Goal: Task Accomplishment & Management: Manage account settings

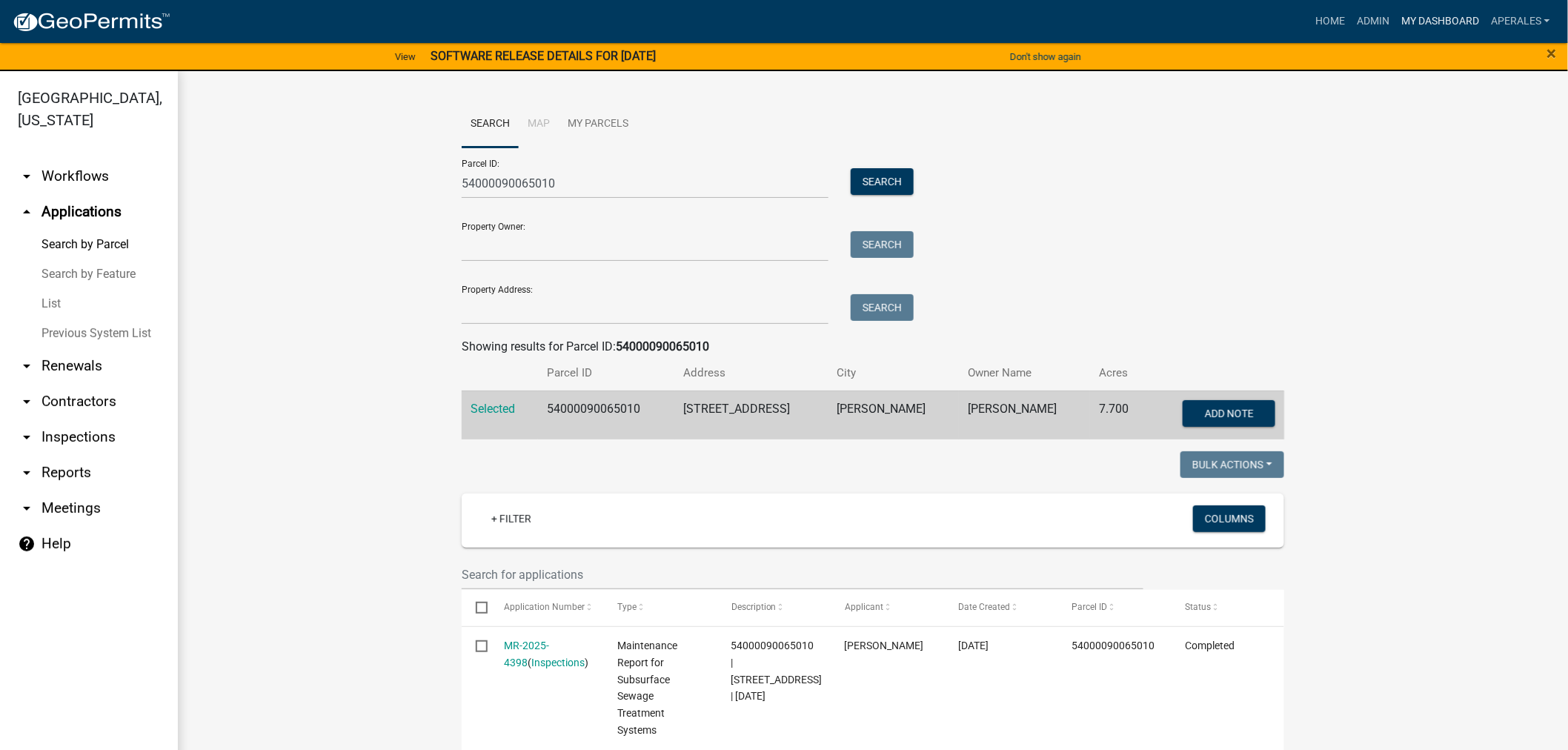
click at [1457, 20] on link "My Dashboard" at bounding box center [1440, 22] width 89 height 28
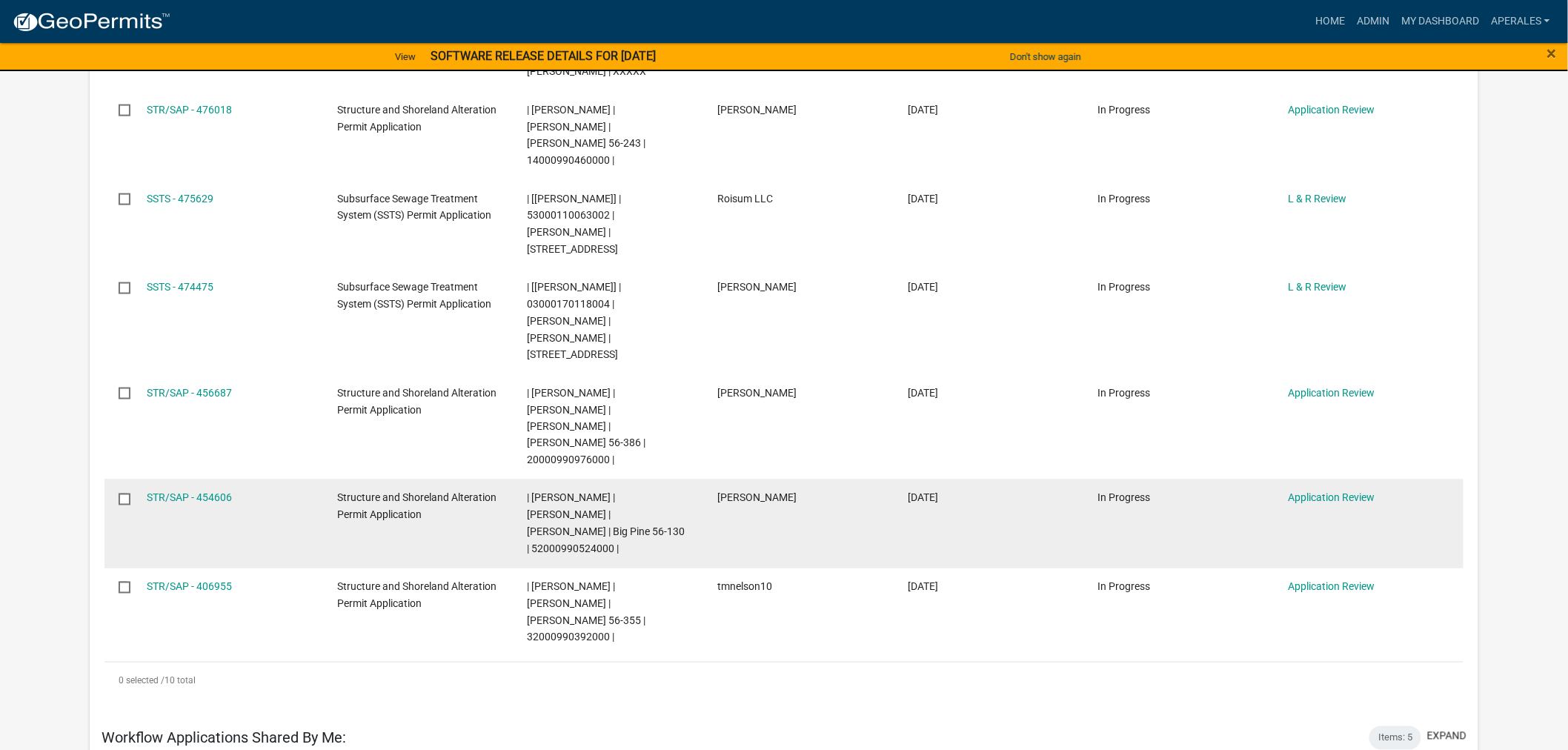
scroll to position [658, 0]
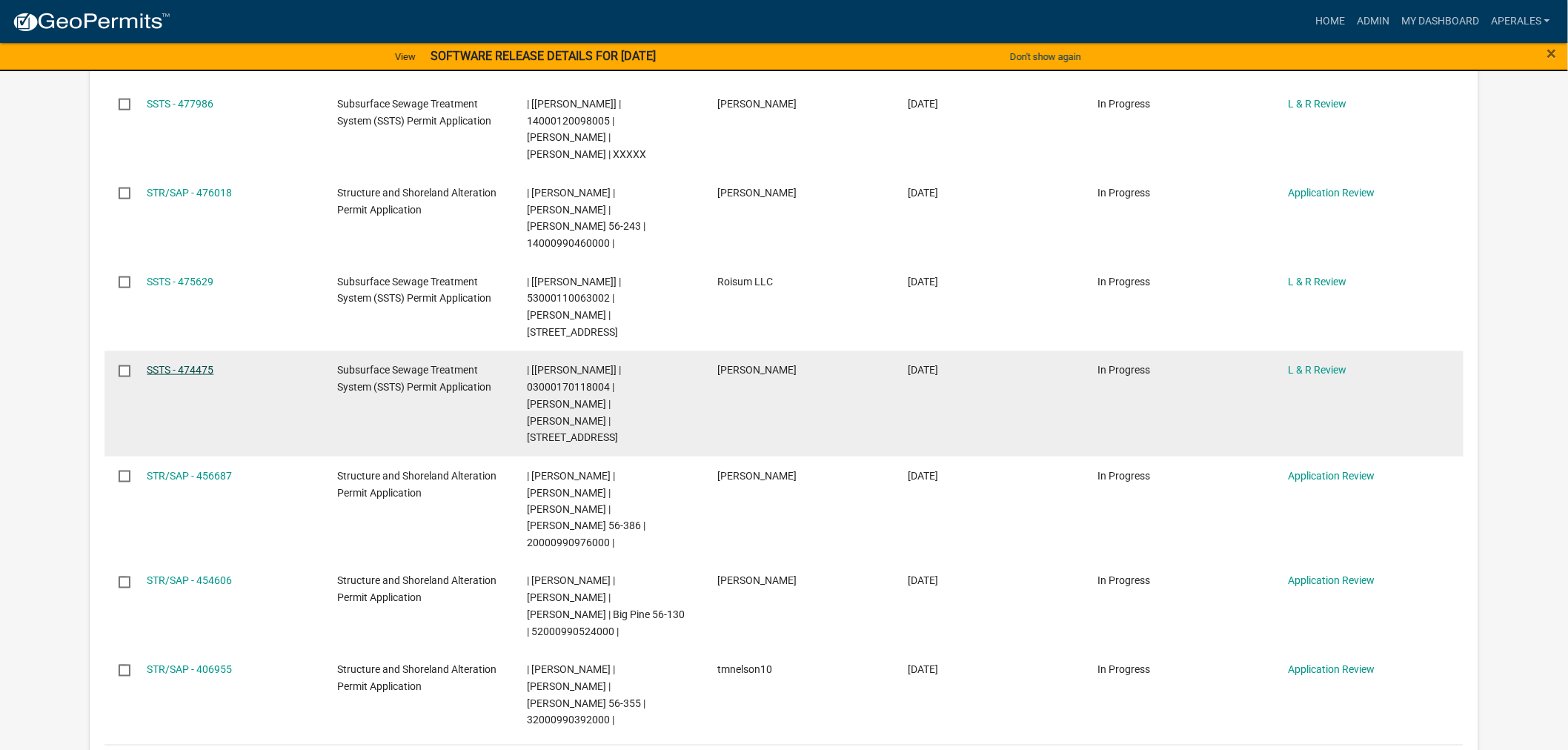
click at [165, 364] on link "SSTS - 474475" at bounding box center [179, 370] width 67 height 12
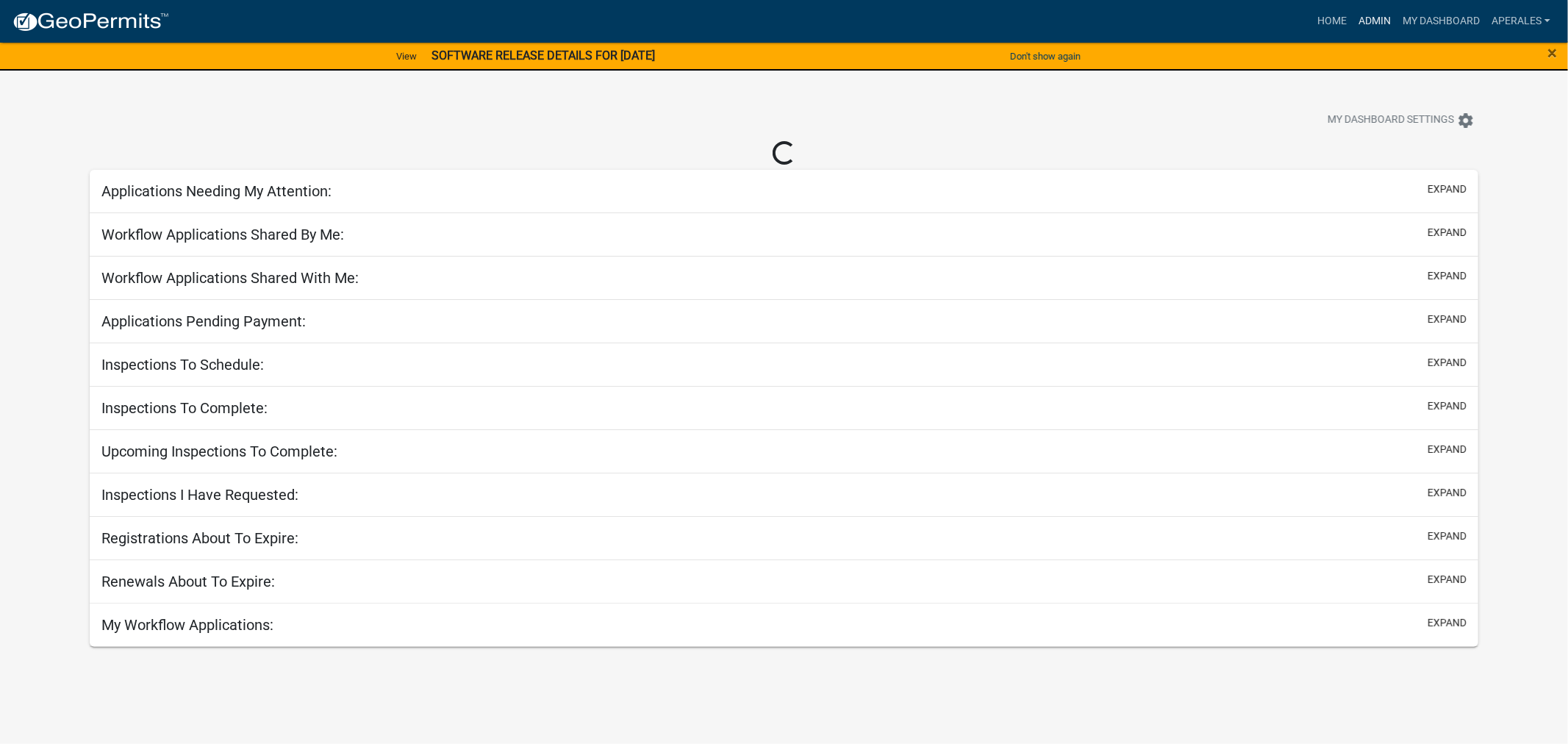
click at [1380, 20] on link "Admin" at bounding box center [1374, 22] width 44 height 28
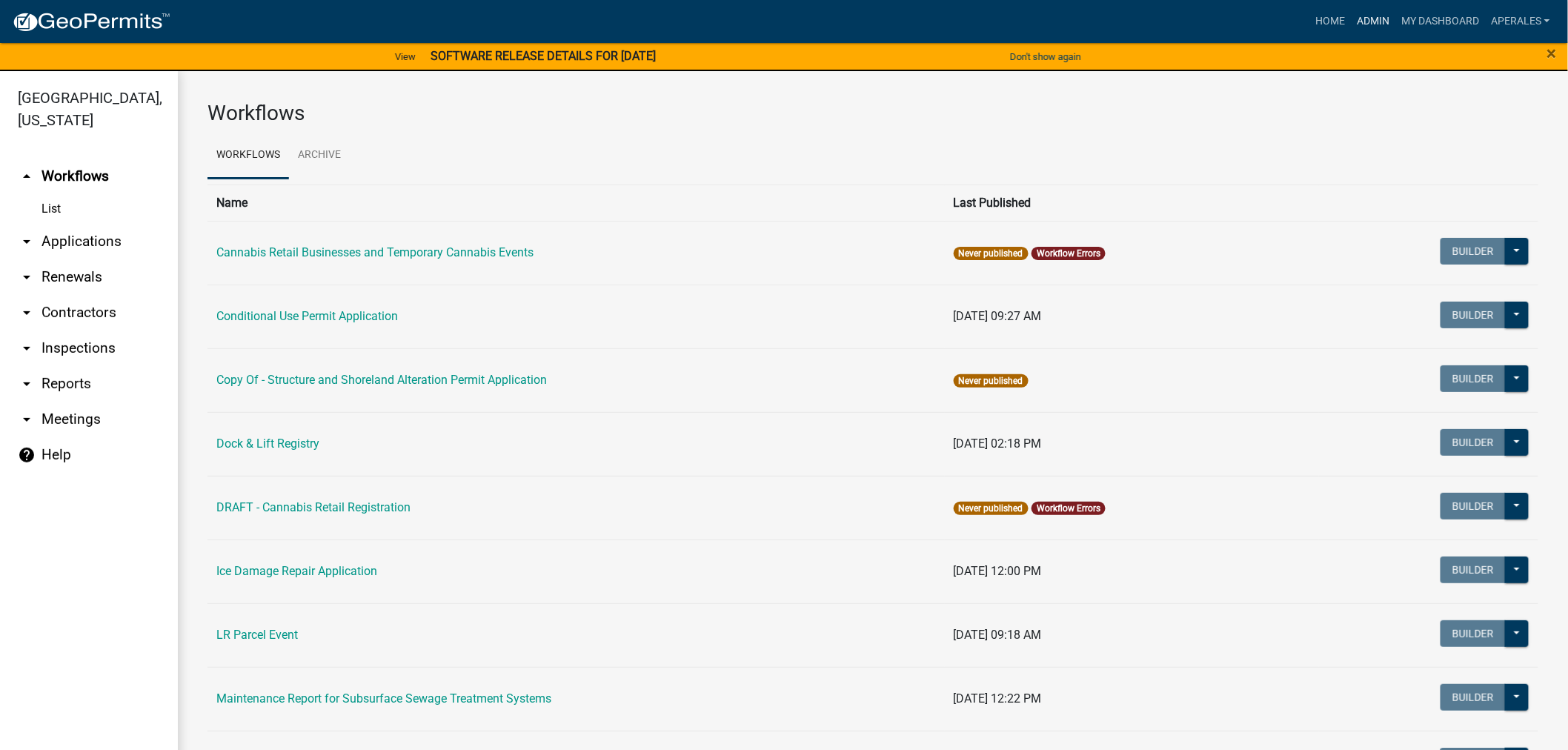
click at [1356, 20] on link "Admin" at bounding box center [1372, 22] width 44 height 28
click at [57, 245] on link "arrow_drop_down Applications" at bounding box center [88, 241] width 178 height 36
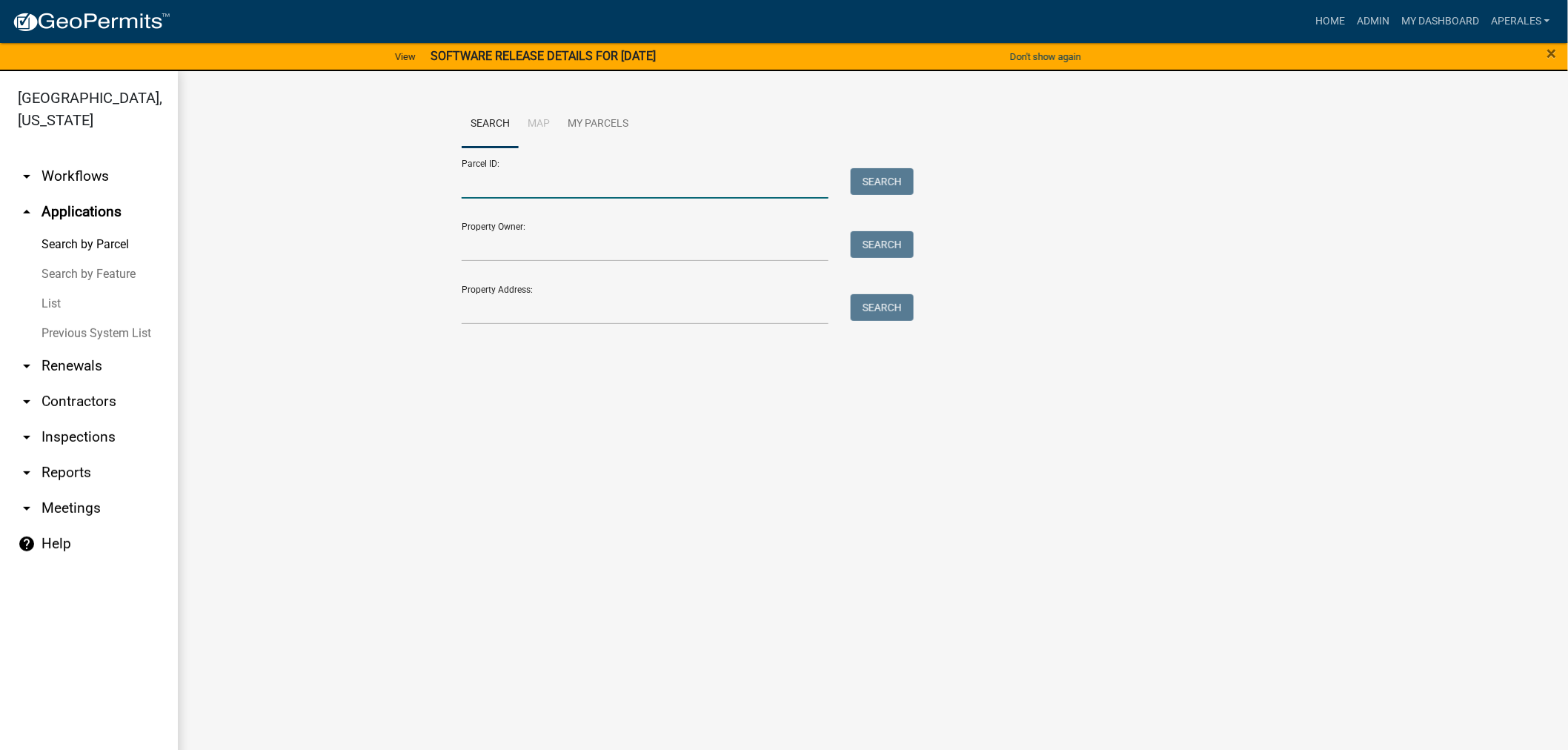
click at [491, 181] on input "Parcel ID:" at bounding box center [645, 183] width 367 height 30
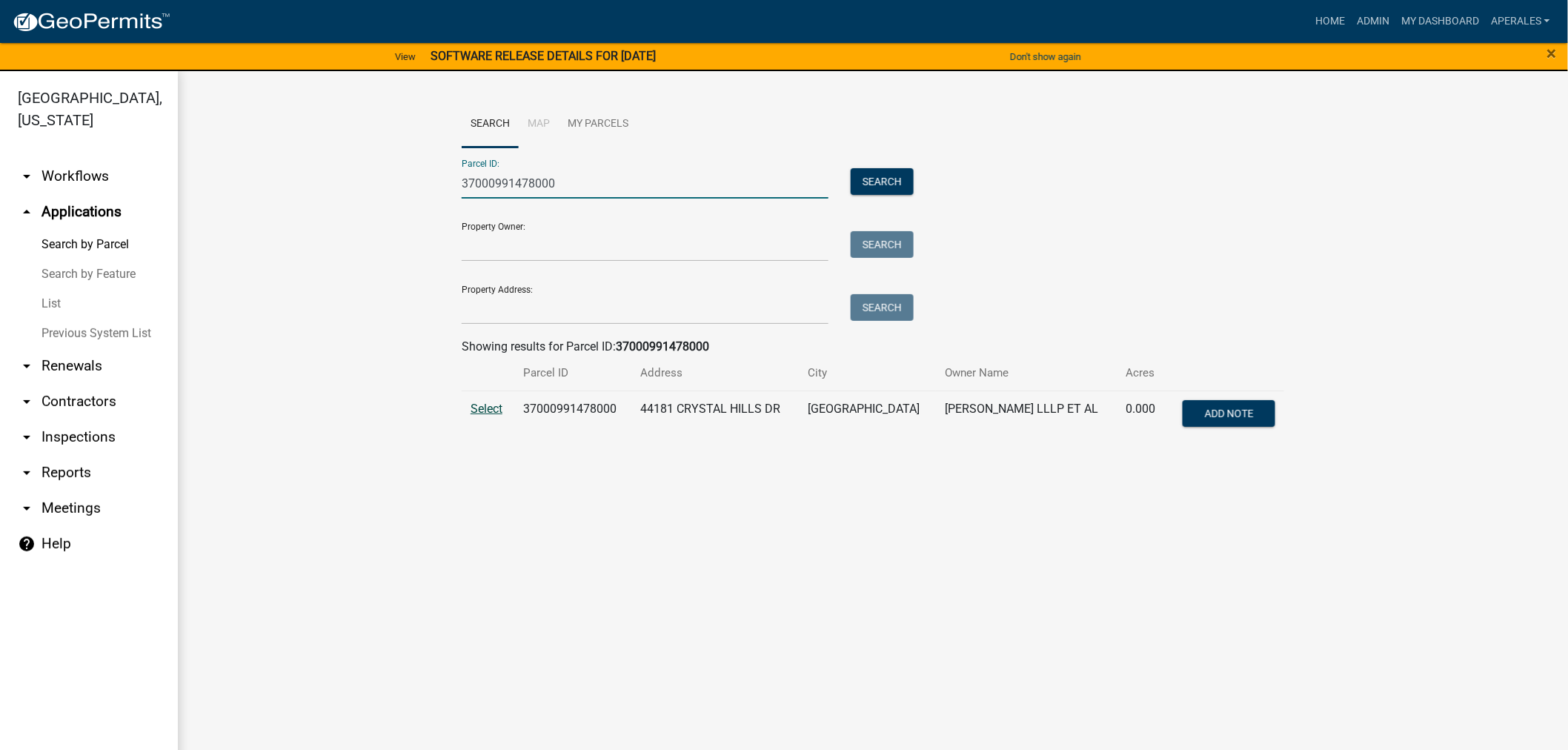
type input "37000991478000"
click at [482, 401] on span "Select" at bounding box center [486, 408] width 32 height 14
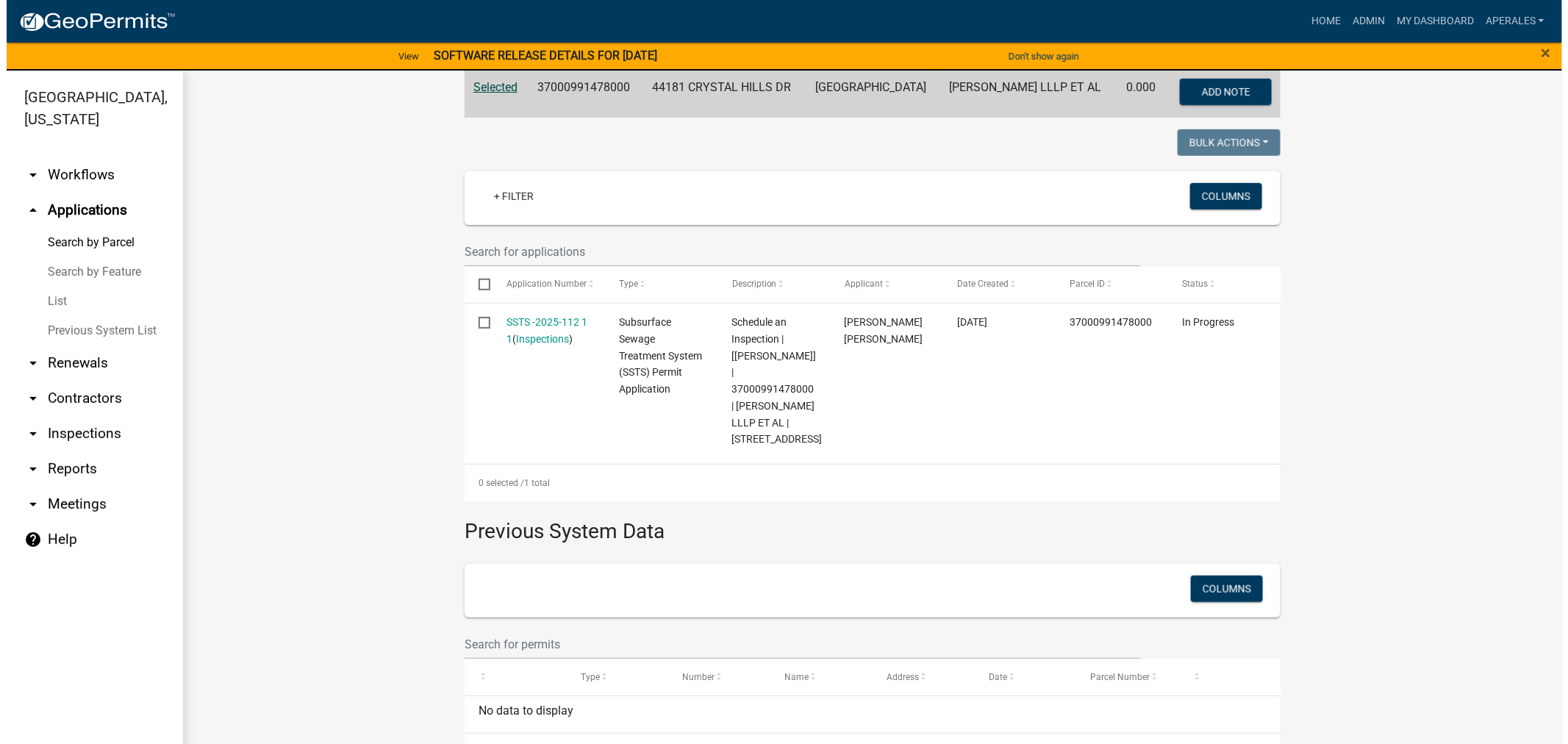
scroll to position [327, 0]
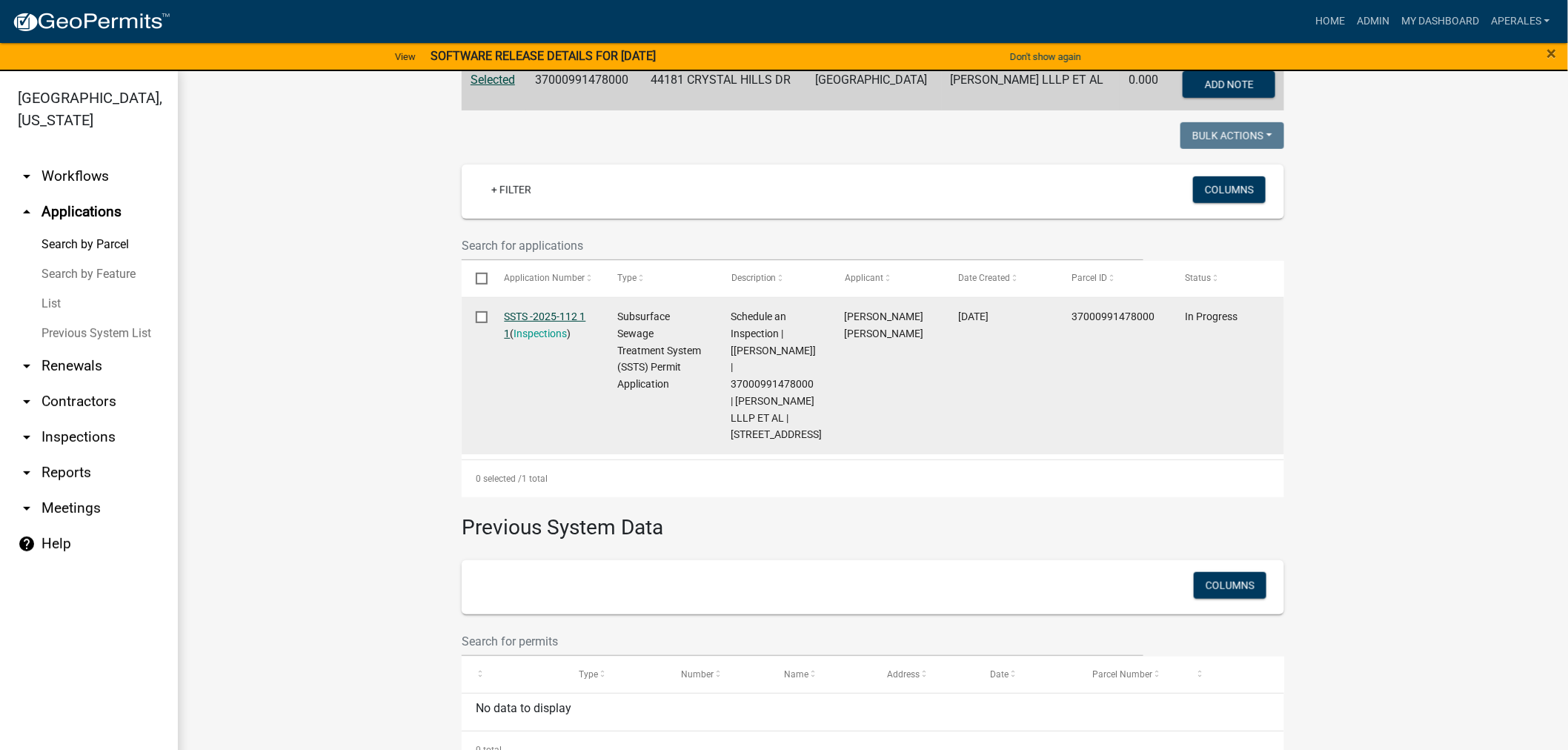
click at [545, 312] on link "SSTS -2025-112 1 1" at bounding box center [545, 324] width 81 height 29
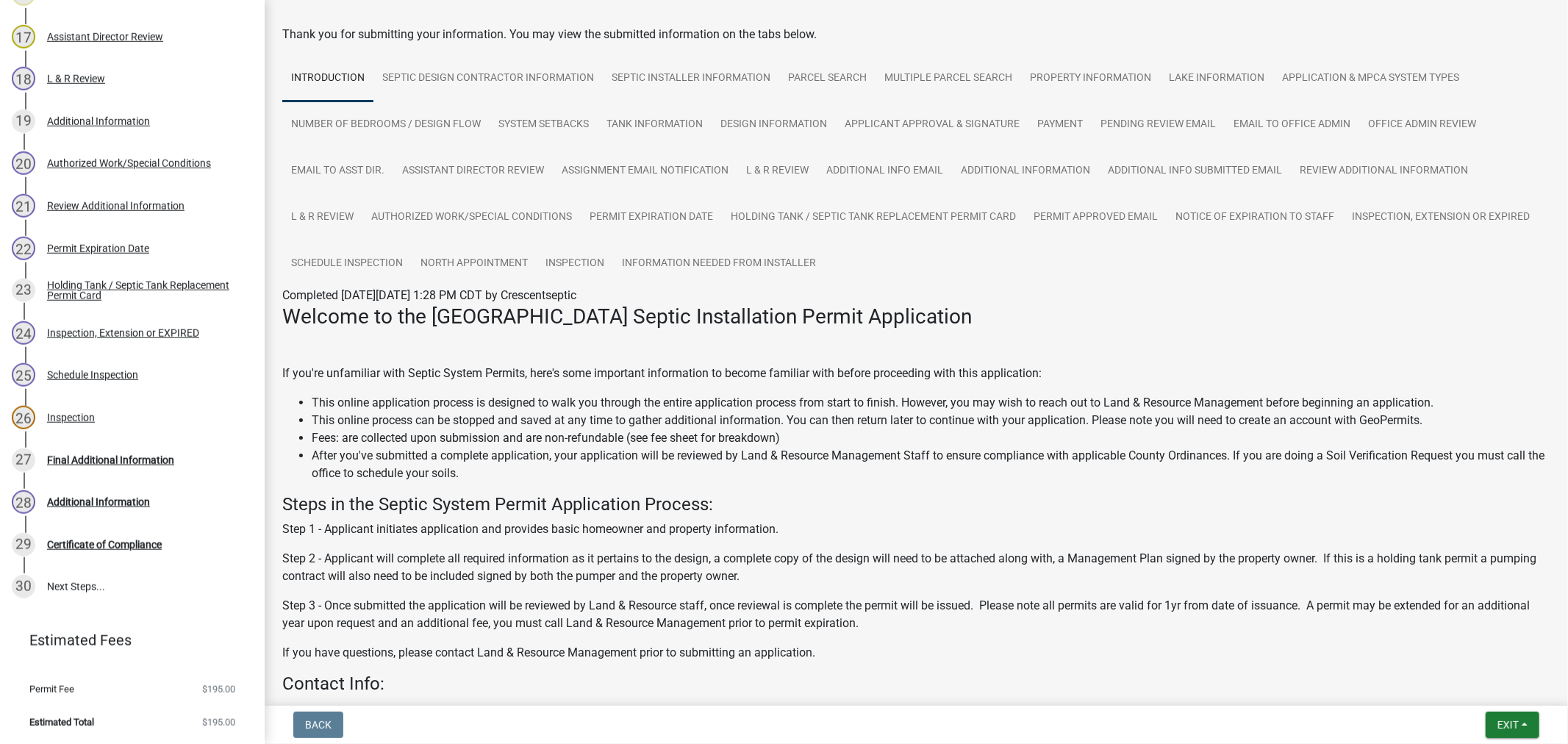
scroll to position [18, 0]
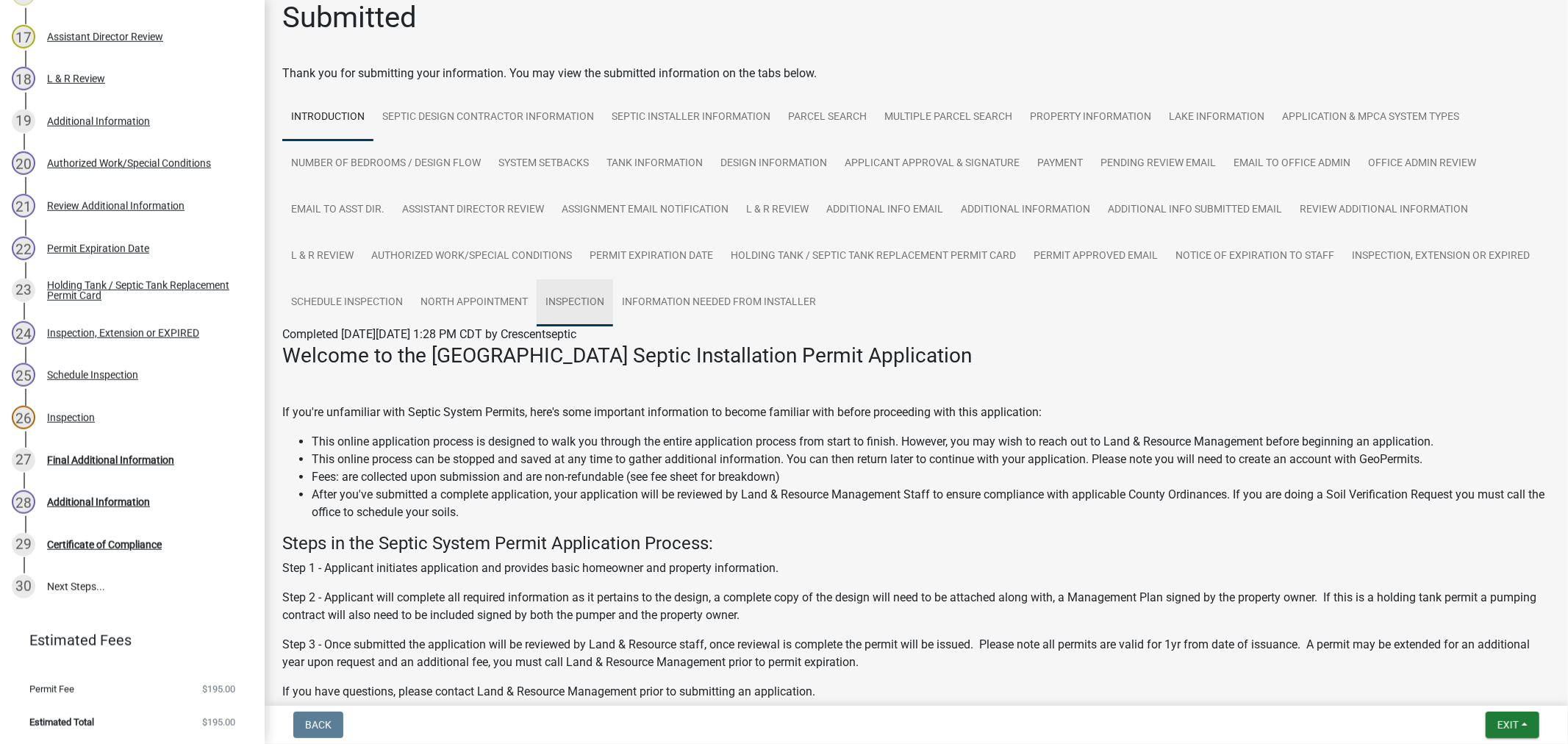
click at [568, 305] on link "Inspection" at bounding box center [575, 303] width 77 height 47
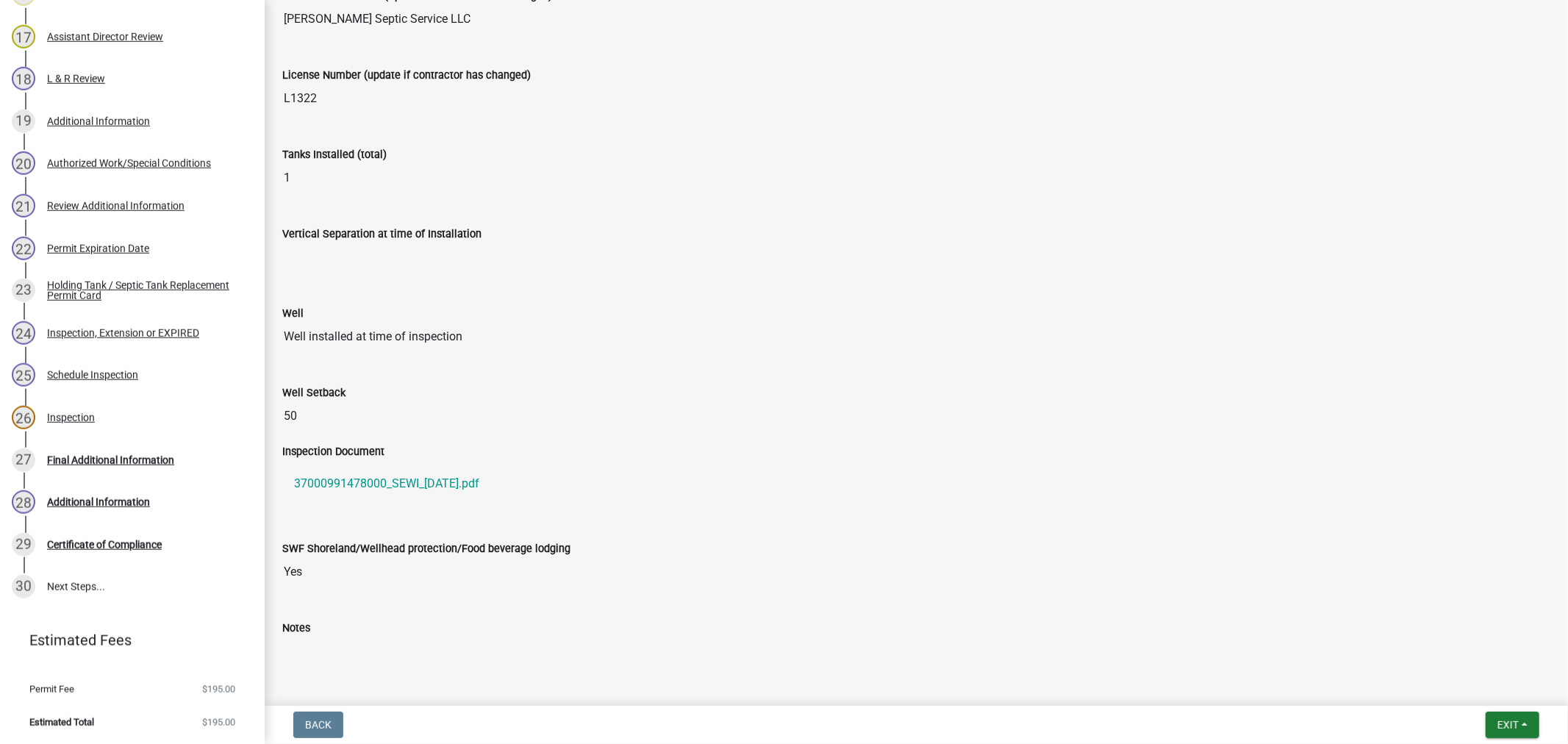
scroll to position [489, 0]
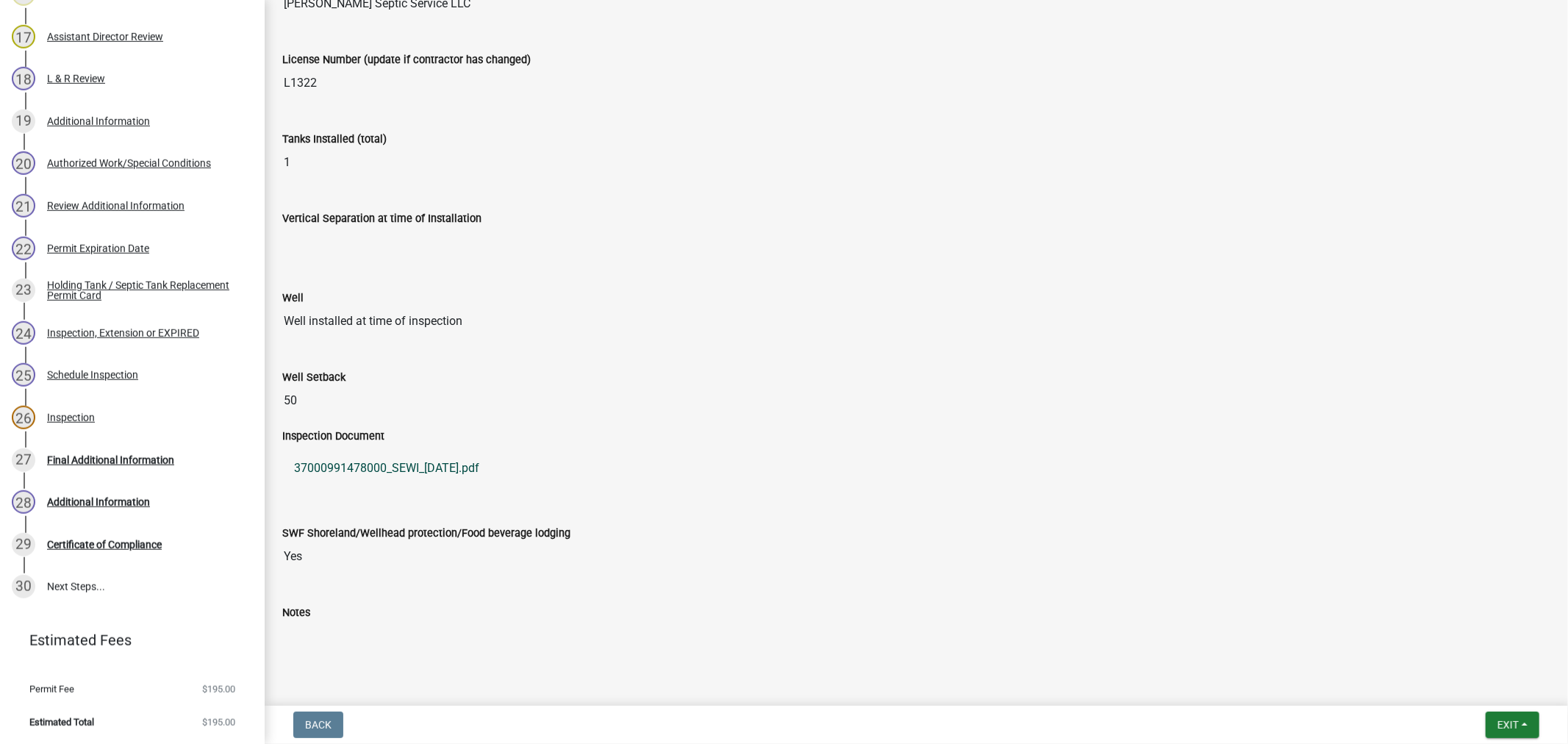
click at [384, 472] on link "37000991478000_SEWI_2025-06-09.pdf" at bounding box center [916, 468] width 1269 height 35
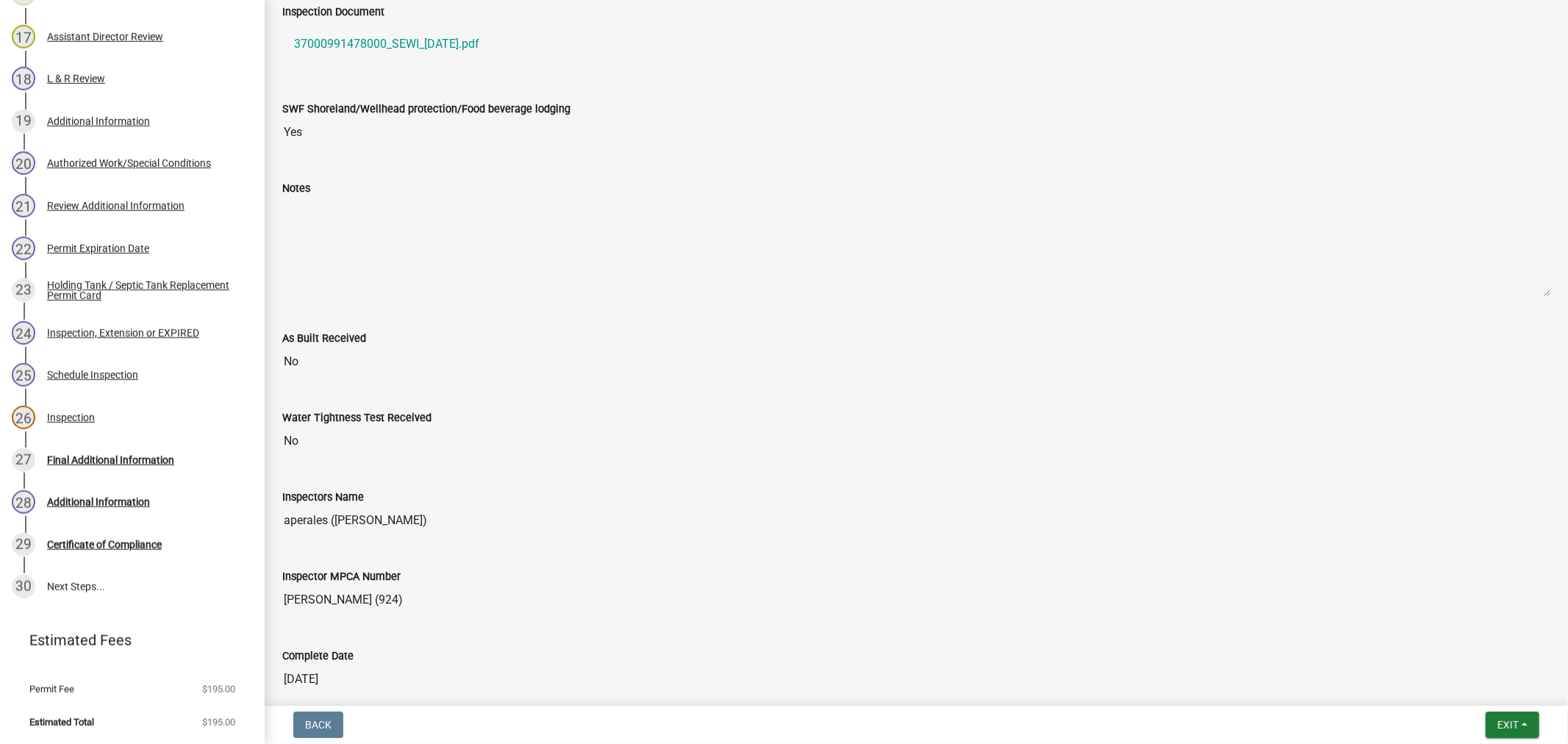
scroll to position [1061, 0]
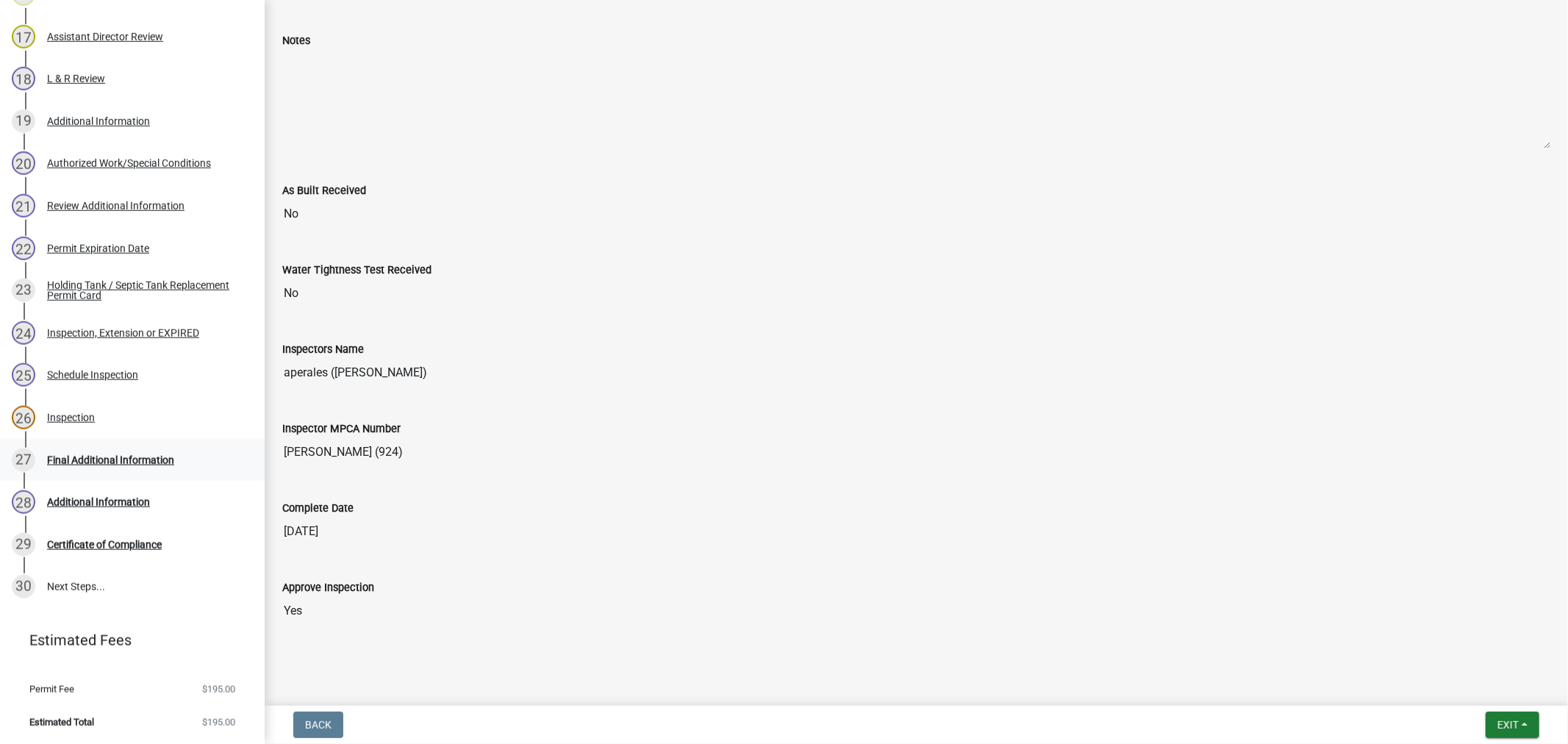
click at [94, 450] on div "27 Final Additional Information" at bounding box center [126, 459] width 230 height 23
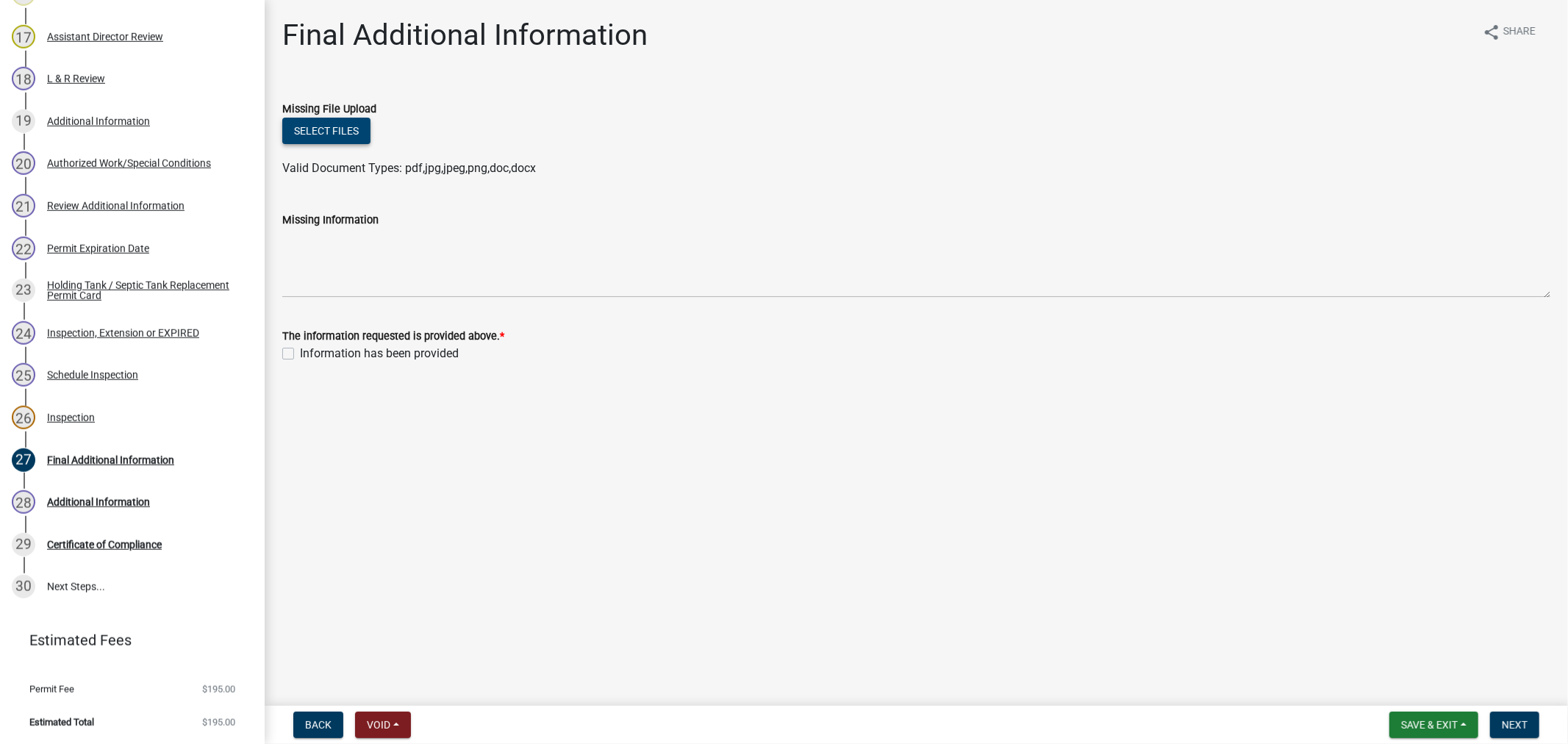
click at [307, 136] on button "Select files" at bounding box center [326, 131] width 89 height 27
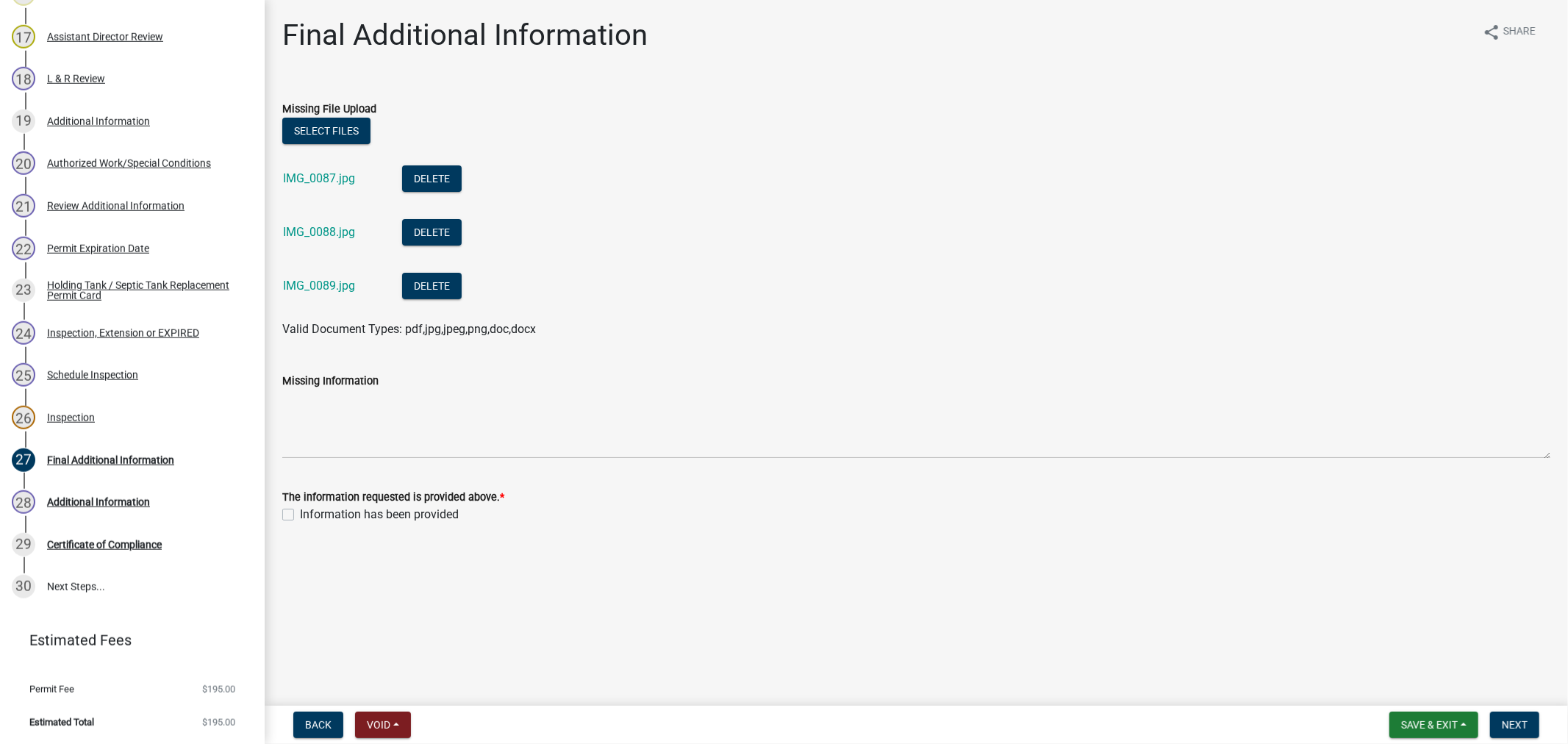
click at [300, 515] on label "Information has been provided" at bounding box center [379, 514] width 159 height 18
click at [300, 515] on input "Information has been provided" at bounding box center [304, 510] width 9 height 9
checkbox input "true"
click at [1516, 722] on span "Next" at bounding box center [1515, 725] width 26 height 12
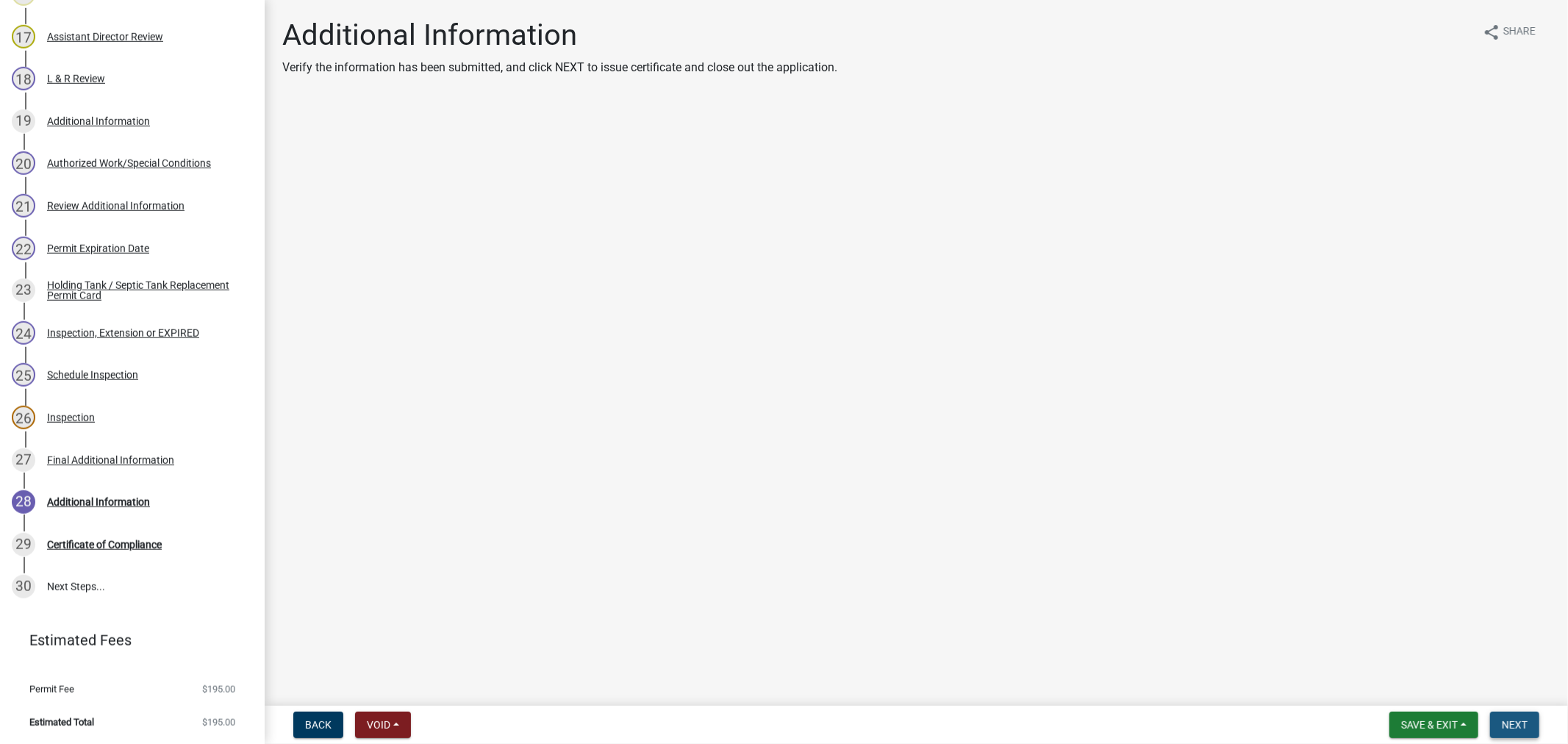
click at [1516, 722] on span "Next" at bounding box center [1515, 725] width 26 height 12
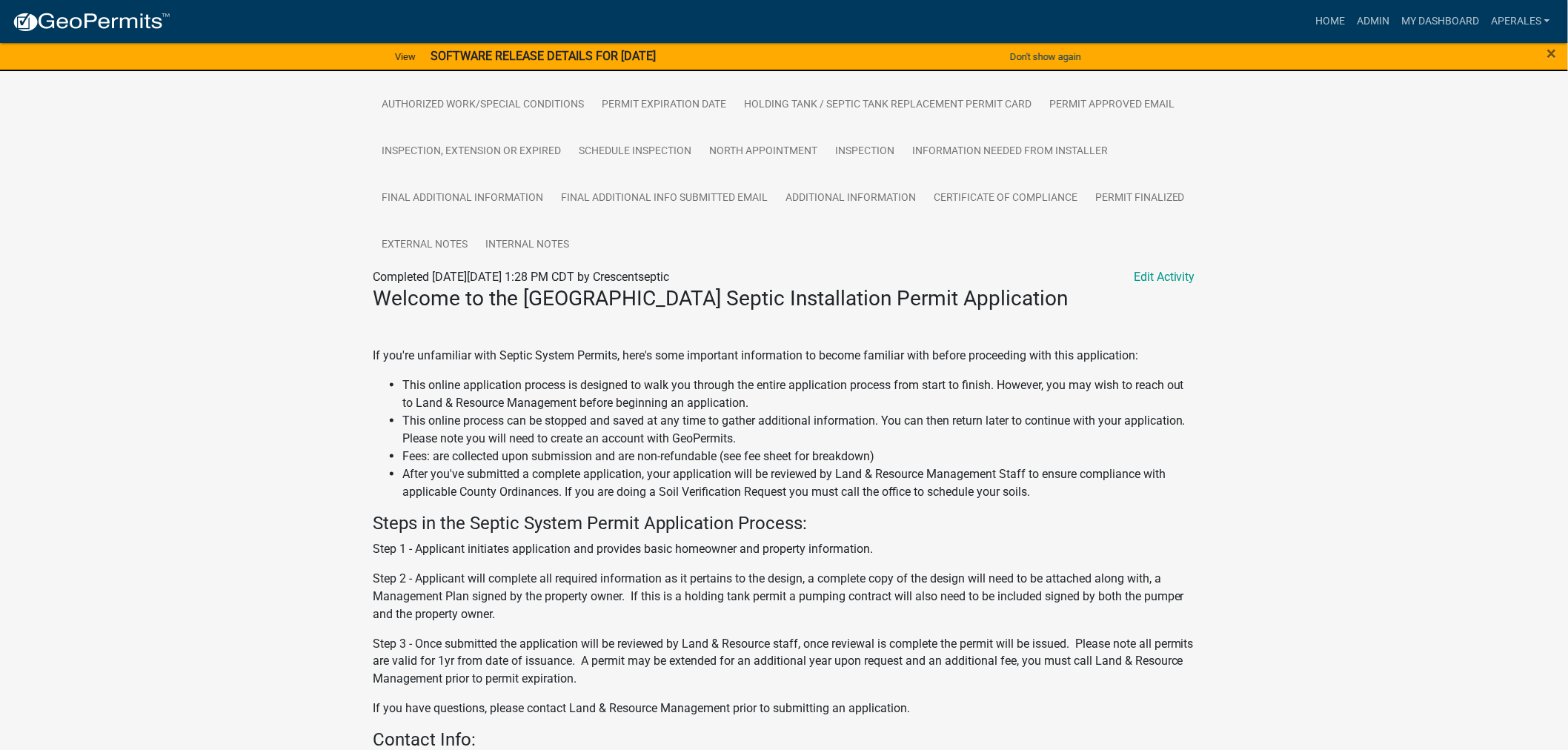
scroll to position [576, 0]
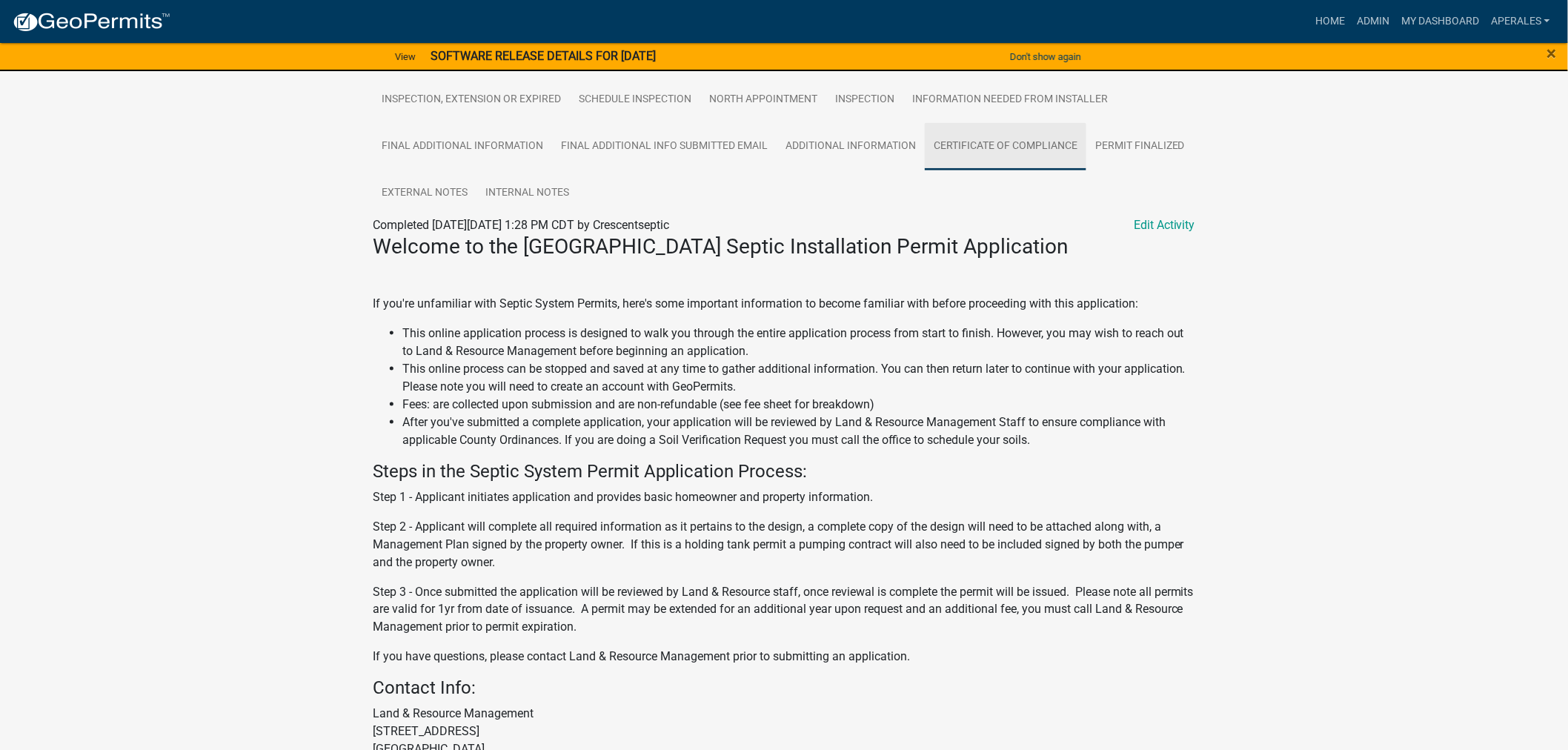
click at [1018, 145] on link "Certificate of Compliance" at bounding box center [1005, 147] width 161 height 48
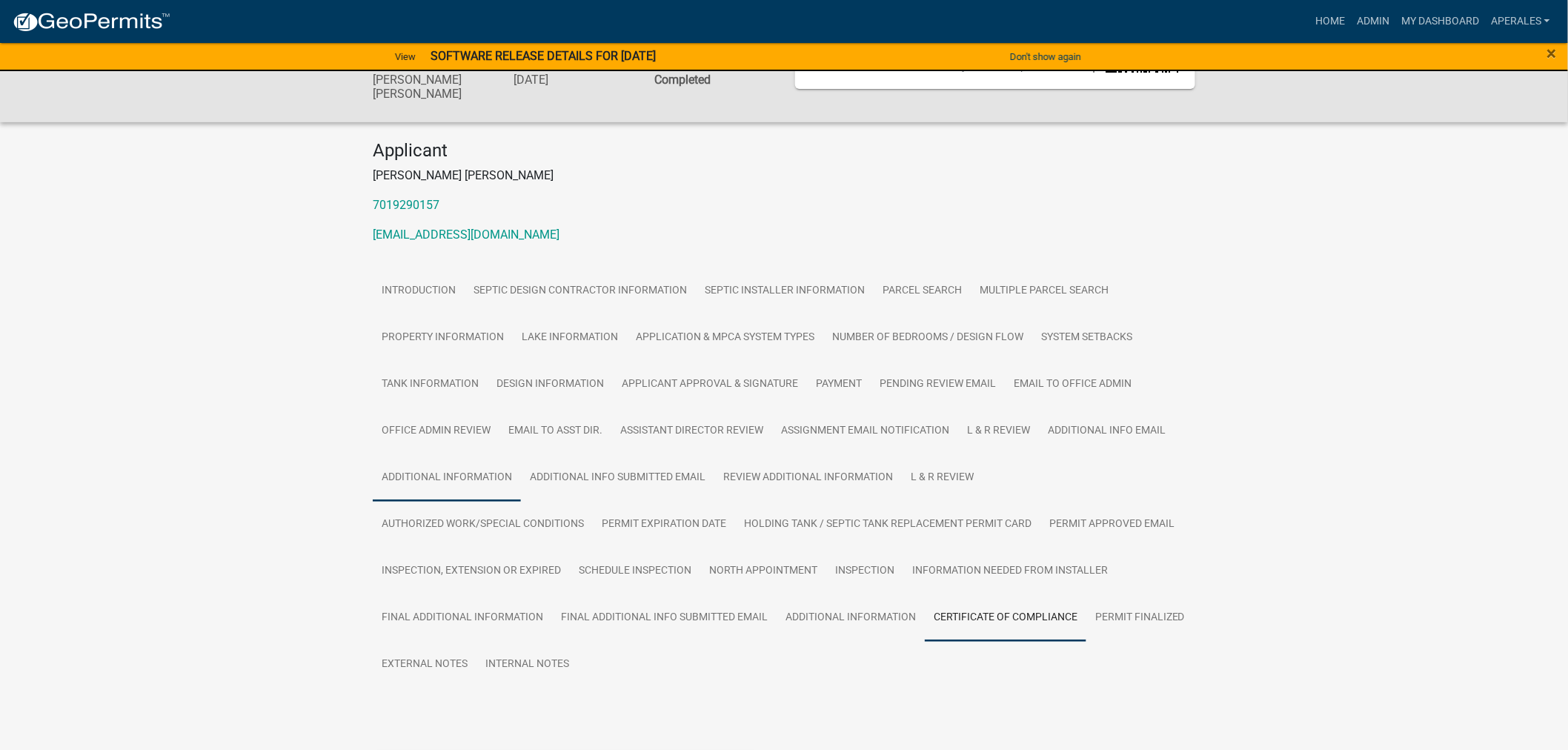
scroll to position [146, 0]
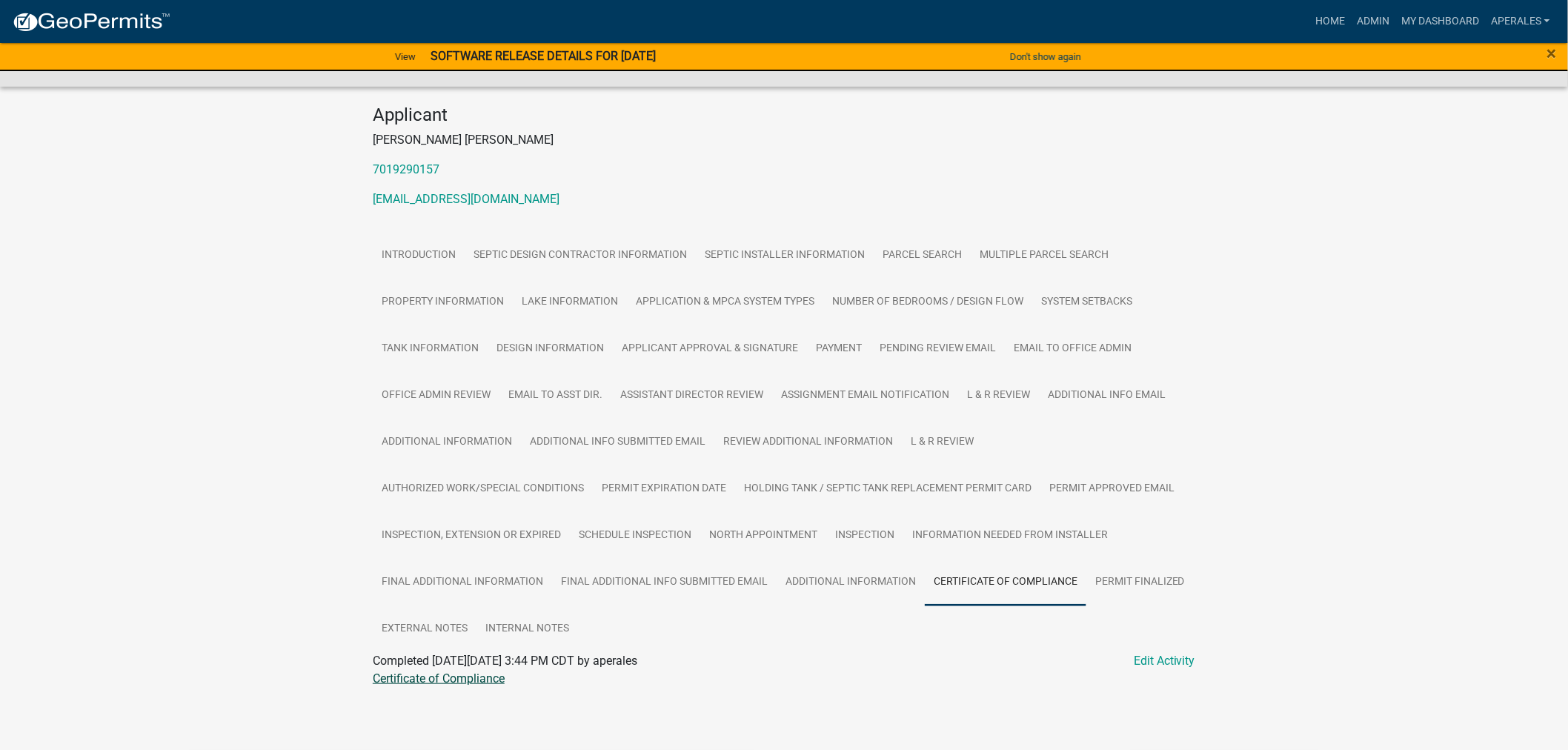
click at [426, 677] on link "Certificate of Compliance" at bounding box center [439, 679] width 132 height 14
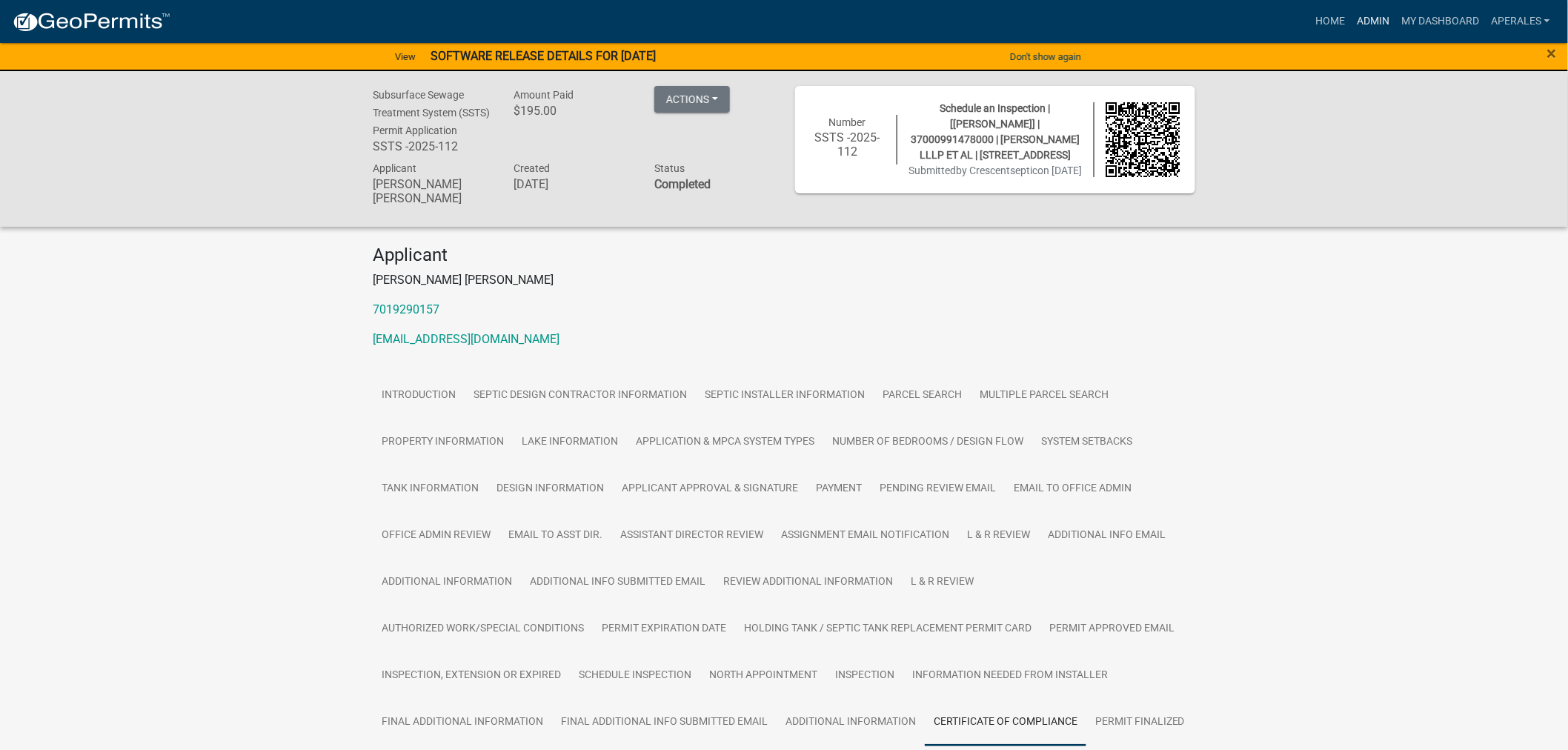
click at [1358, 16] on link "Admin" at bounding box center [1372, 22] width 44 height 28
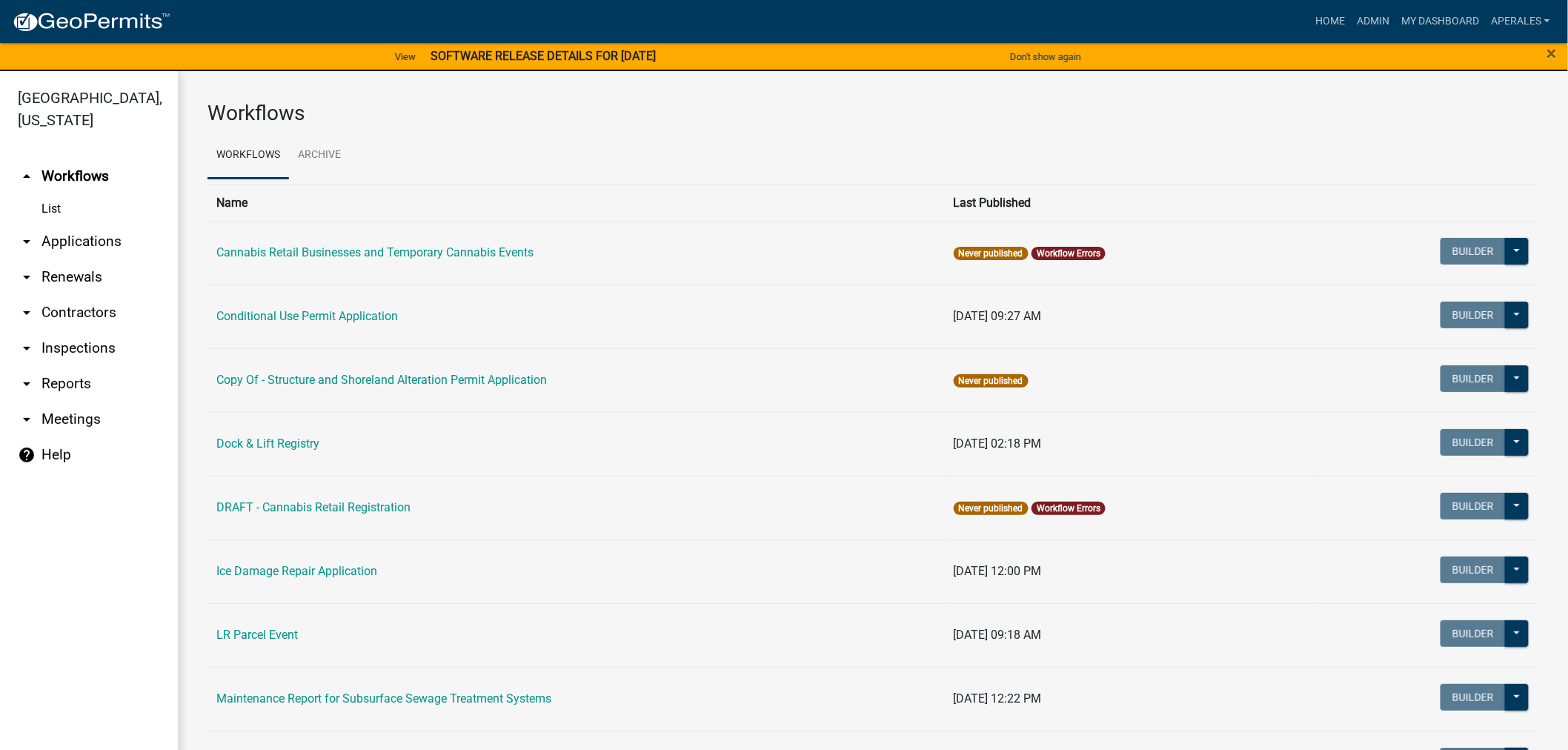
click at [73, 240] on link "arrow_drop_down Applications" at bounding box center [88, 241] width 178 height 36
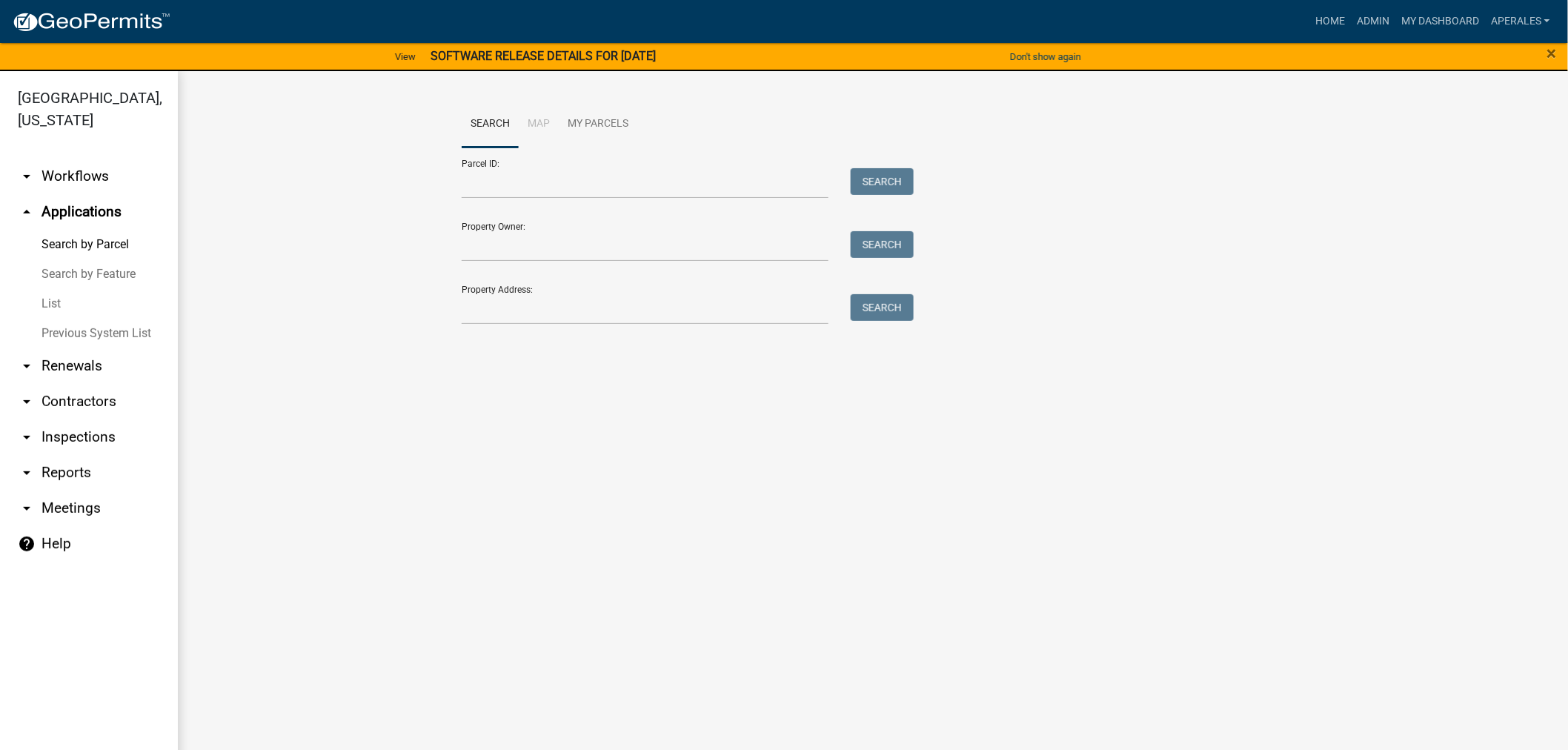
click at [65, 349] on link "arrow_drop_down Renewals" at bounding box center [88, 366] width 178 height 36
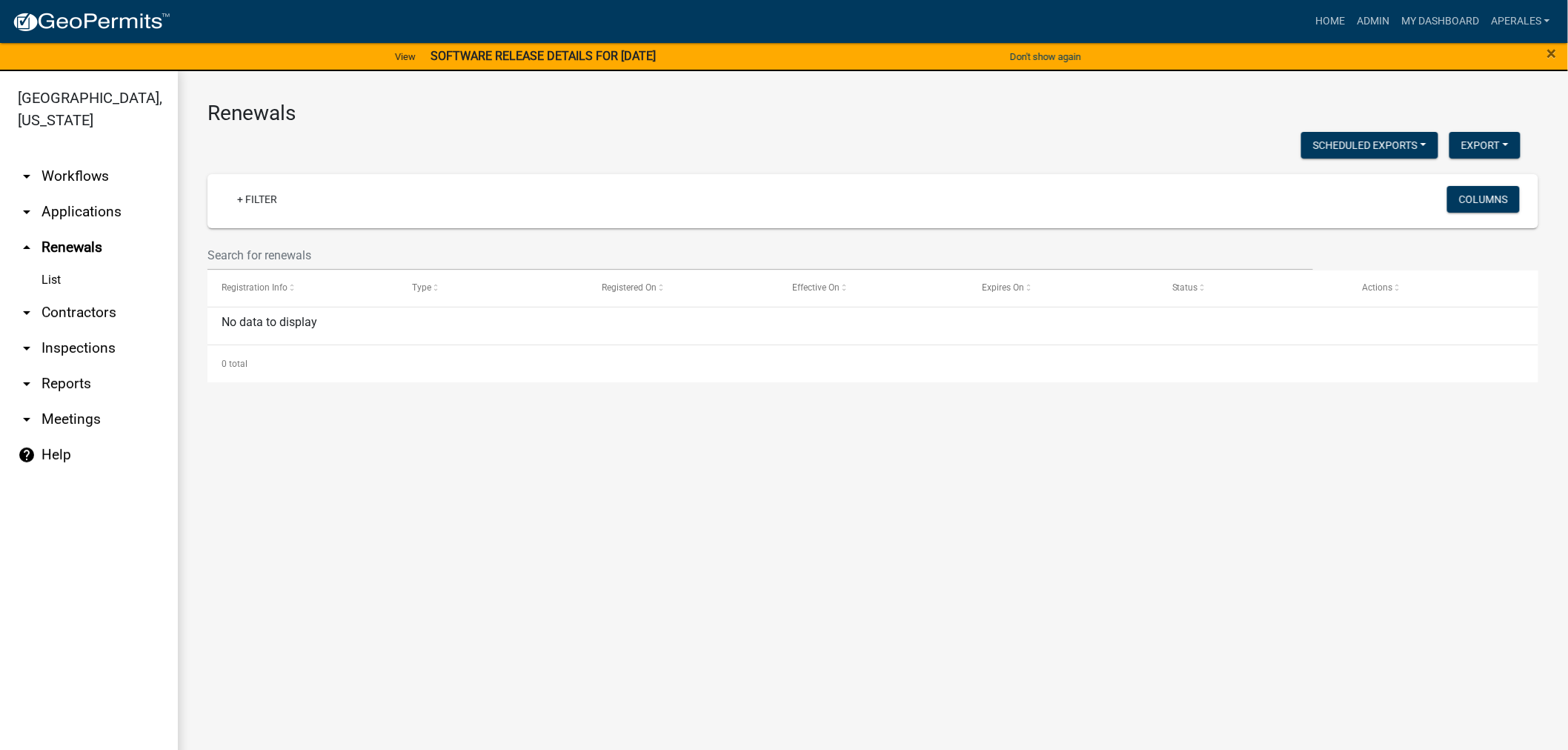
click at [84, 211] on link "arrow_drop_down Applications" at bounding box center [88, 212] width 178 height 36
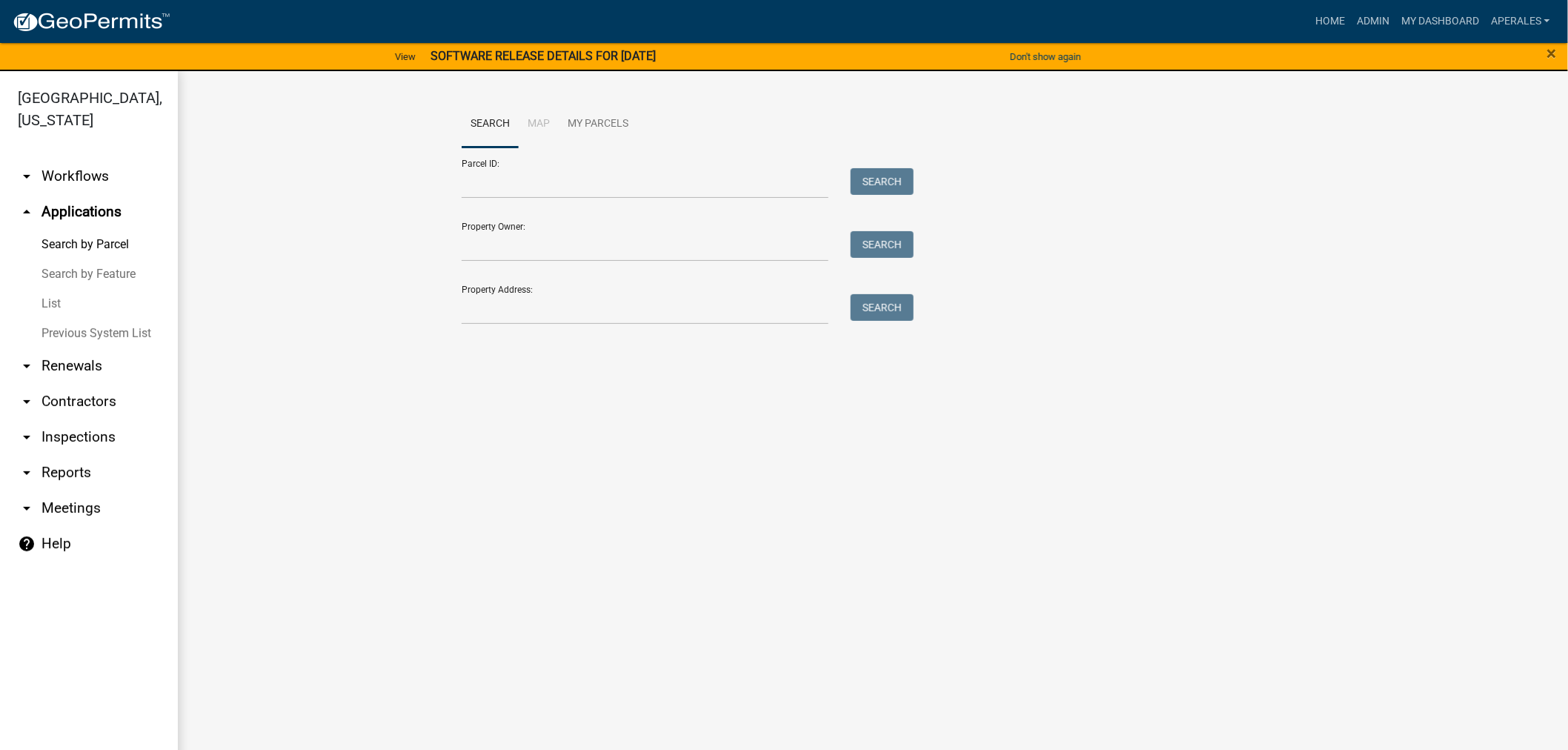
click at [55, 175] on link "arrow_drop_down Workflows" at bounding box center [88, 176] width 178 height 36
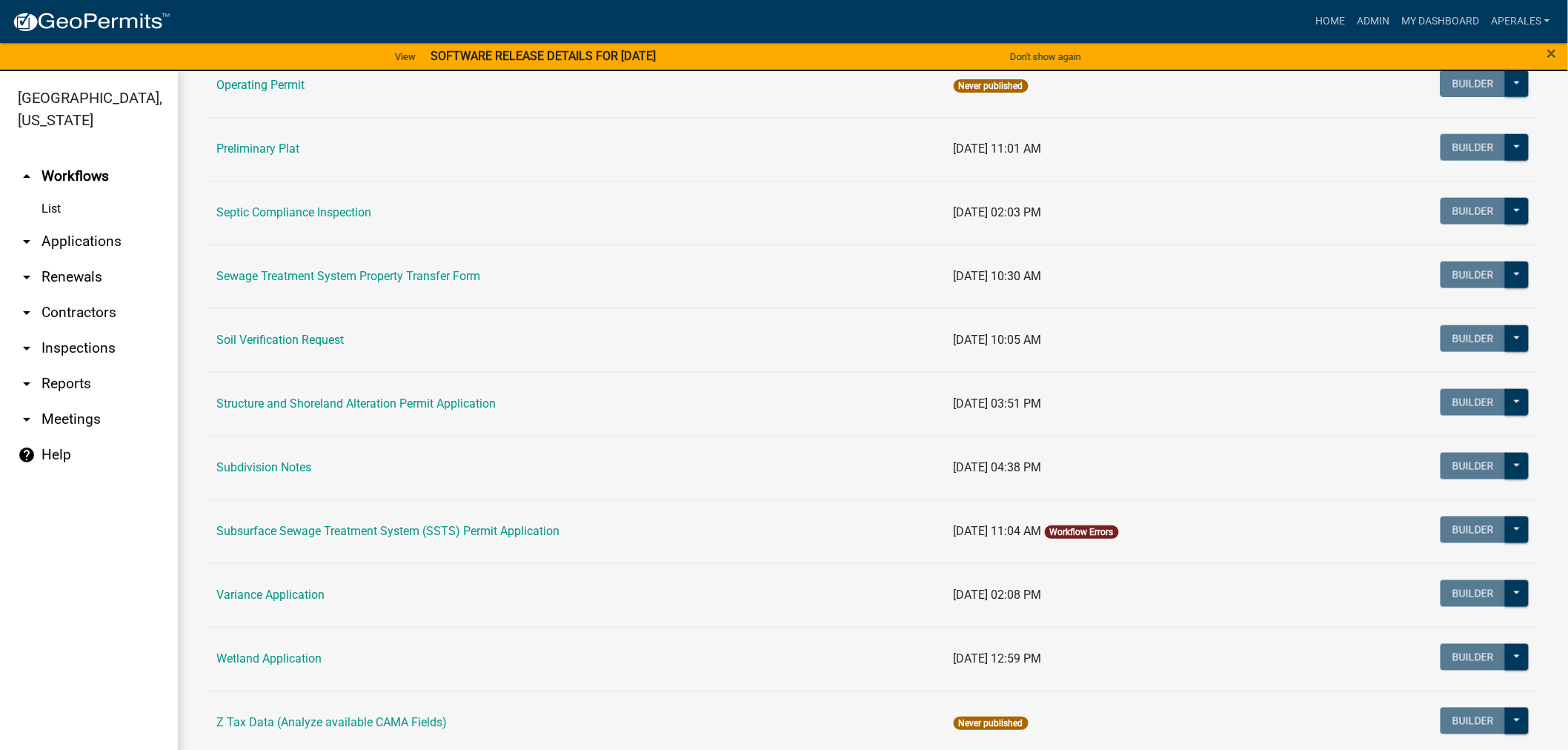
scroll to position [824, 0]
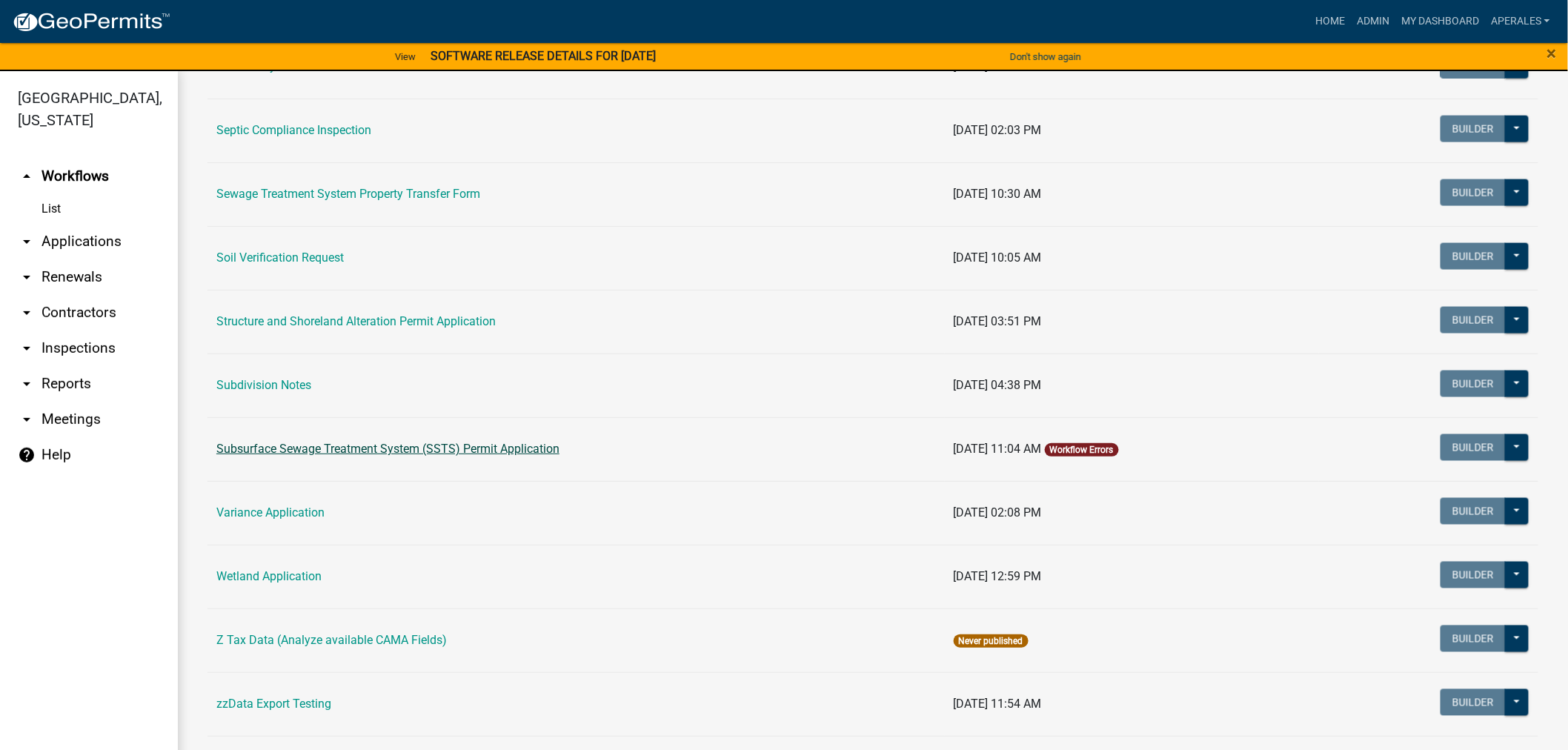
click at [534, 452] on link "Subsurface Sewage Treatment System (SSTS) Permit Application" at bounding box center [388, 449] width 343 height 14
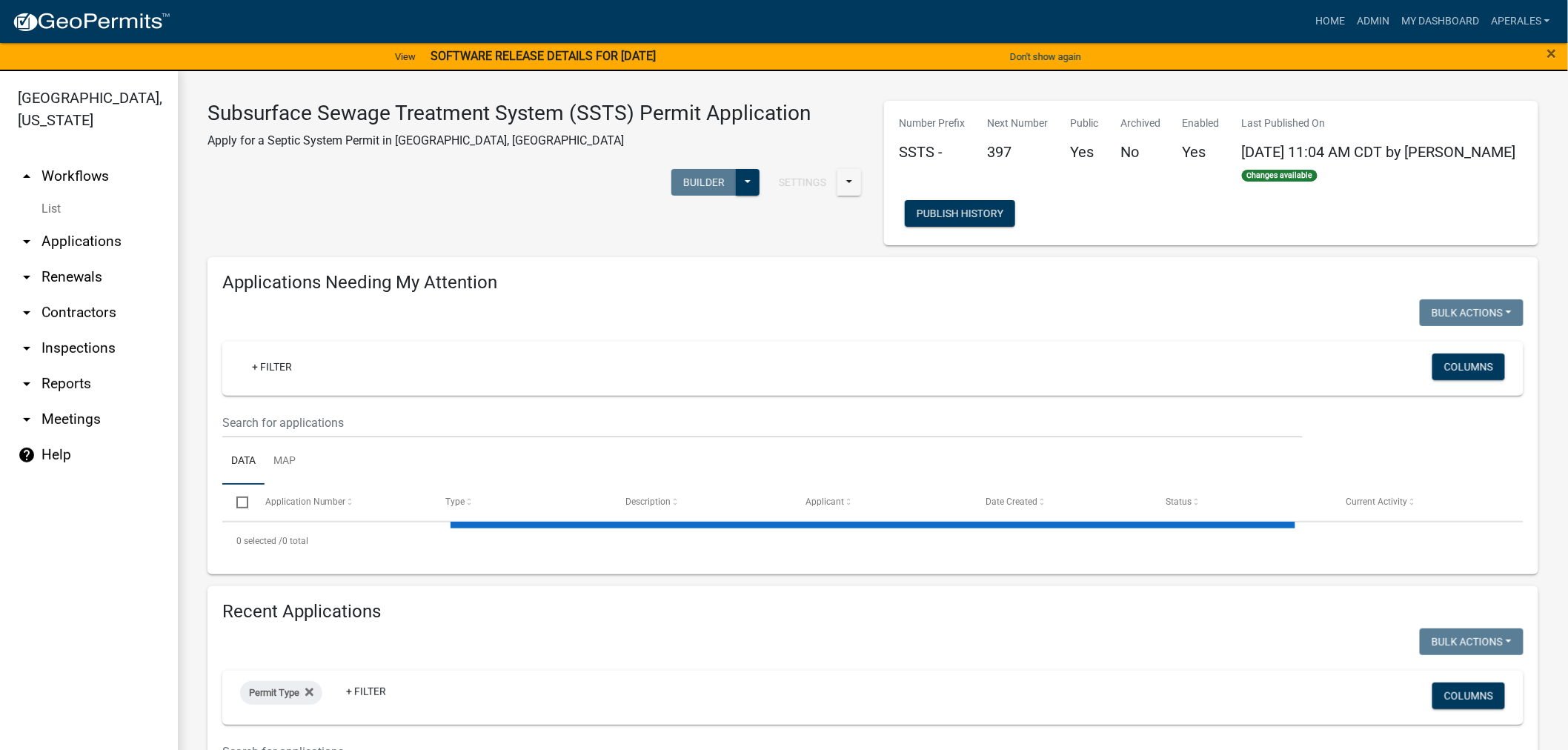
select select "3: 100"
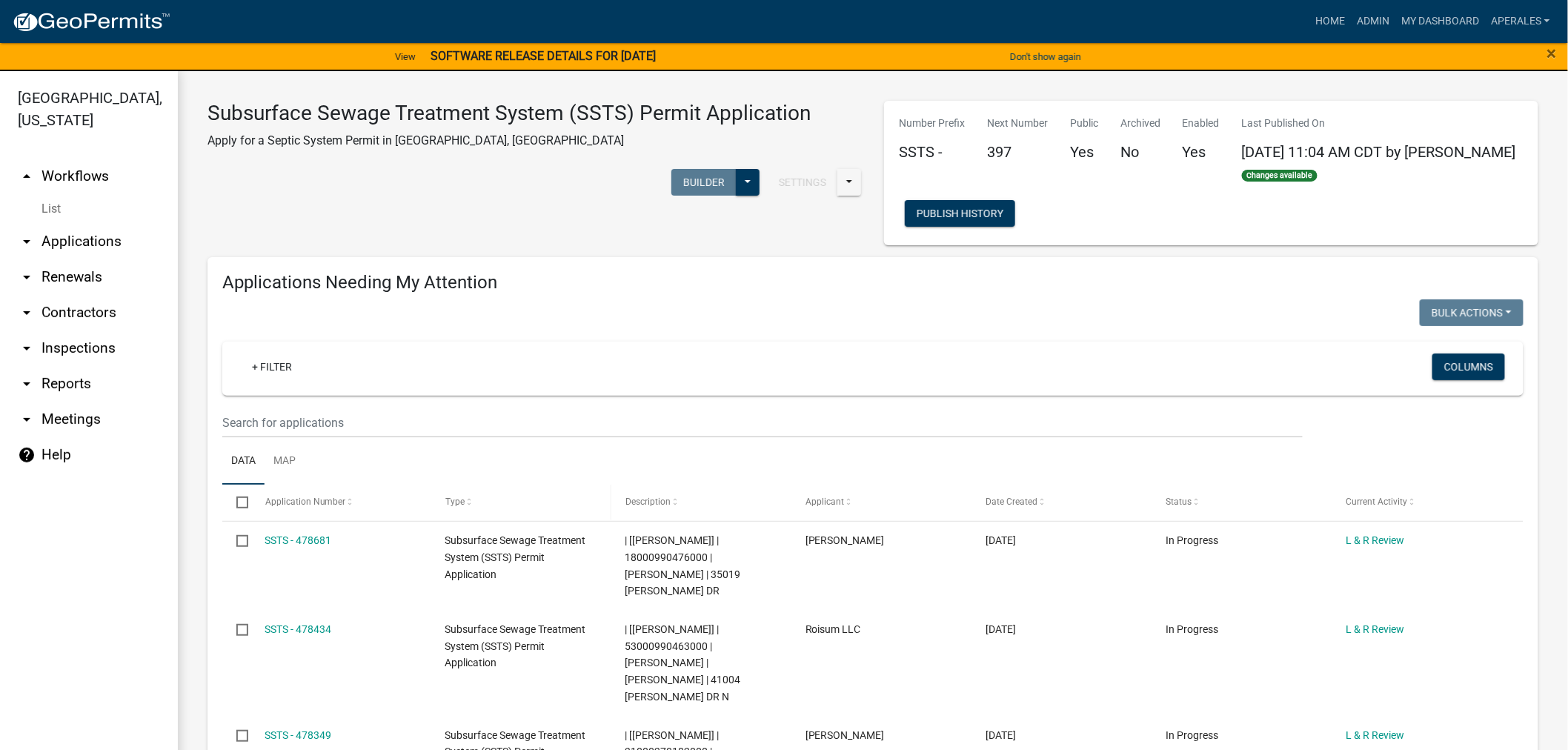
drag, startPoint x: 461, startPoint y: 507, endPoint x: 470, endPoint y: 508, distance: 9.1
click at [461, 507] on span "Type" at bounding box center [455, 502] width 19 height 10
click at [291, 367] on link "+ Filter" at bounding box center [272, 367] width 64 height 27
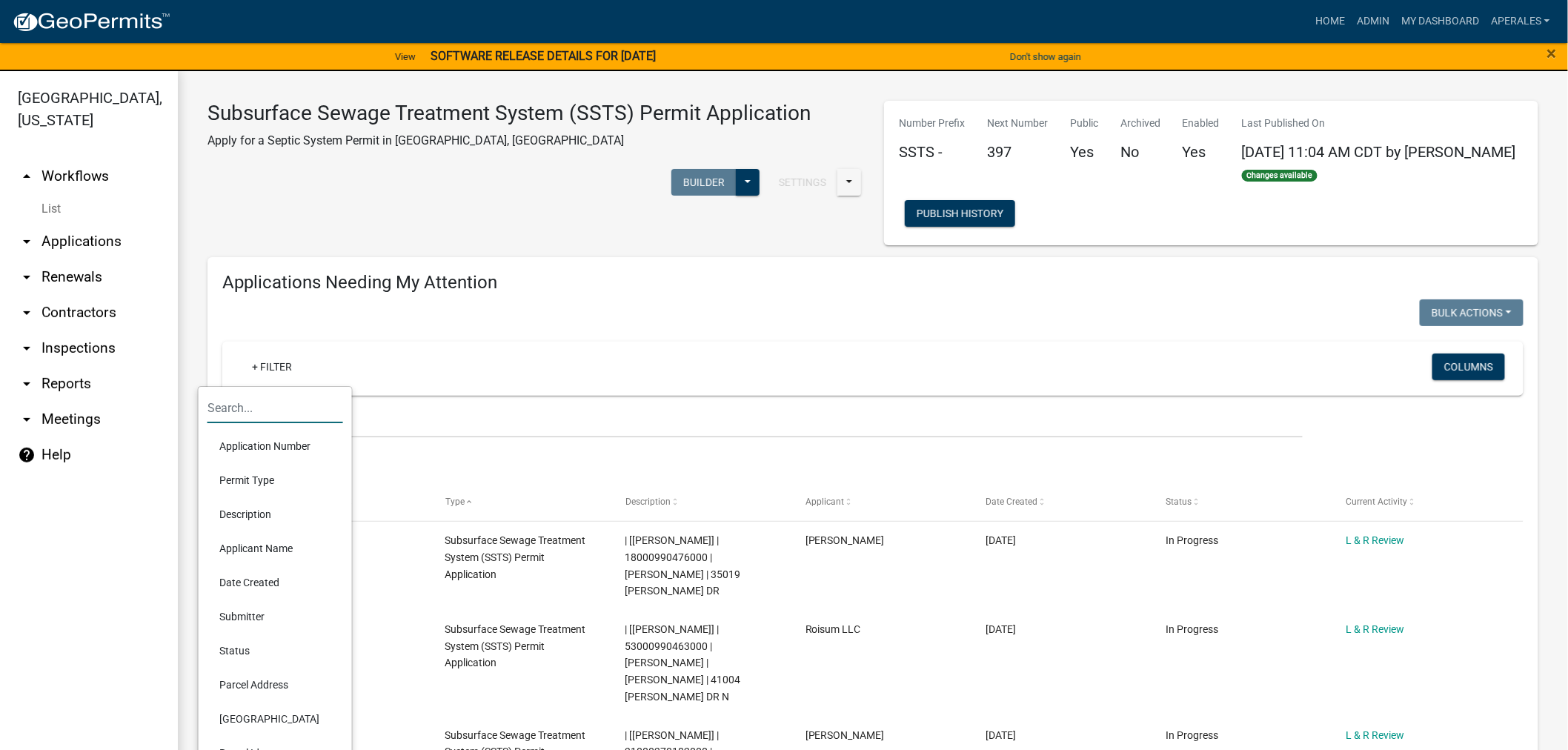
click at [264, 410] on input "text" at bounding box center [275, 408] width 135 height 30
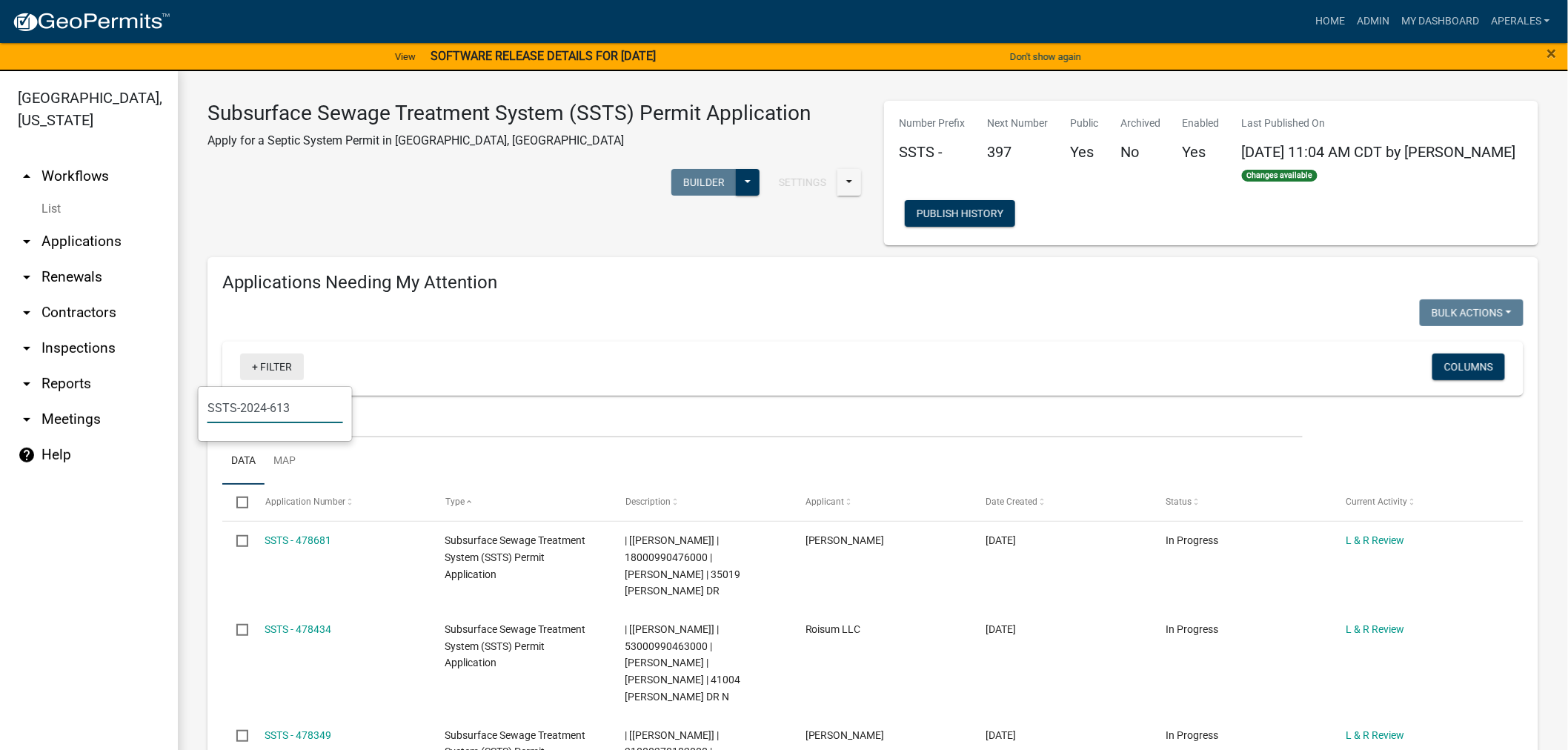
type input "SSTS-2024-613"
click at [312, 412] on input "SSTS-2024-613" at bounding box center [275, 408] width 135 height 30
click at [599, 446] on ul "Data Map" at bounding box center [872, 461] width 1301 height 47
click at [273, 368] on link "+ Filter" at bounding box center [272, 367] width 64 height 27
click at [299, 413] on input "SSTS-2024-613" at bounding box center [275, 408] width 135 height 30
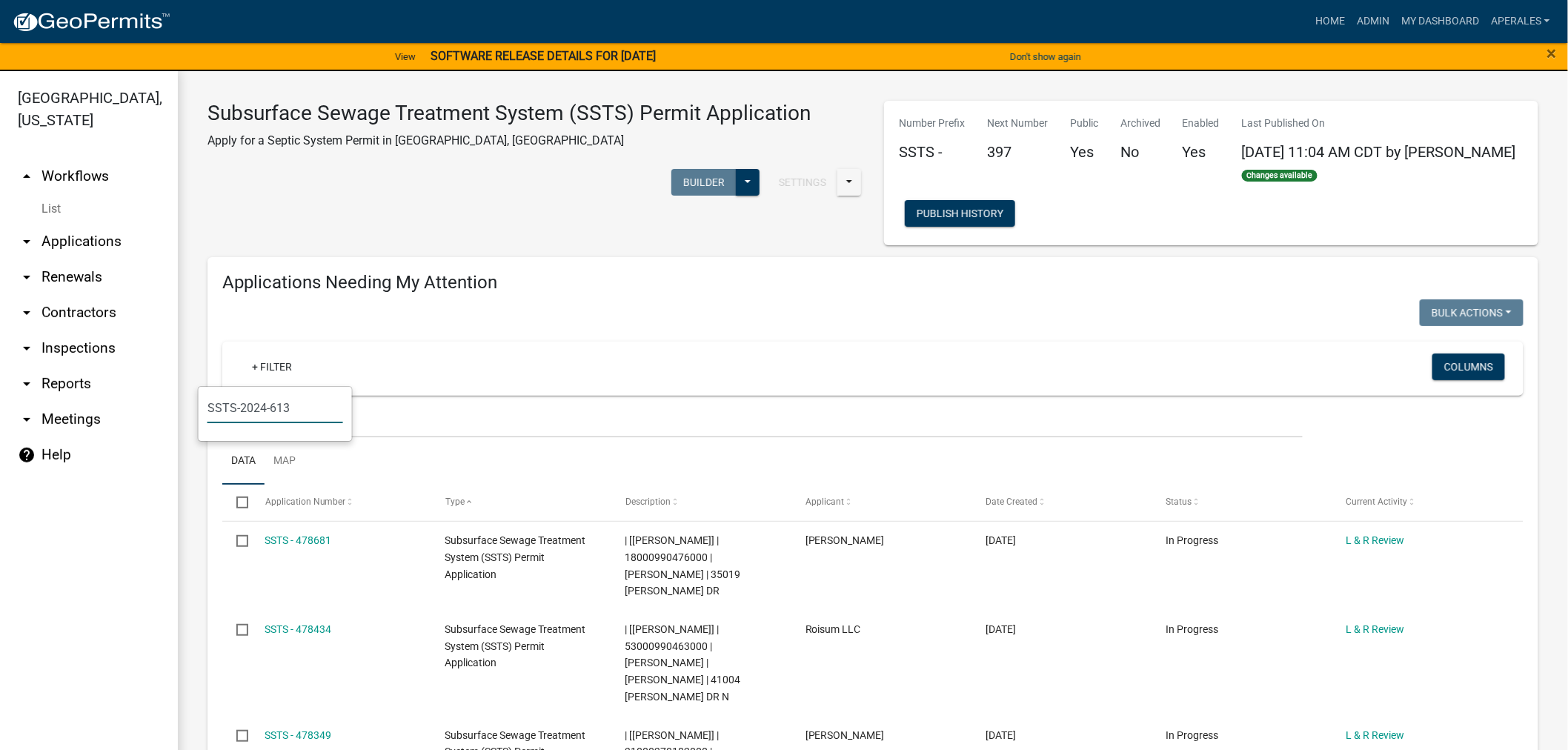
drag, startPoint x: 300, startPoint y: 413, endPoint x: 200, endPoint y: 397, distance: 101.3
click at [200, 397] on div "SSTS-2024-613" at bounding box center [275, 414] width 153 height 54
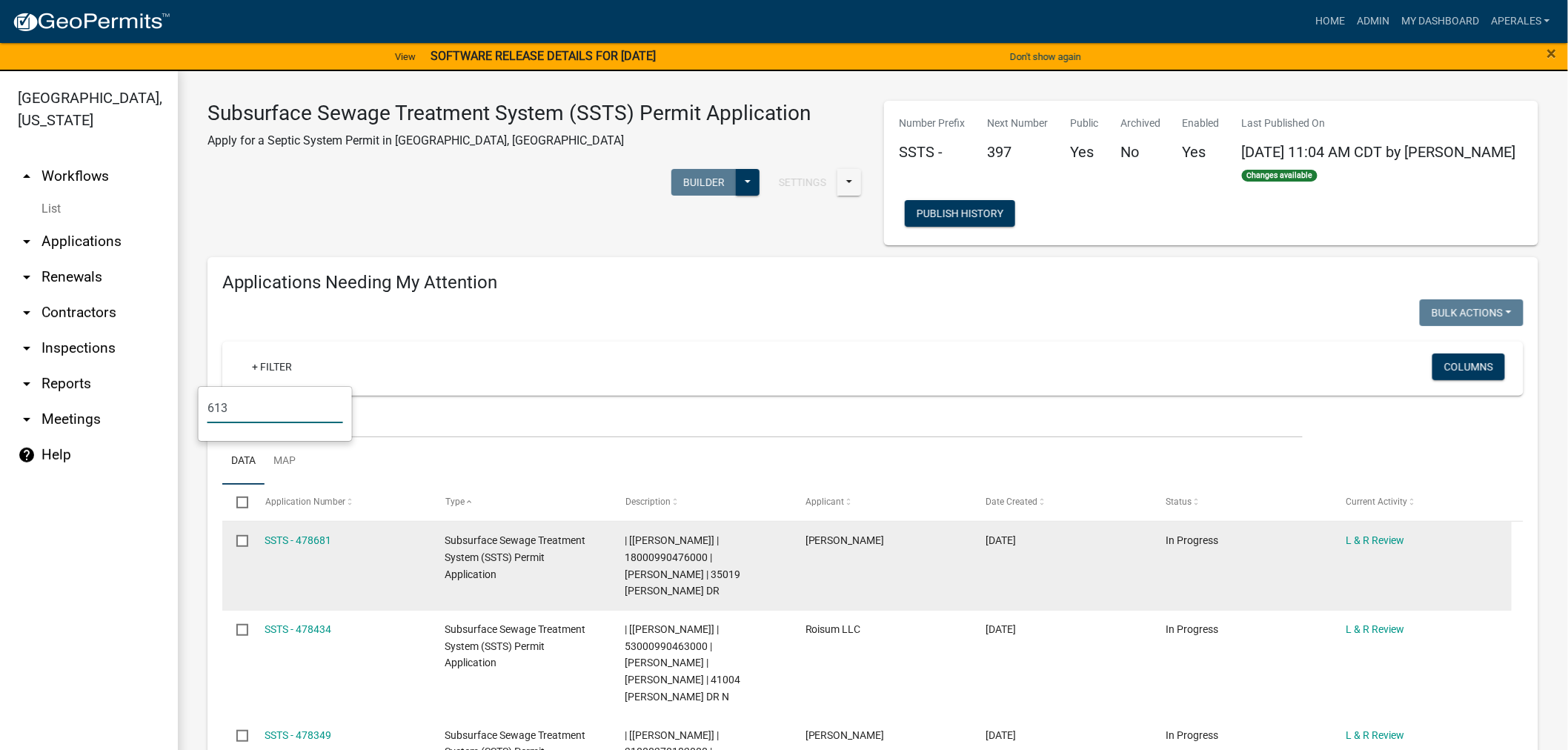
type input "613"
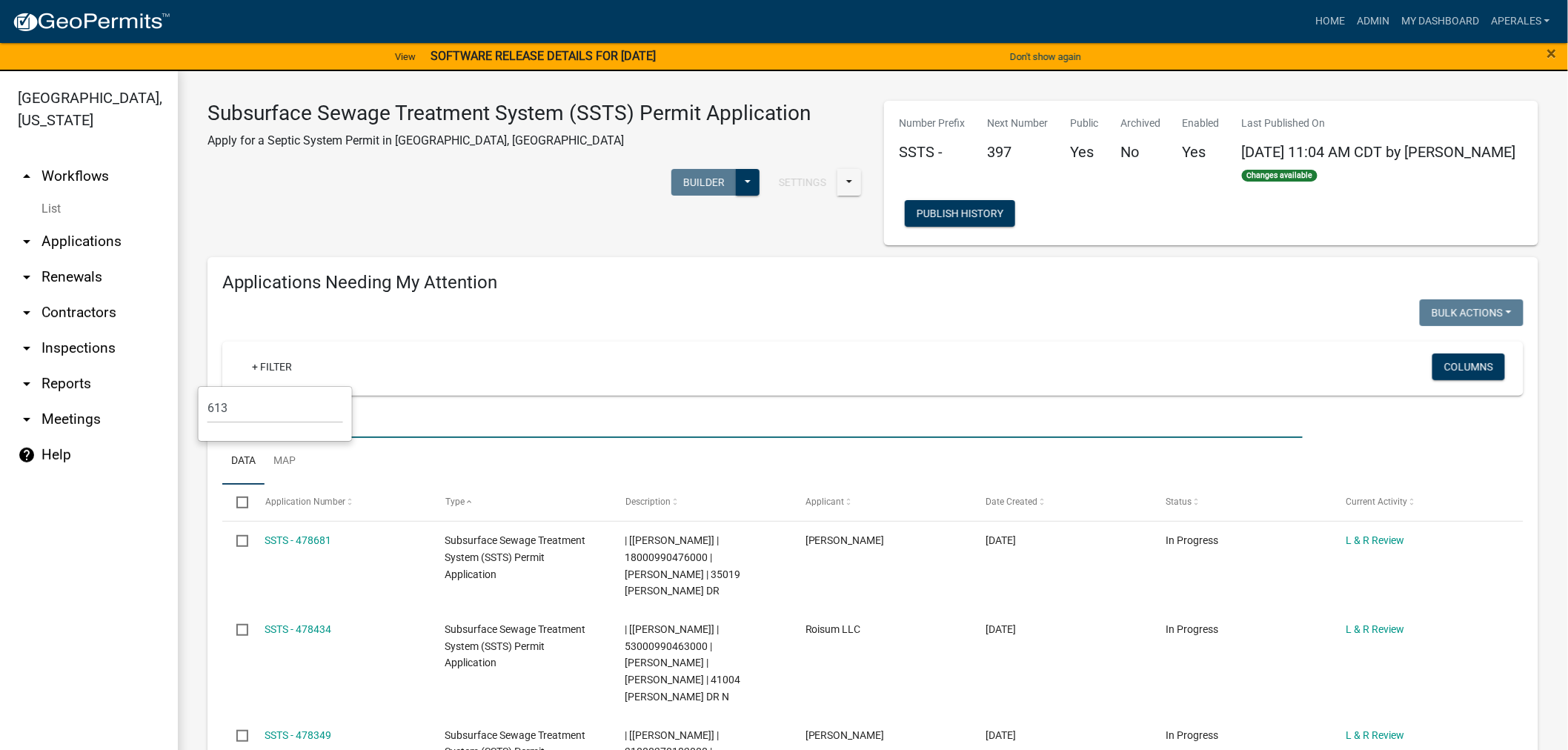
click at [472, 427] on input "text" at bounding box center [762, 422] width 1080 height 30
click at [413, 411] on input "text" at bounding box center [762, 422] width 1080 height 30
type input "613"
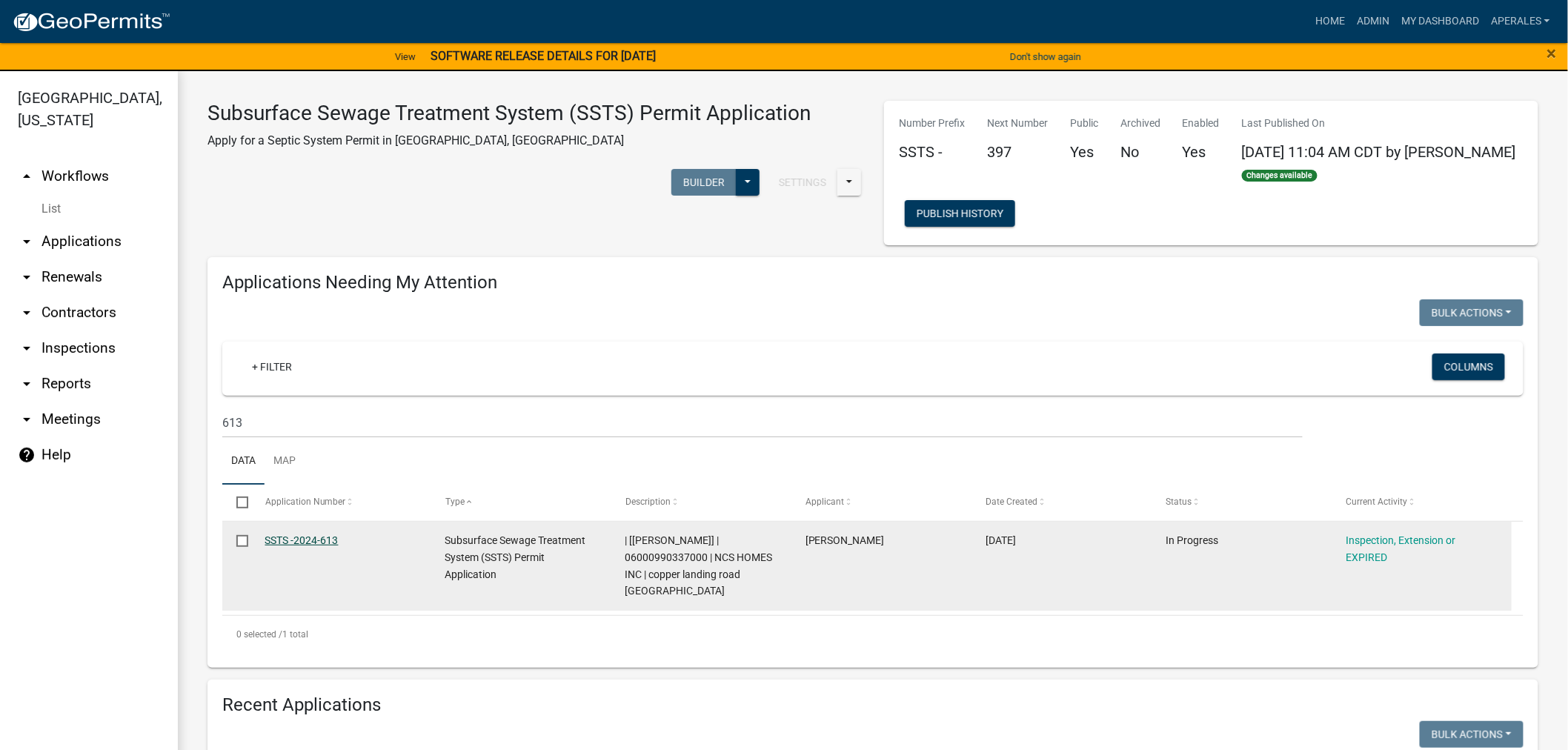
click at [314, 543] on link "SSTS -2024-613" at bounding box center [302, 540] width 74 height 12
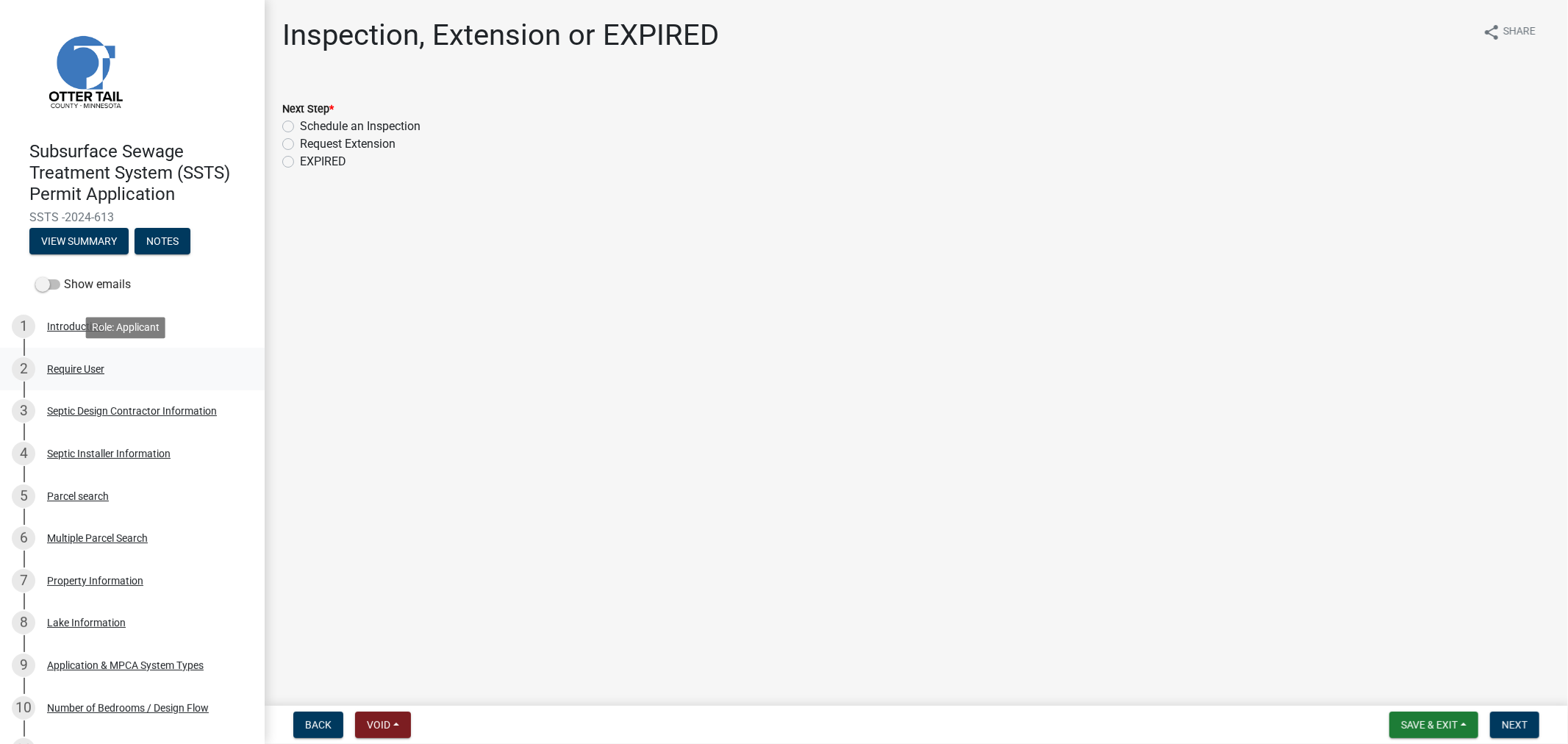
click at [60, 377] on div "2 Require User" at bounding box center [126, 368] width 230 height 23
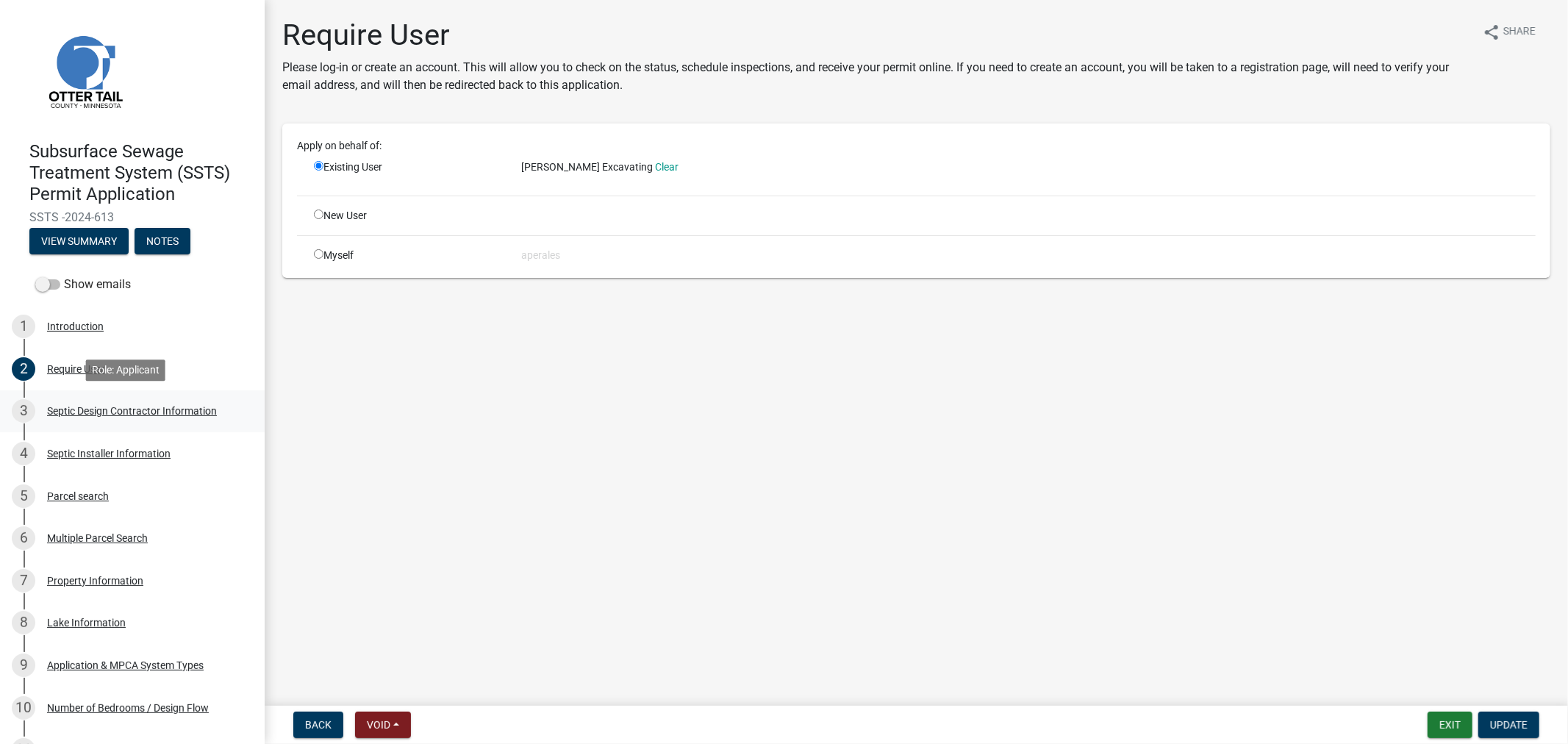
click at [173, 409] on div "Septic Design Contractor Information" at bounding box center [132, 411] width 169 height 10
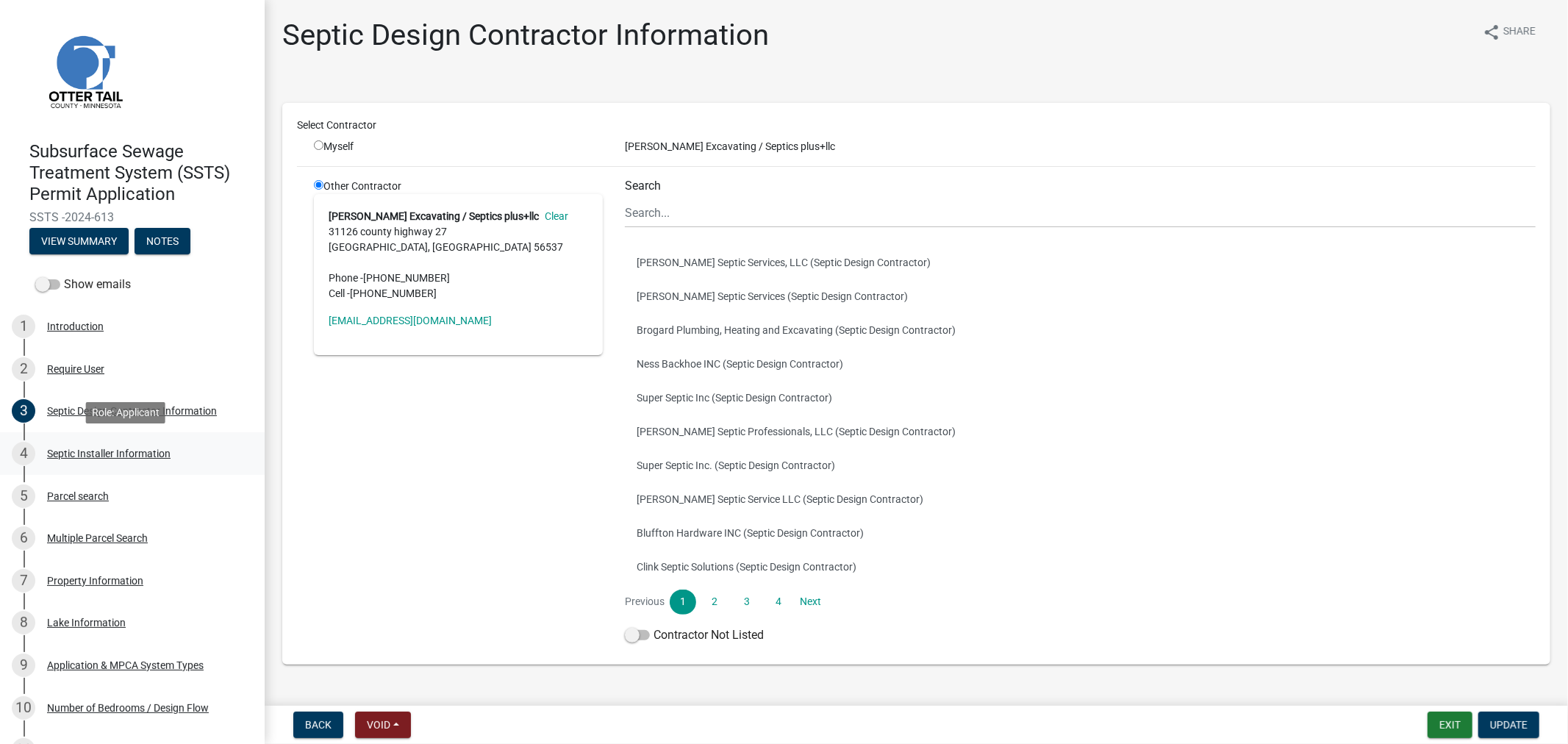
click at [113, 450] on div "Septic Installer Information" at bounding box center [109, 453] width 124 height 10
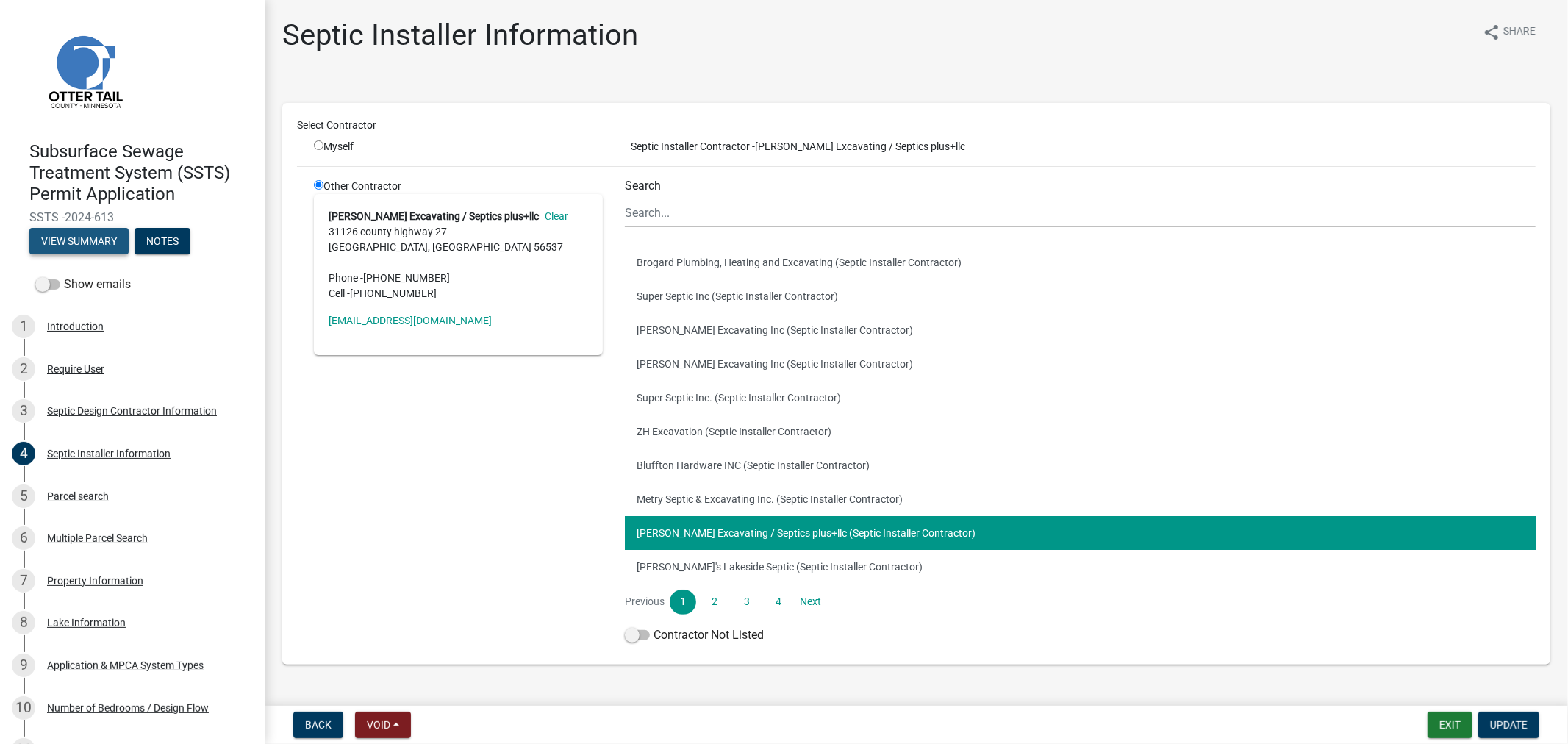
click at [90, 251] on button "View Summary" at bounding box center [78, 241] width 99 height 27
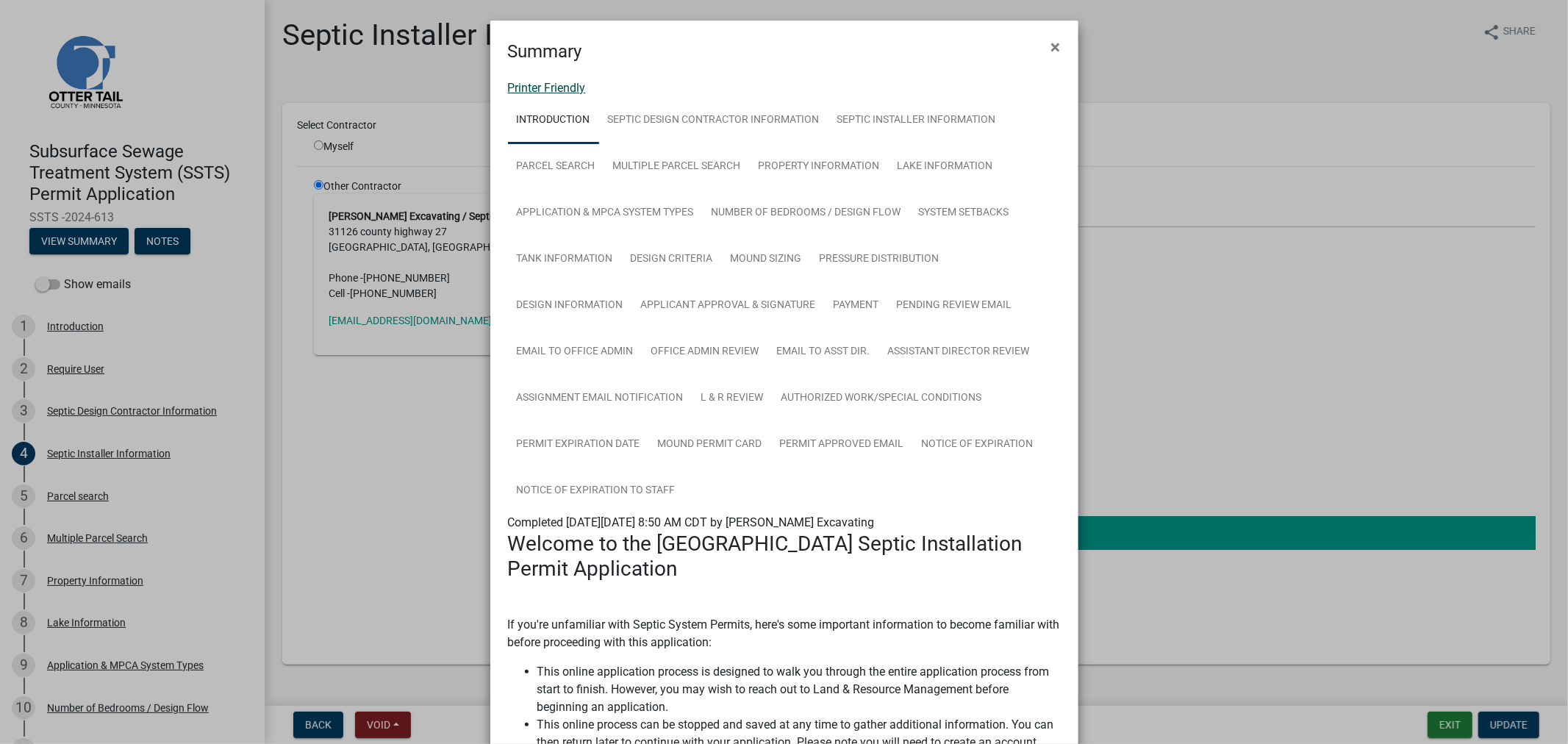
click at [534, 83] on link "Printer Friendly" at bounding box center [547, 88] width 78 height 14
click at [1051, 40] on span "×" at bounding box center [1055, 47] width 9 height 21
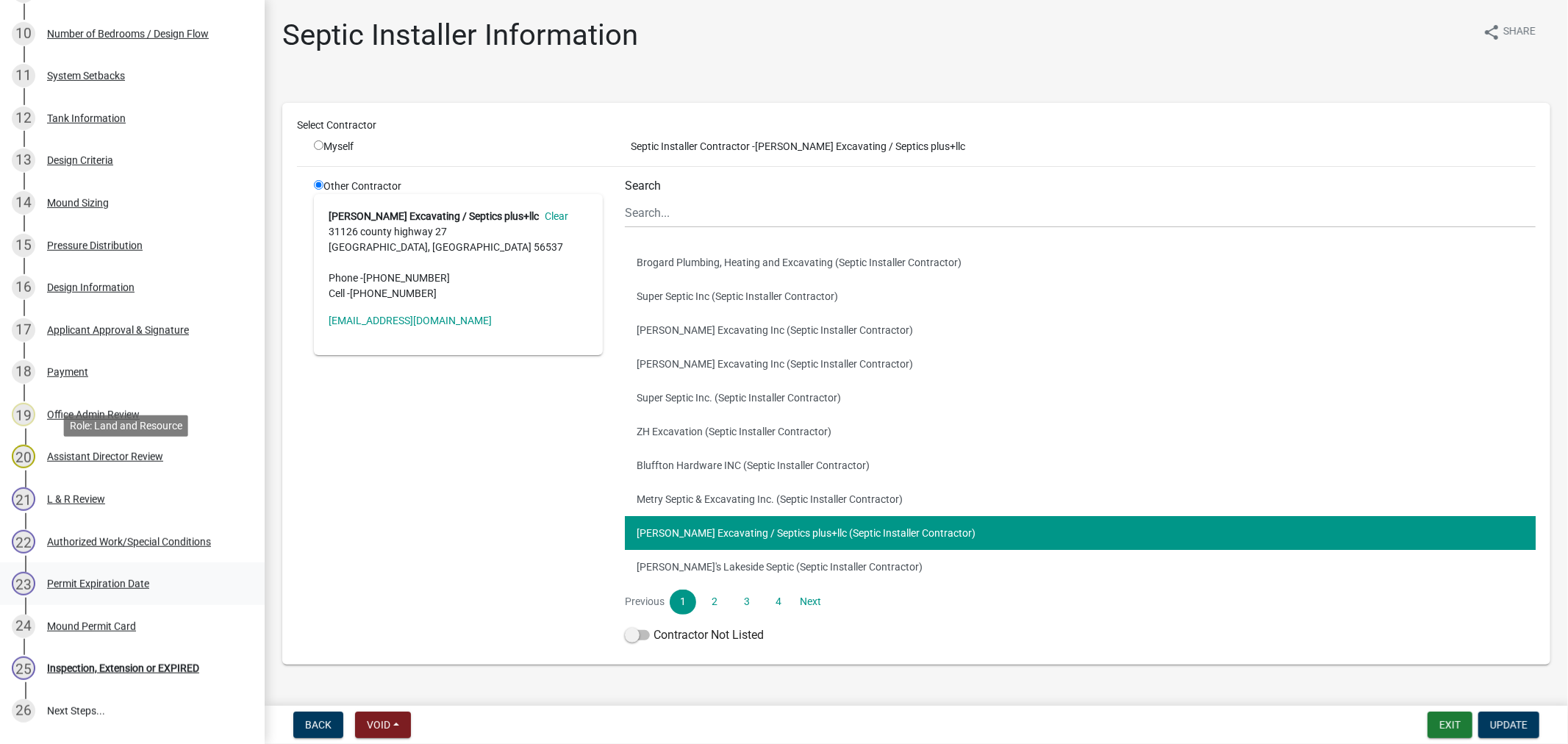
scroll to position [798, 0]
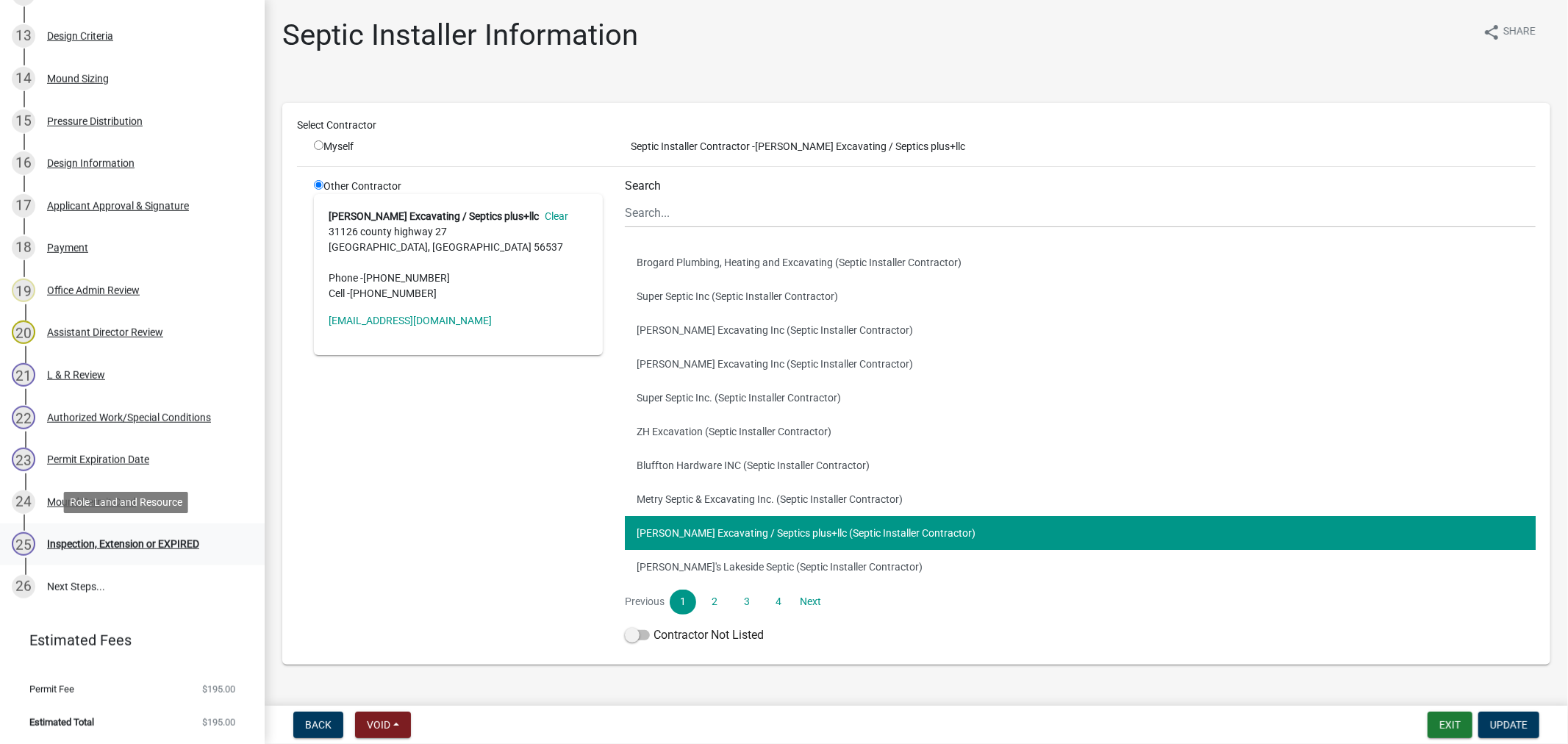
click at [108, 539] on div "Inspection, Extension or EXPIRED" at bounding box center [123, 544] width 152 height 10
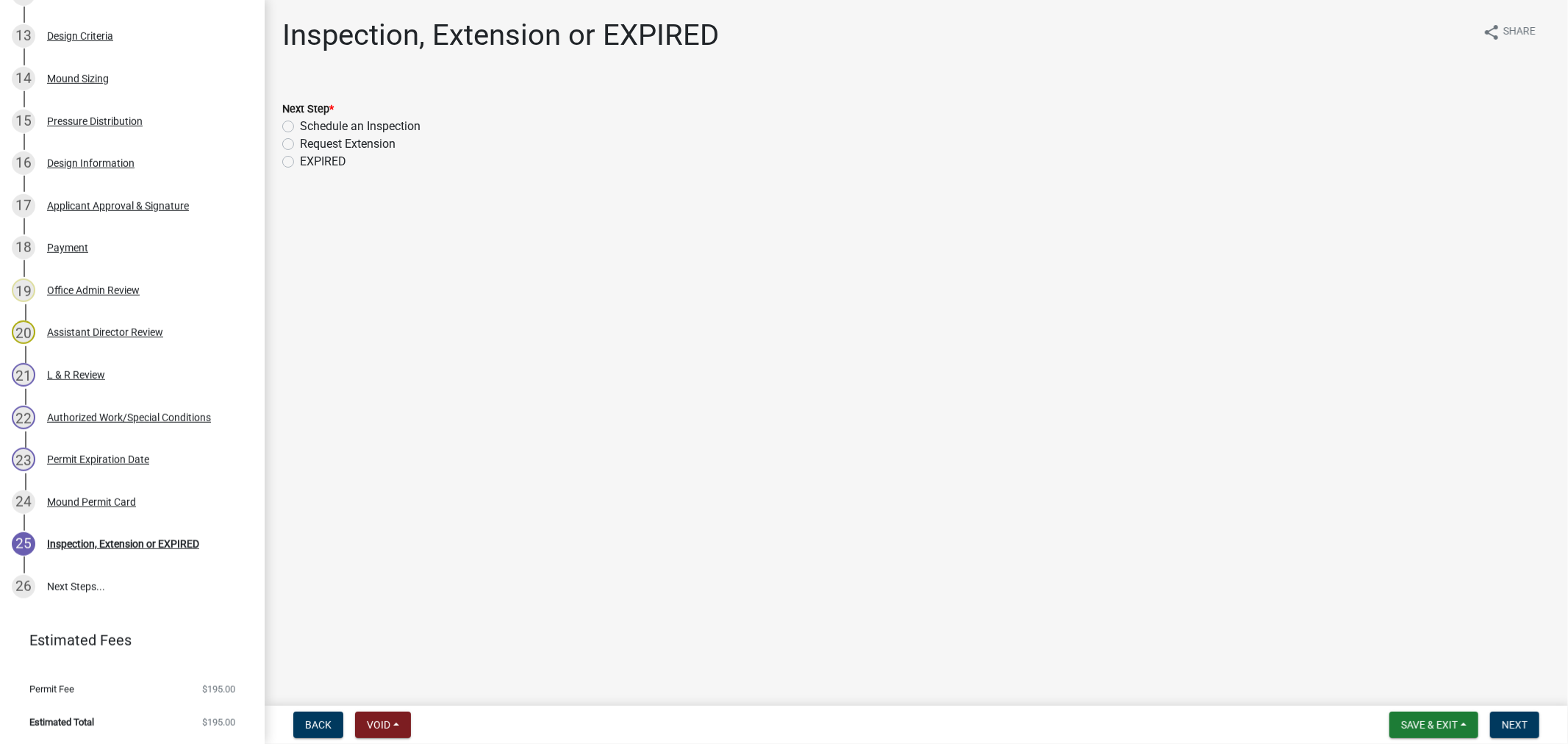
click at [300, 147] on label "Request Extension" at bounding box center [347, 144] width 95 height 18
click at [300, 144] on input "Request Extension" at bounding box center [304, 139] width 9 height 9
radio input "true"
click at [1523, 716] on button "Next" at bounding box center [1515, 725] width 49 height 27
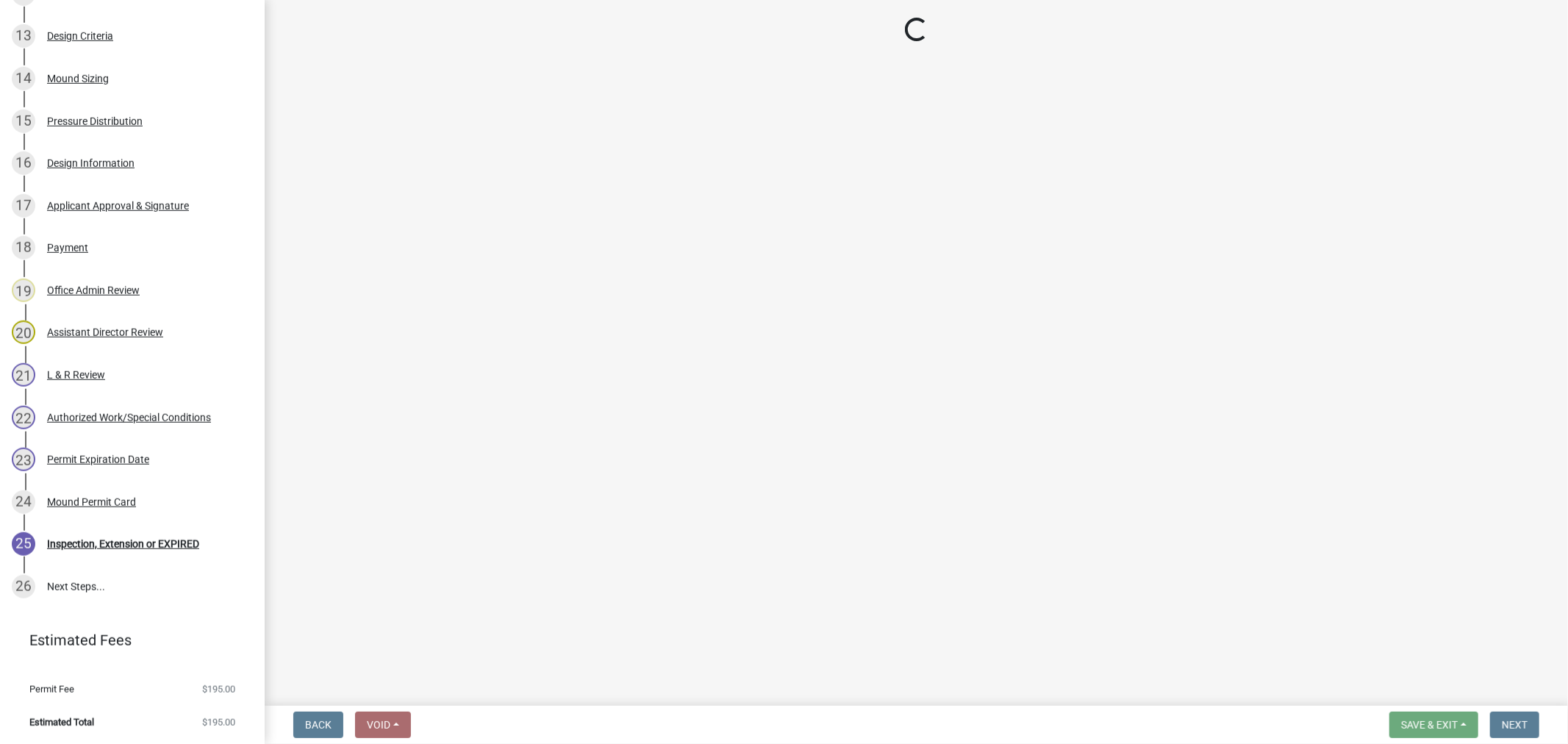
scroll to position [925, 0]
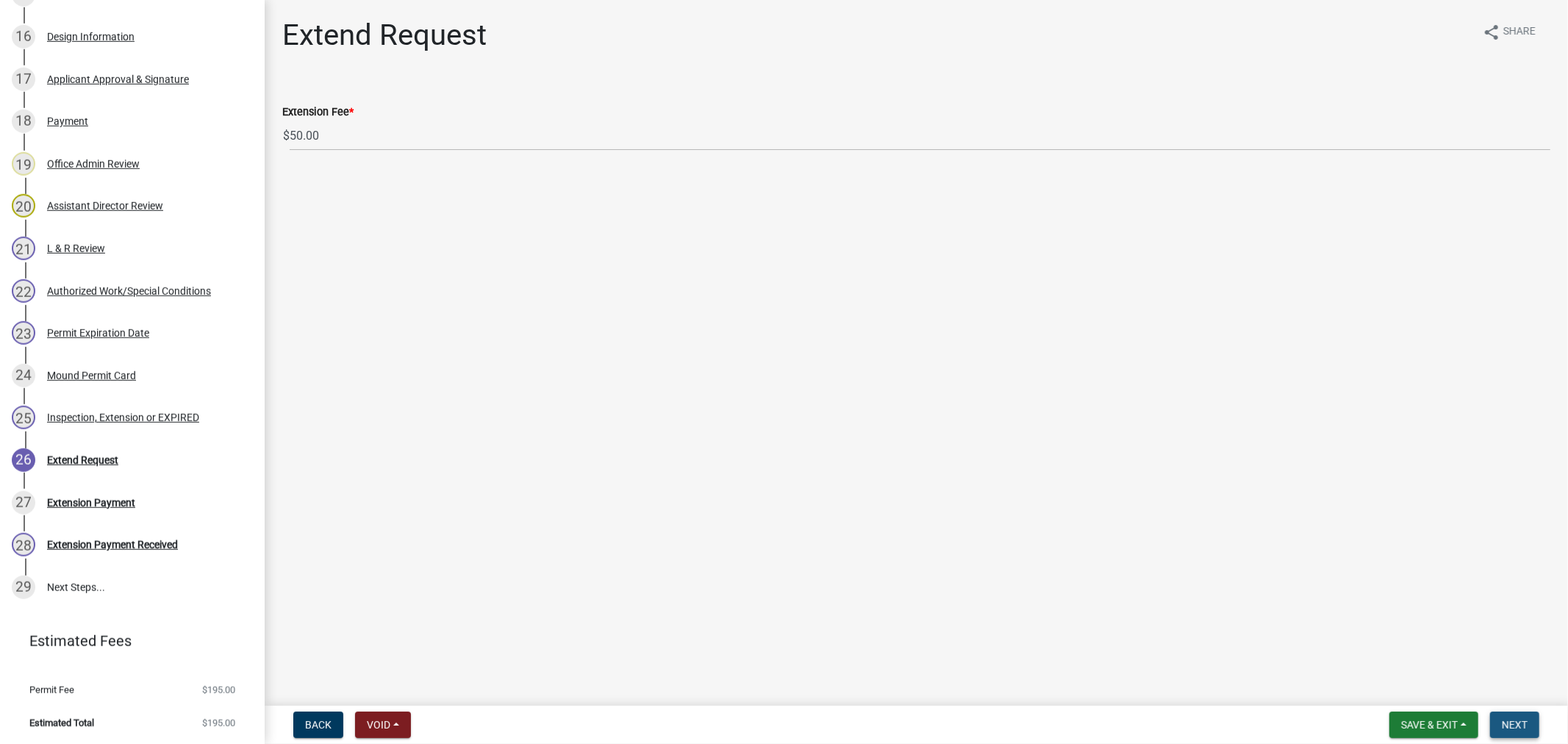
click at [1501, 718] on button "Next" at bounding box center [1515, 725] width 49 height 27
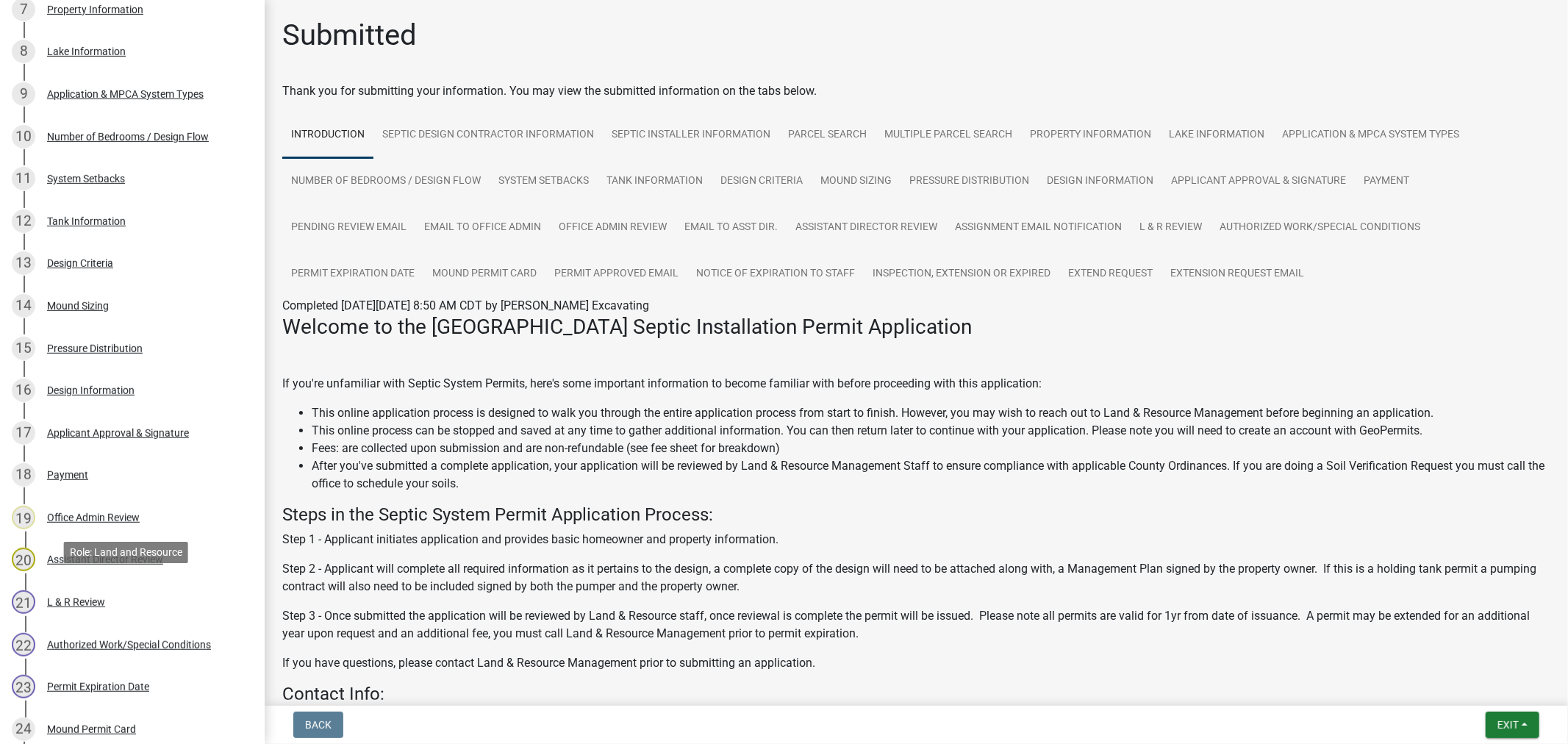
scroll to position [959, 0]
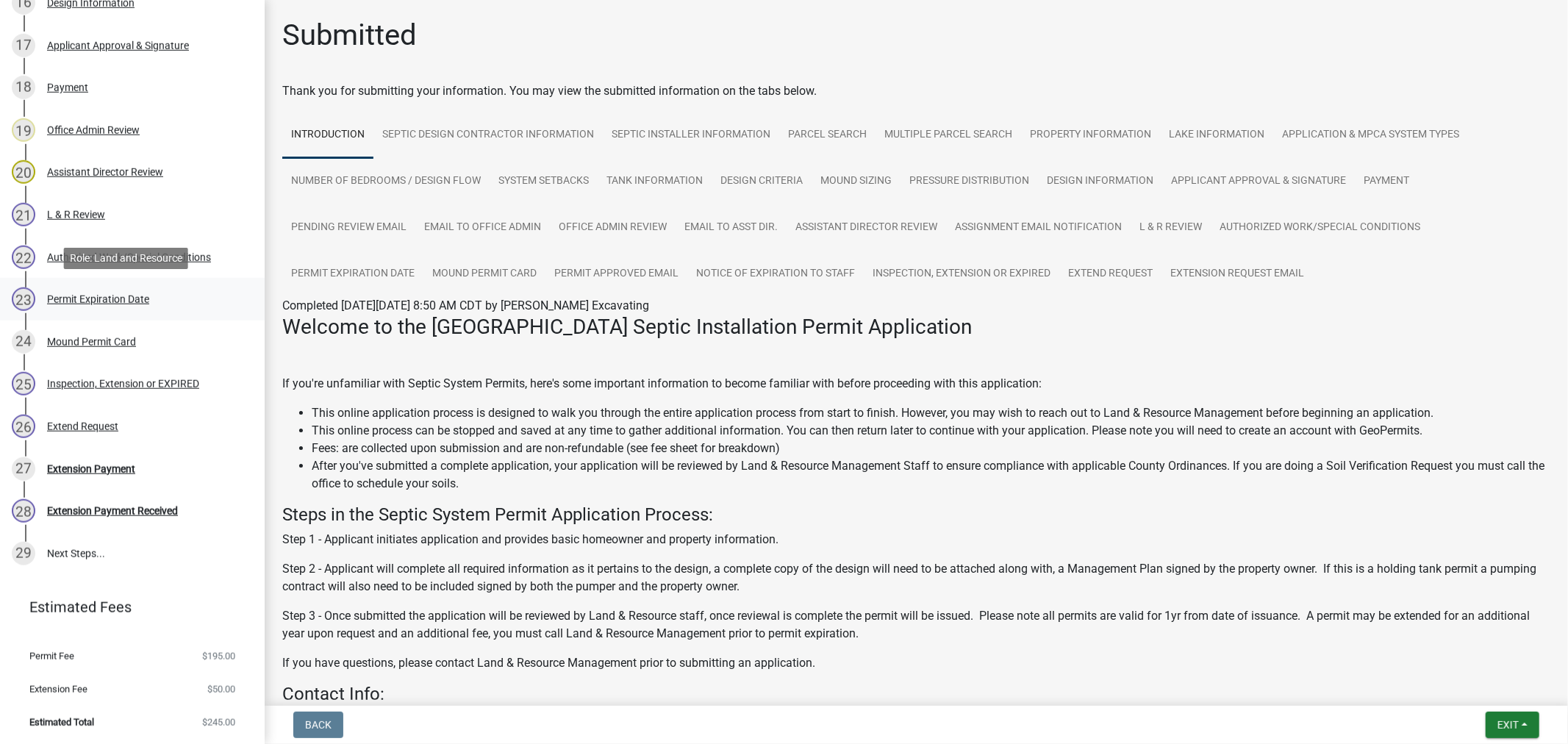
click at [124, 302] on div "Permit Expiration Date" at bounding box center [98, 299] width 102 height 10
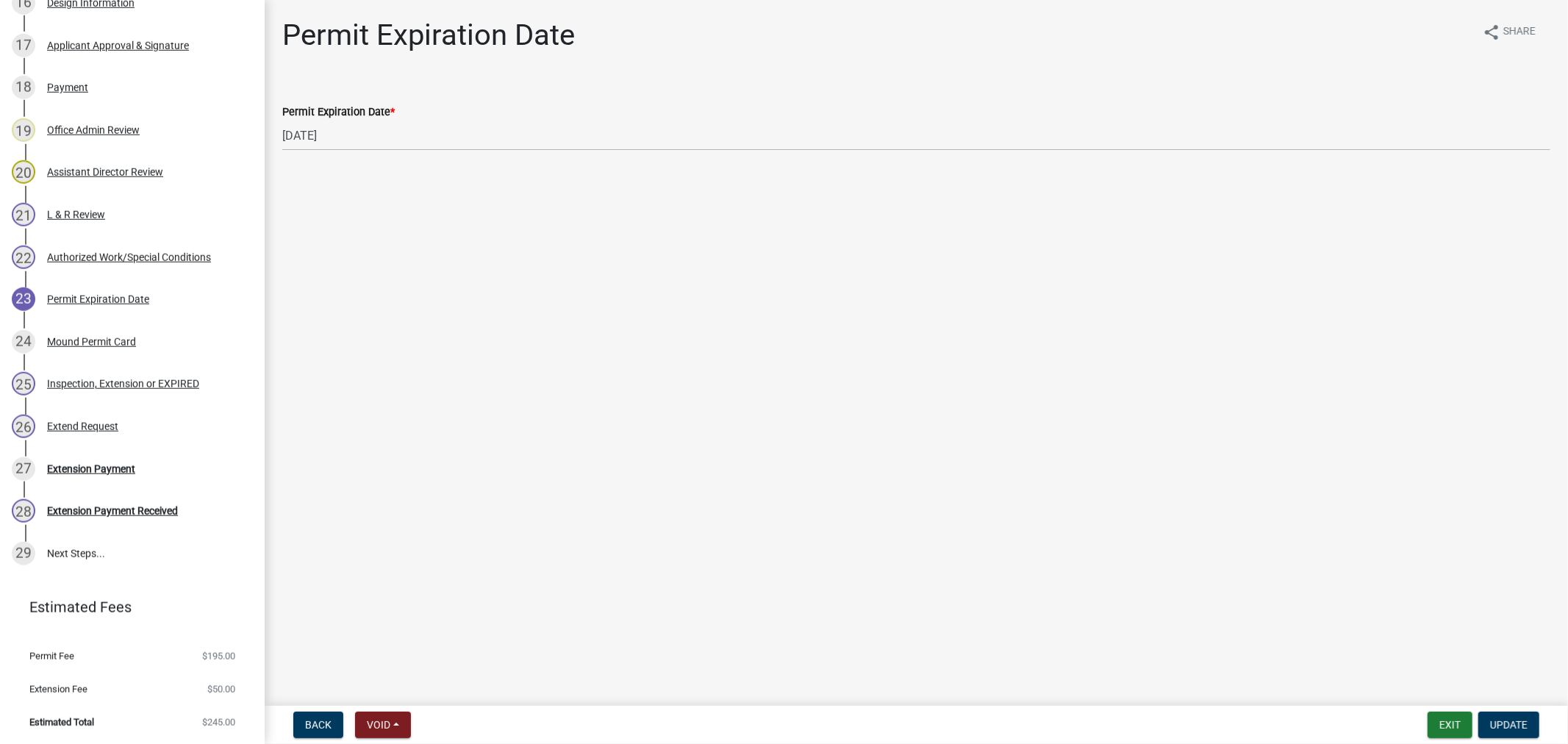
click at [439, 116] on div "Permit Expiration Date *" at bounding box center [916, 112] width 1269 height 18
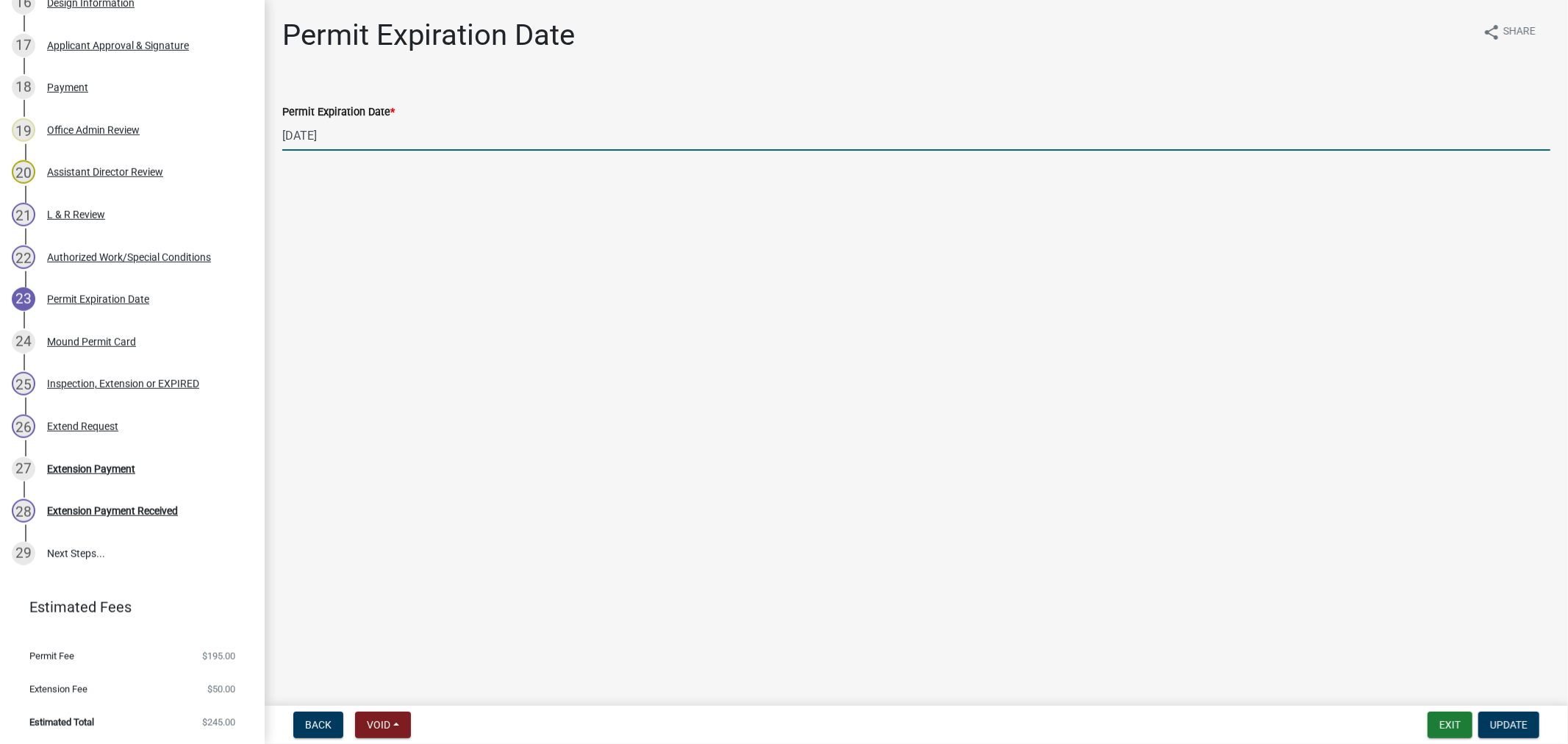
click at [412, 131] on input "11/14/2025" at bounding box center [916, 135] width 1269 height 30
type input "11/14/2026"
click at [1510, 725] on span "Update" at bounding box center [1510, 725] width 38 height 12
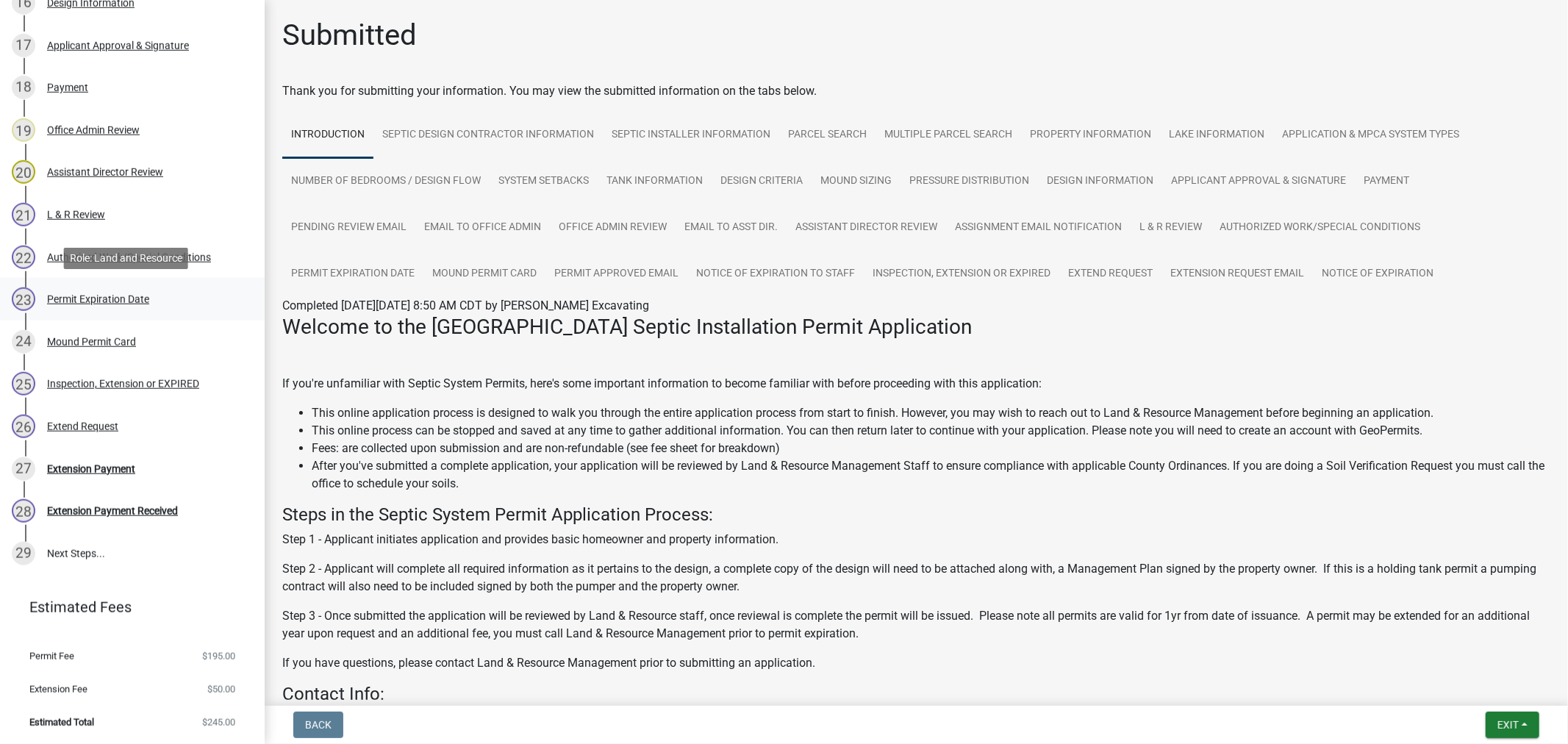
click at [109, 295] on div "Permit Expiration Date" at bounding box center [98, 299] width 102 height 10
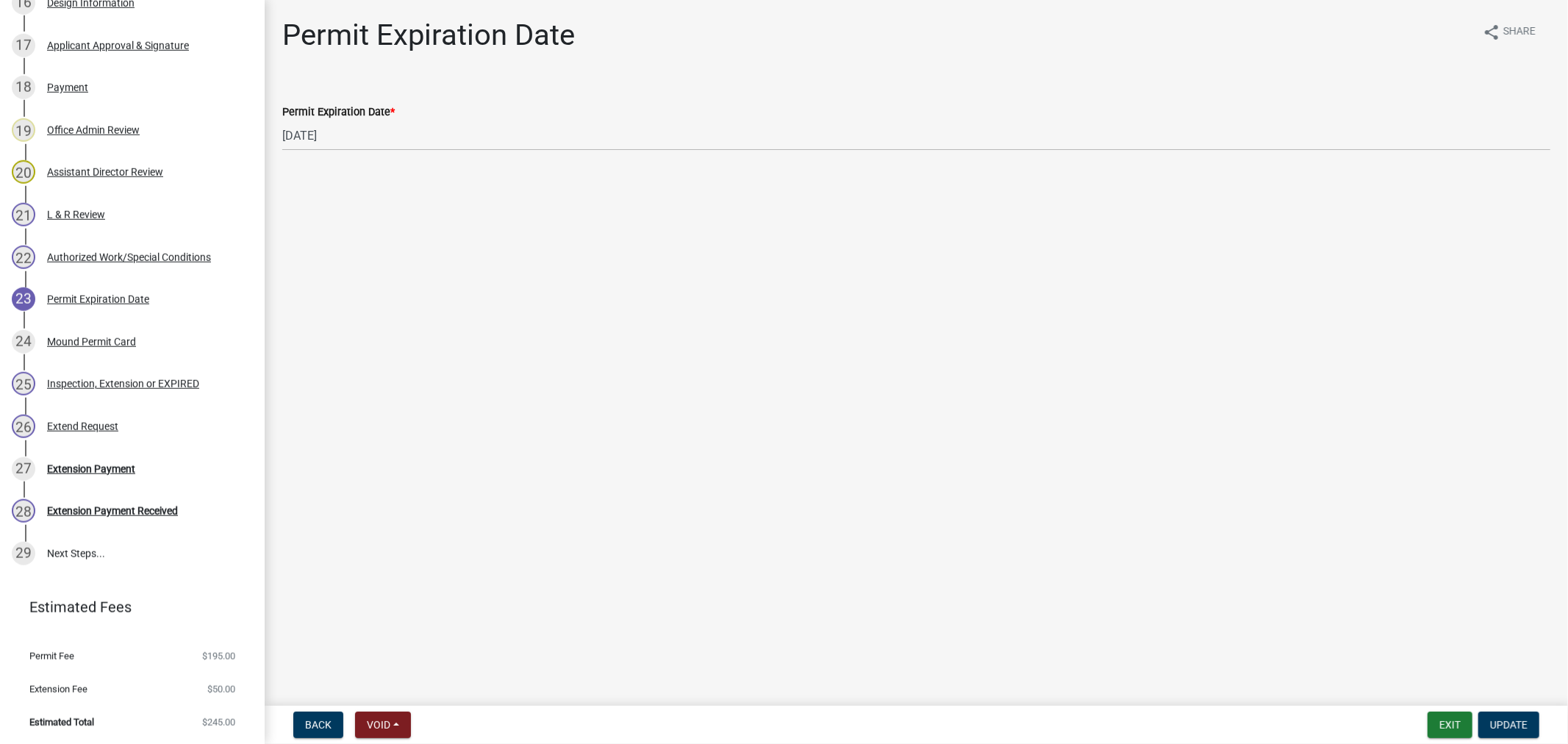
click at [89, 423] on div "Extend Request" at bounding box center [83, 427] width 71 height 10
click at [1449, 732] on button "Exit" at bounding box center [1450, 725] width 45 height 27
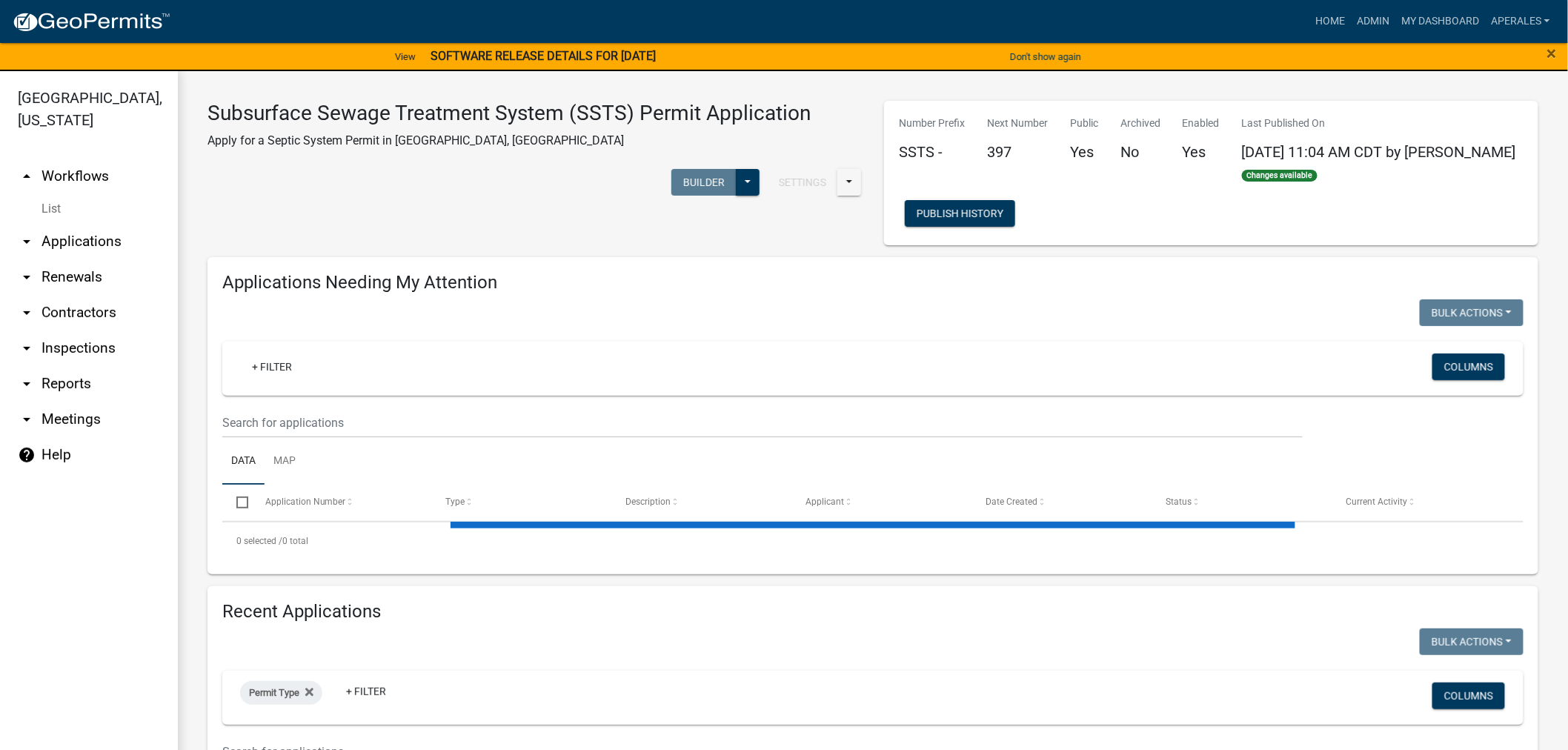
select select "3: 100"
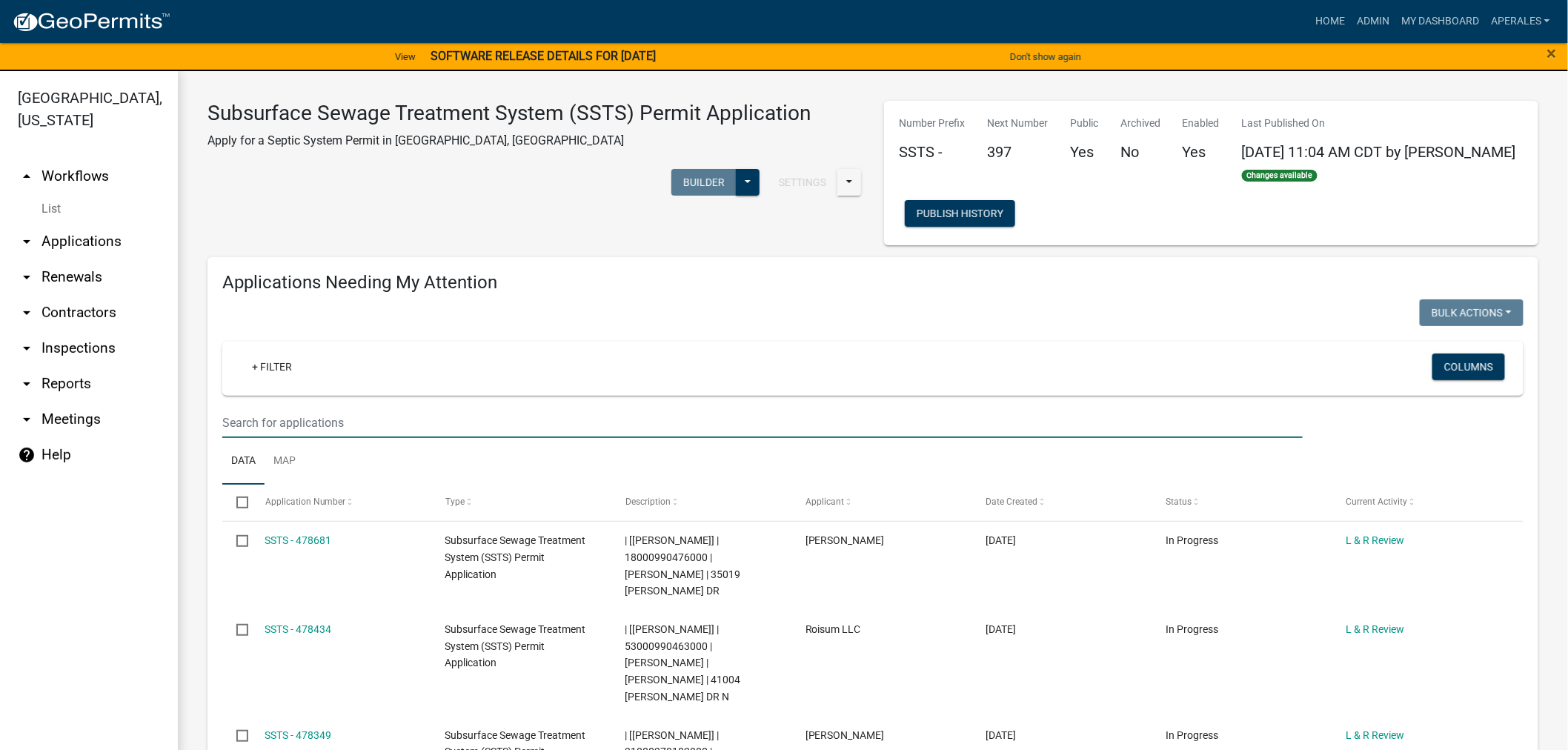
click at [337, 421] on input "text" at bounding box center [762, 422] width 1080 height 30
type input "545"
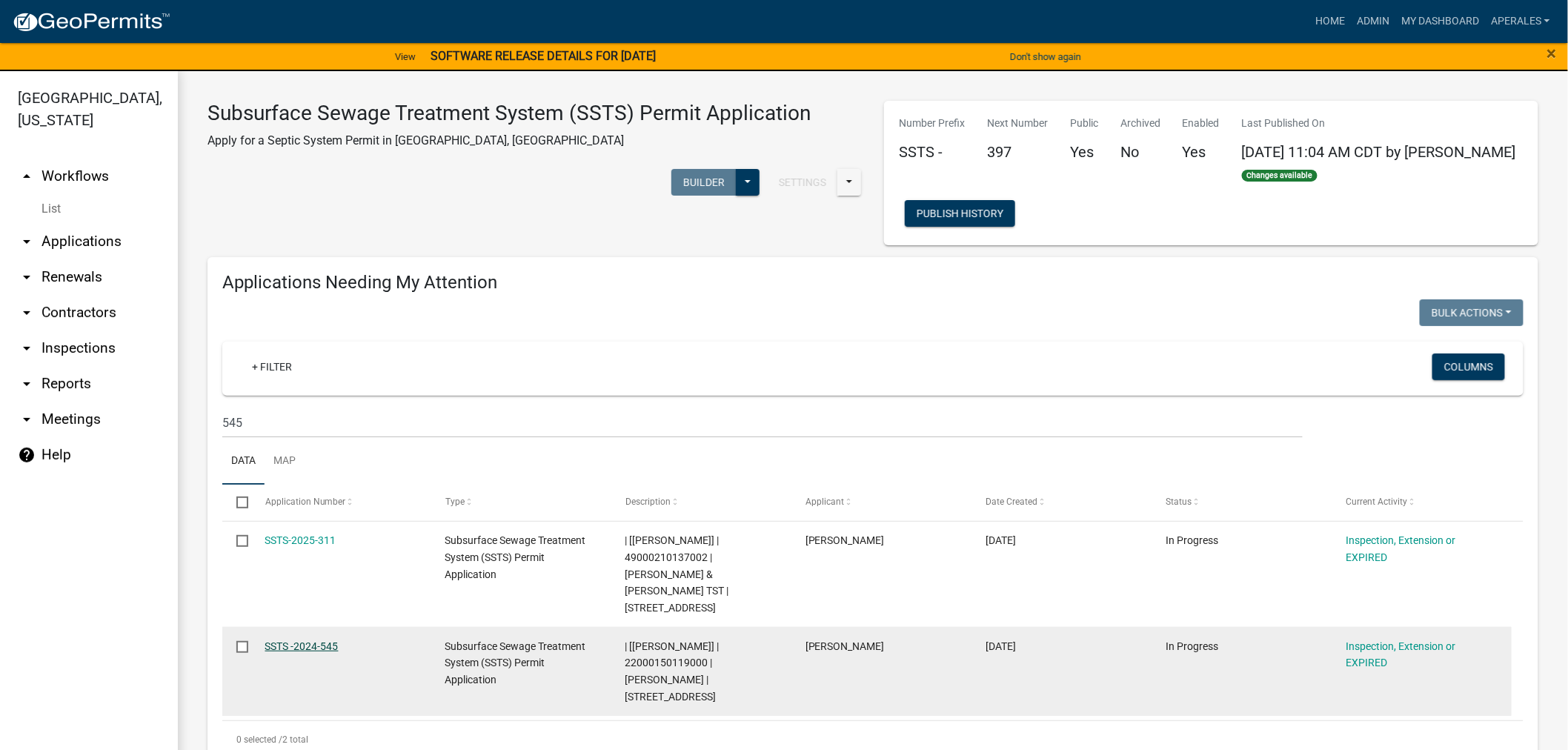
click at [309, 641] on link "SSTS -2024-545" at bounding box center [302, 647] width 74 height 12
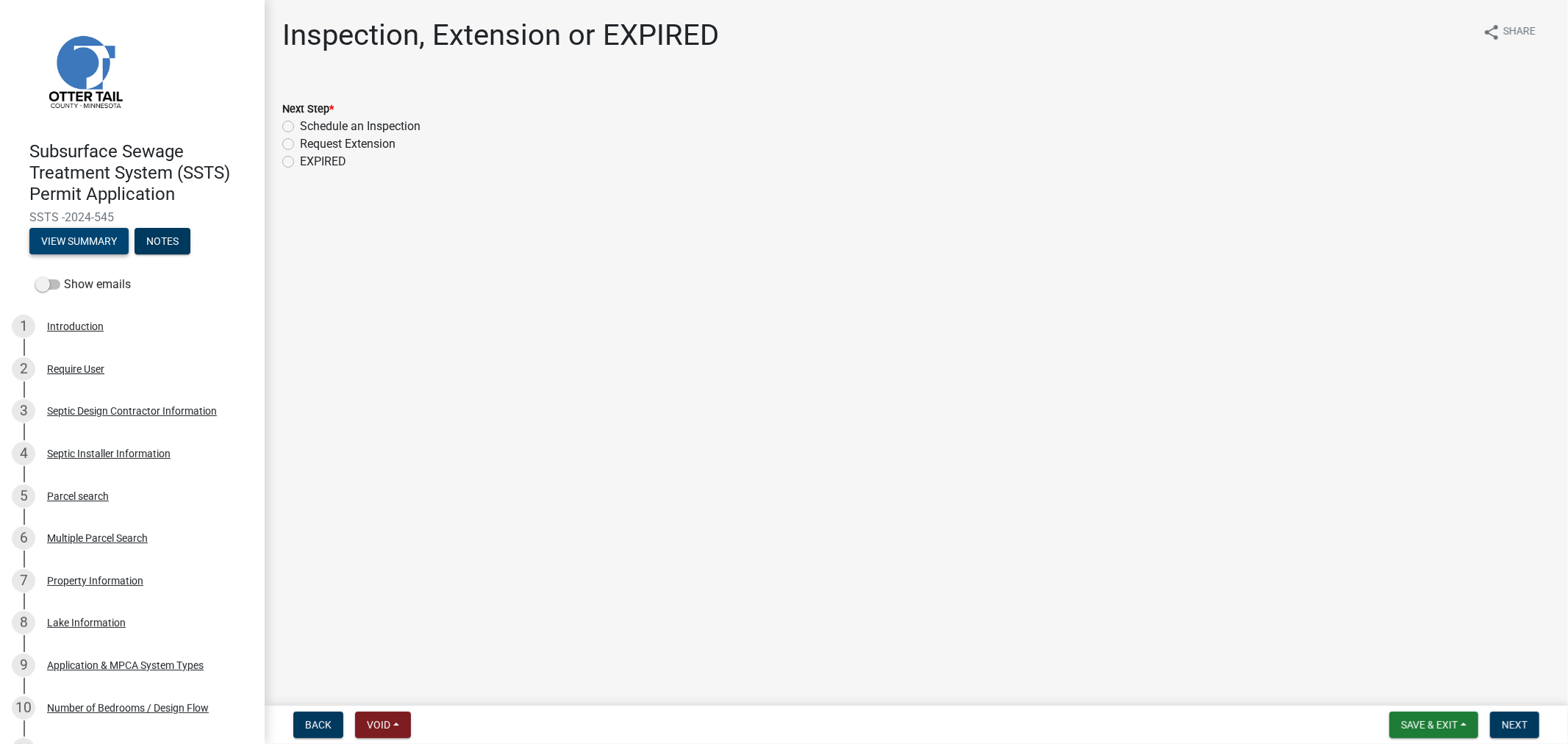
click at [76, 244] on button "View Summary" at bounding box center [78, 241] width 99 height 27
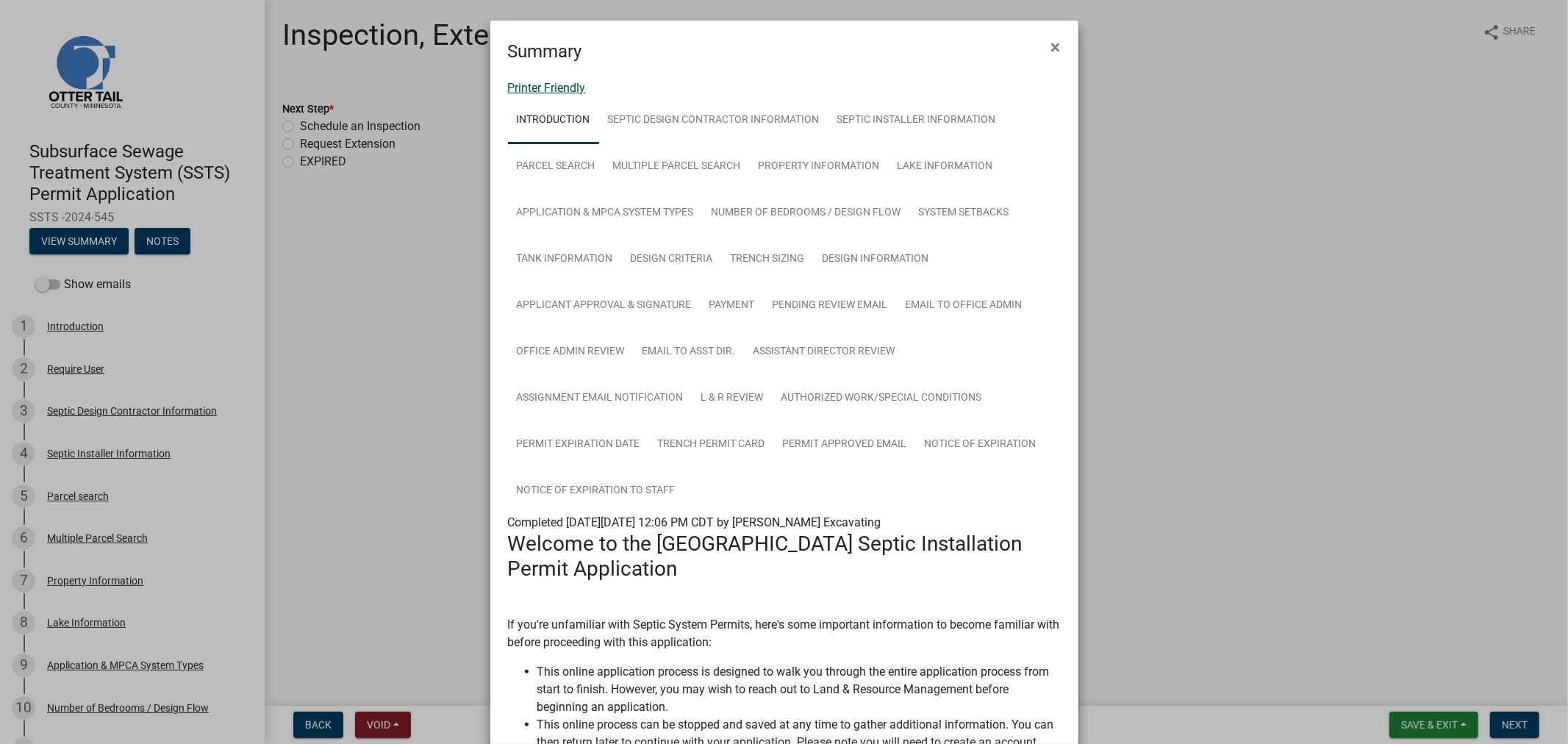
click at [552, 83] on link "Printer Friendly" at bounding box center [547, 88] width 78 height 14
click at [1051, 48] on span "×" at bounding box center [1055, 47] width 9 height 21
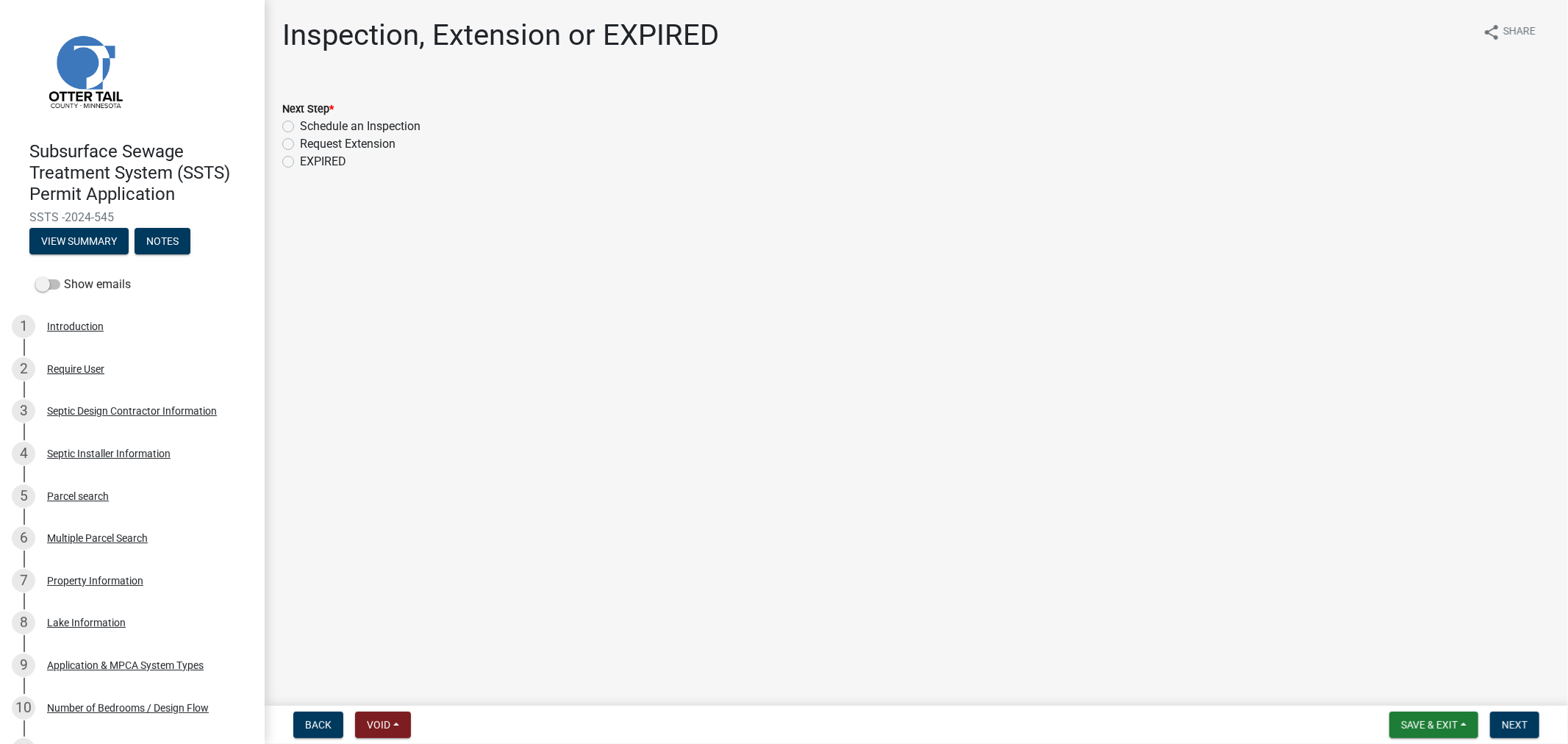
click at [300, 144] on label "Request Extension" at bounding box center [347, 144] width 95 height 18
click at [300, 144] on input "Request Extension" at bounding box center [304, 139] width 9 height 9
radio input "true"
click at [1522, 722] on span "Next" at bounding box center [1515, 725] width 26 height 12
click at [1489, 712] on form "Save & Exit Save Save & Exit Next" at bounding box center [1465, 725] width 162 height 27
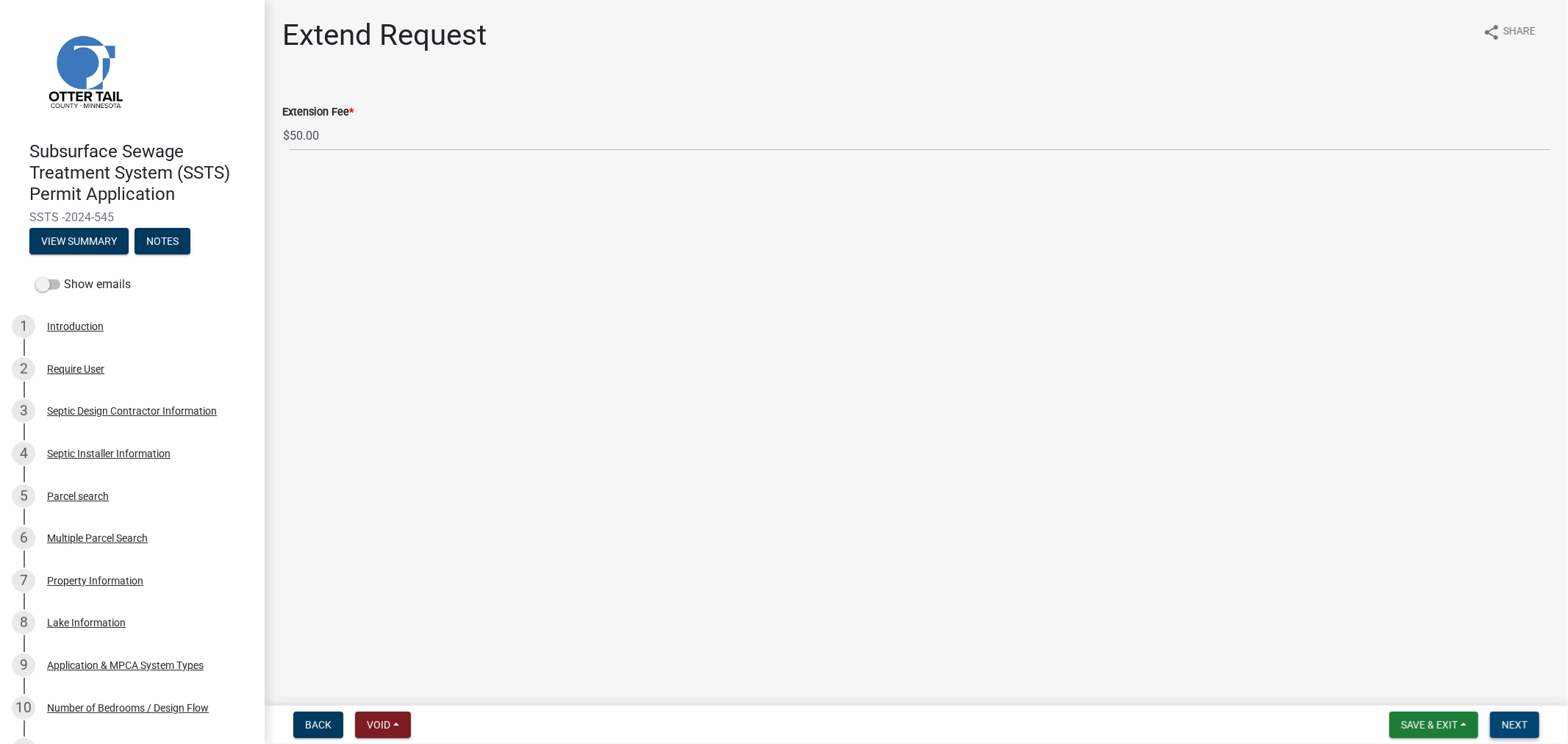
click at [1502, 715] on button "Next" at bounding box center [1515, 725] width 49 height 27
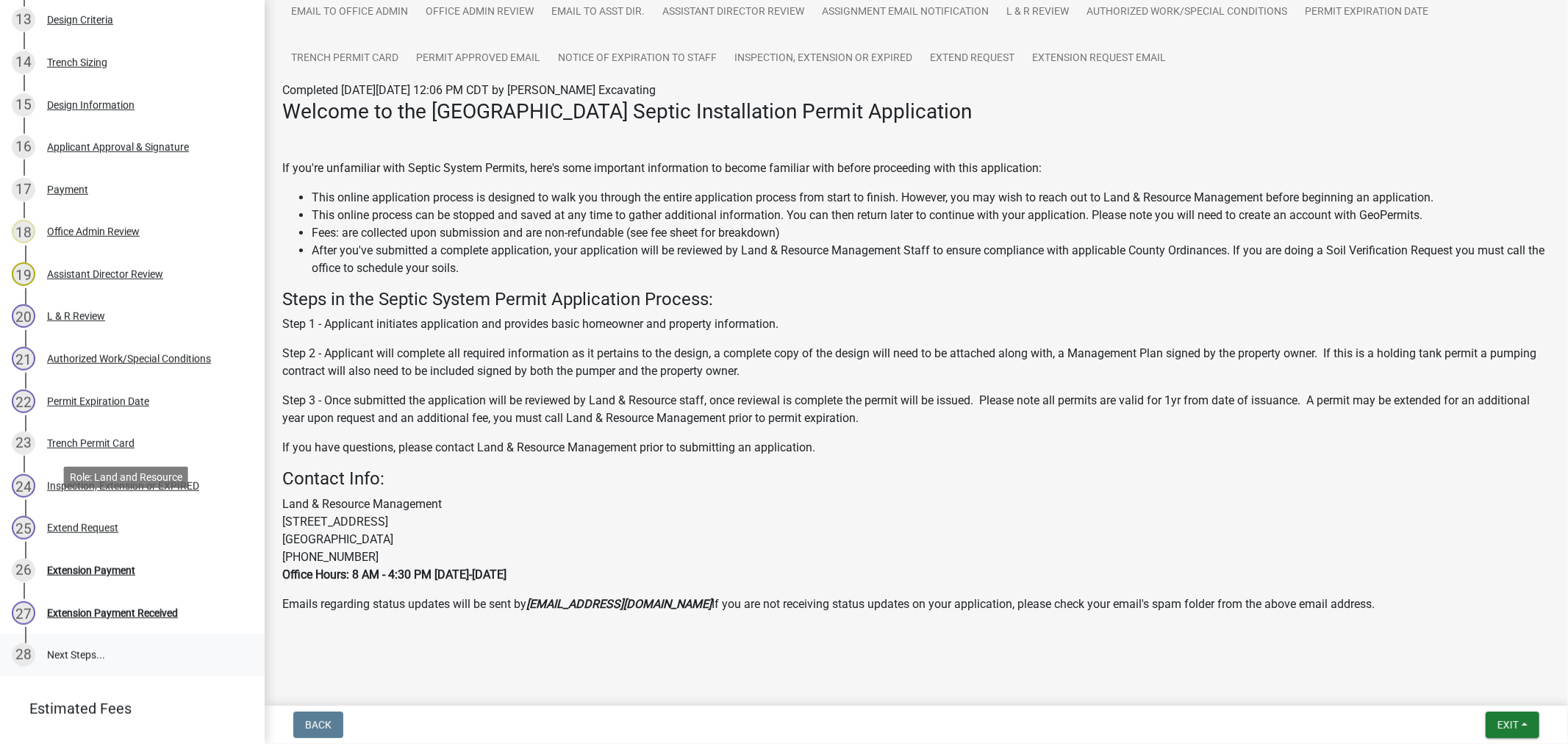
scroll to position [916, 0]
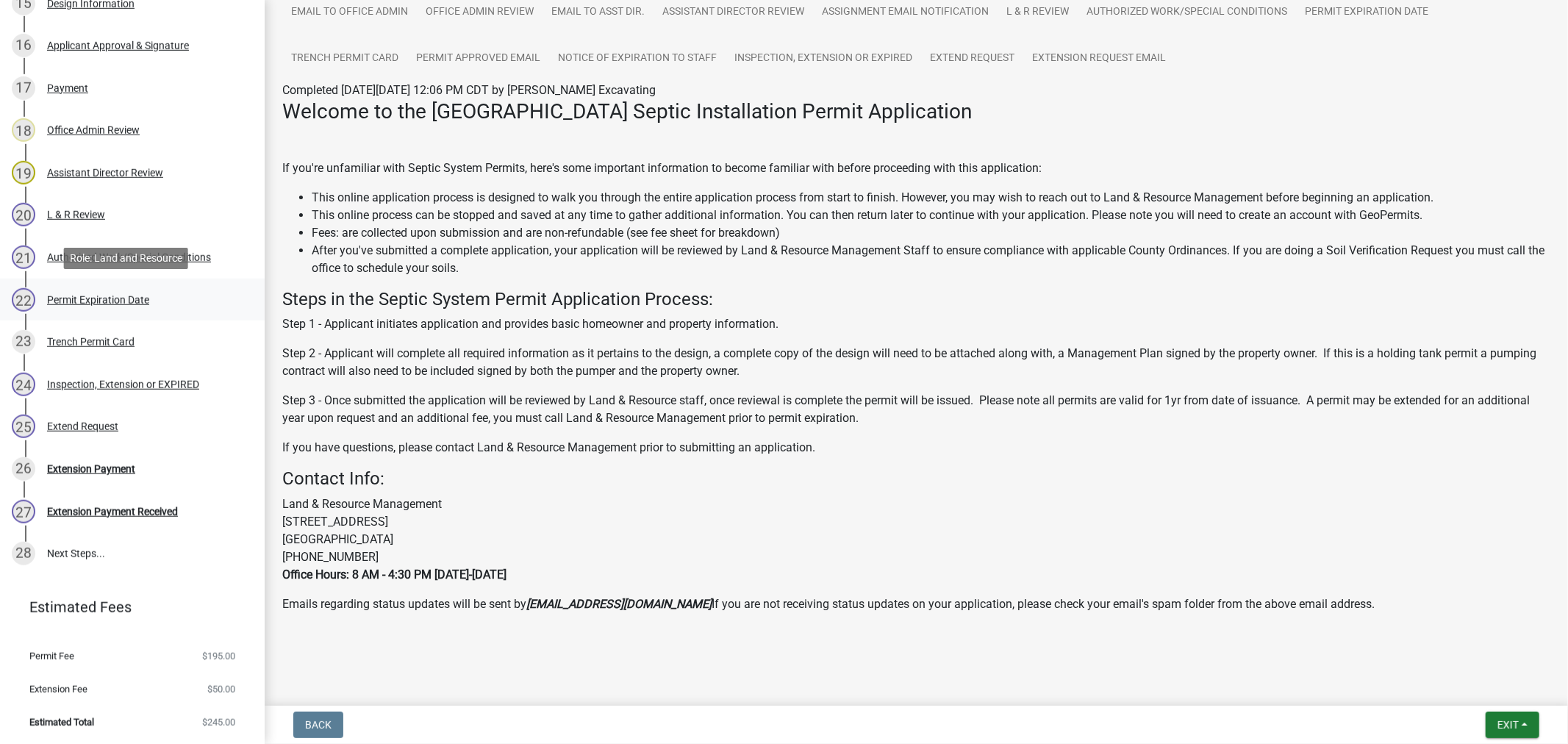
click at [138, 298] on div "Permit Expiration Date" at bounding box center [98, 300] width 102 height 10
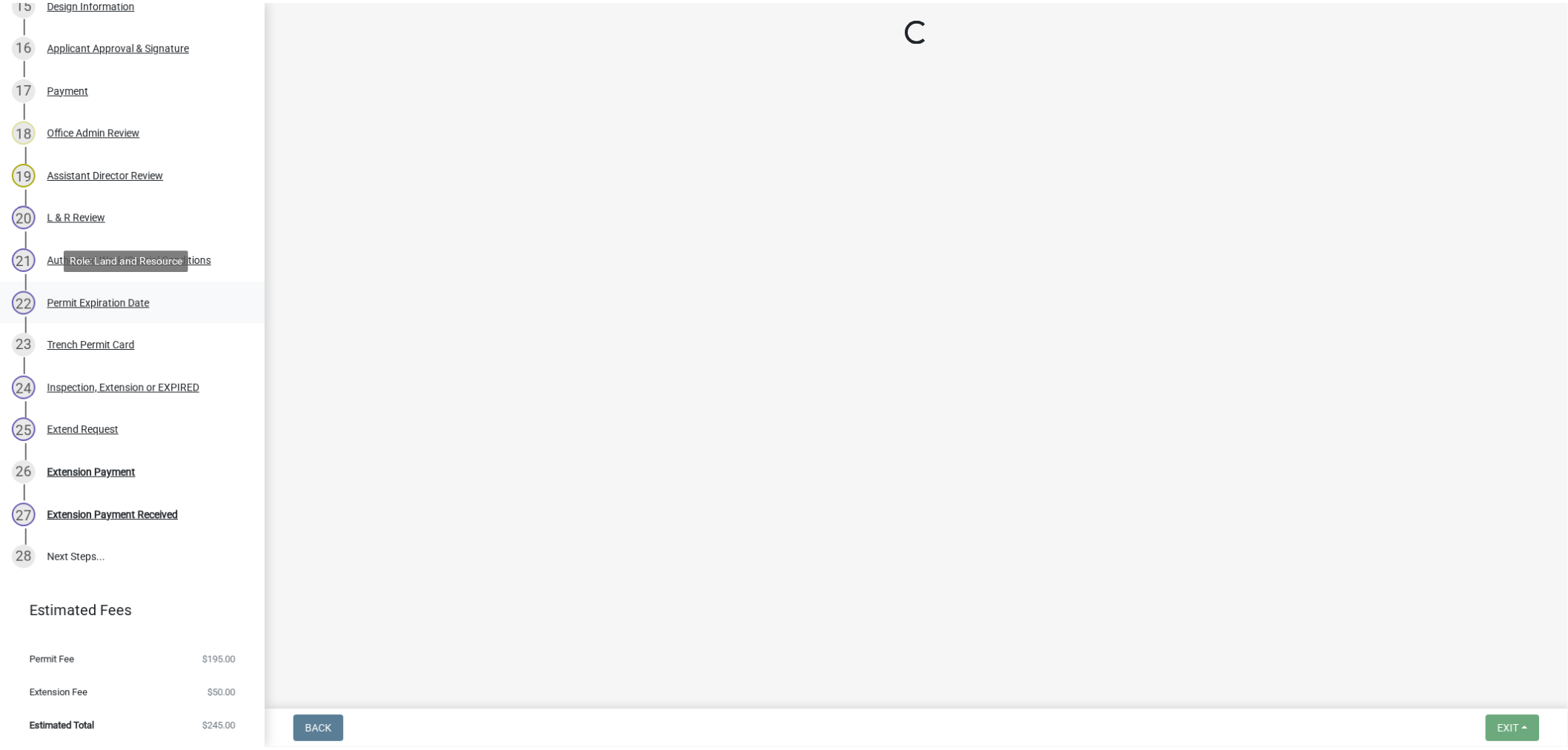
scroll to position [0, 0]
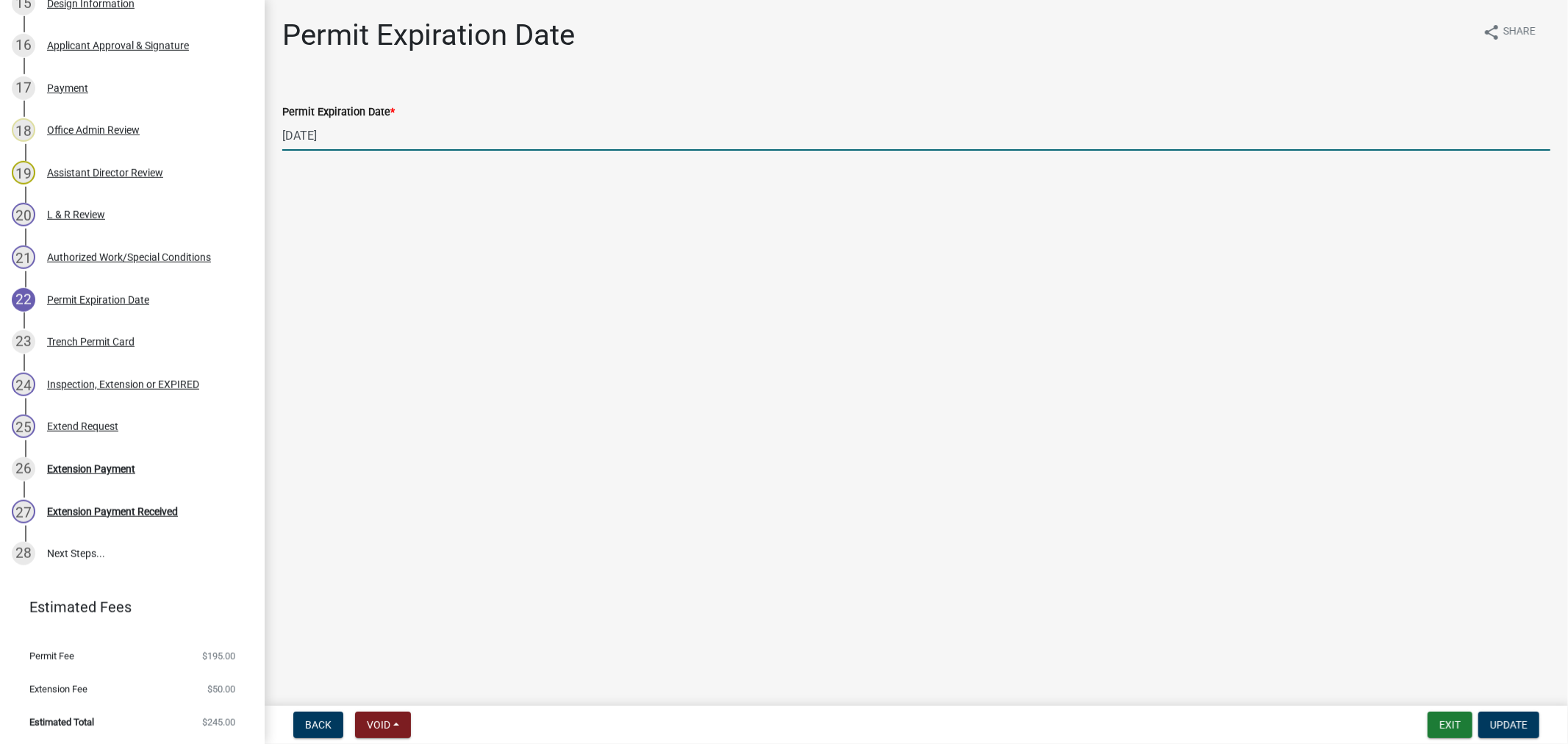
click at [379, 142] on input "[DATE]" at bounding box center [916, 135] width 1269 height 30
type input "10/15/2026"
click at [1516, 731] on button "Update" at bounding box center [1509, 725] width 61 height 27
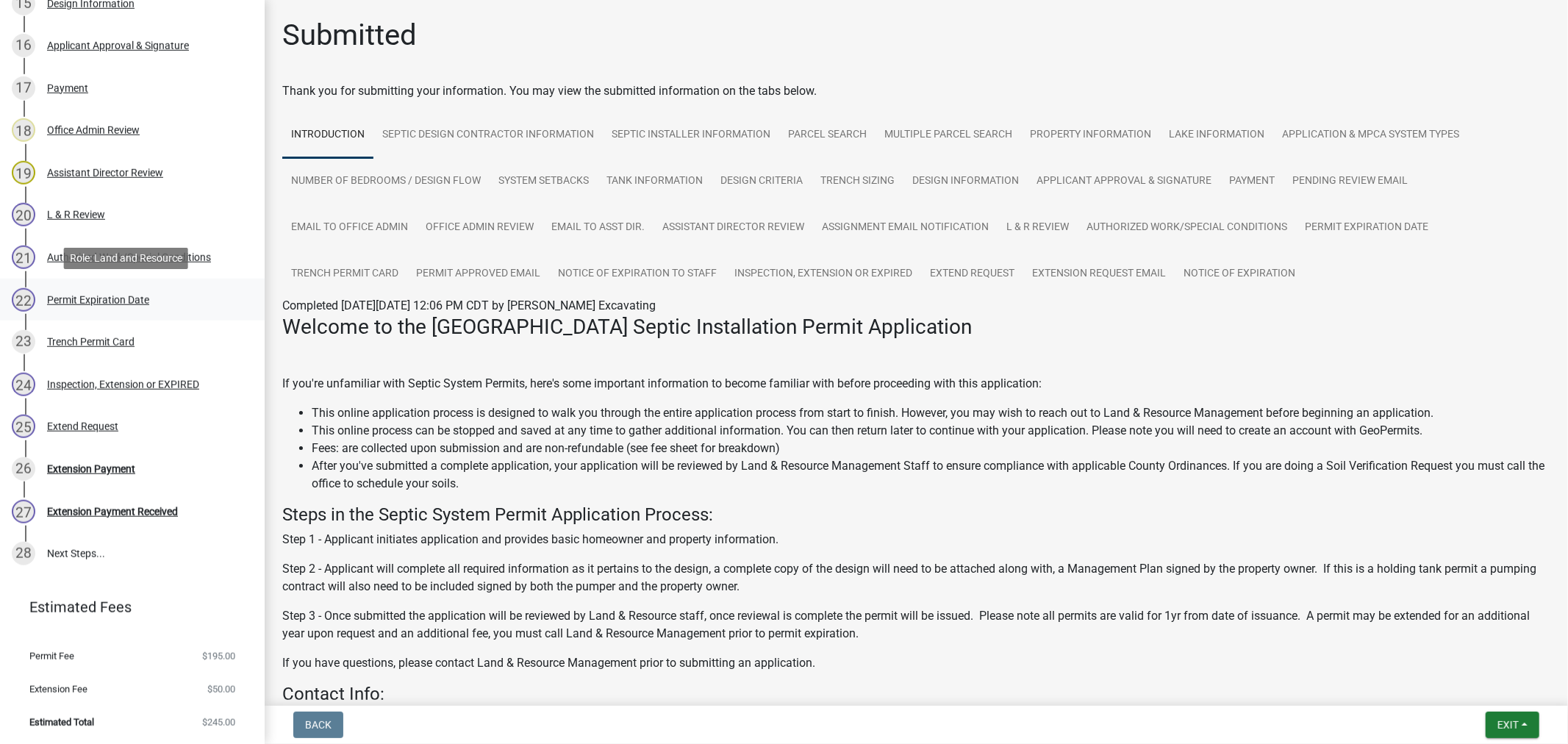
click at [113, 297] on div "Permit Expiration Date" at bounding box center [98, 300] width 102 height 10
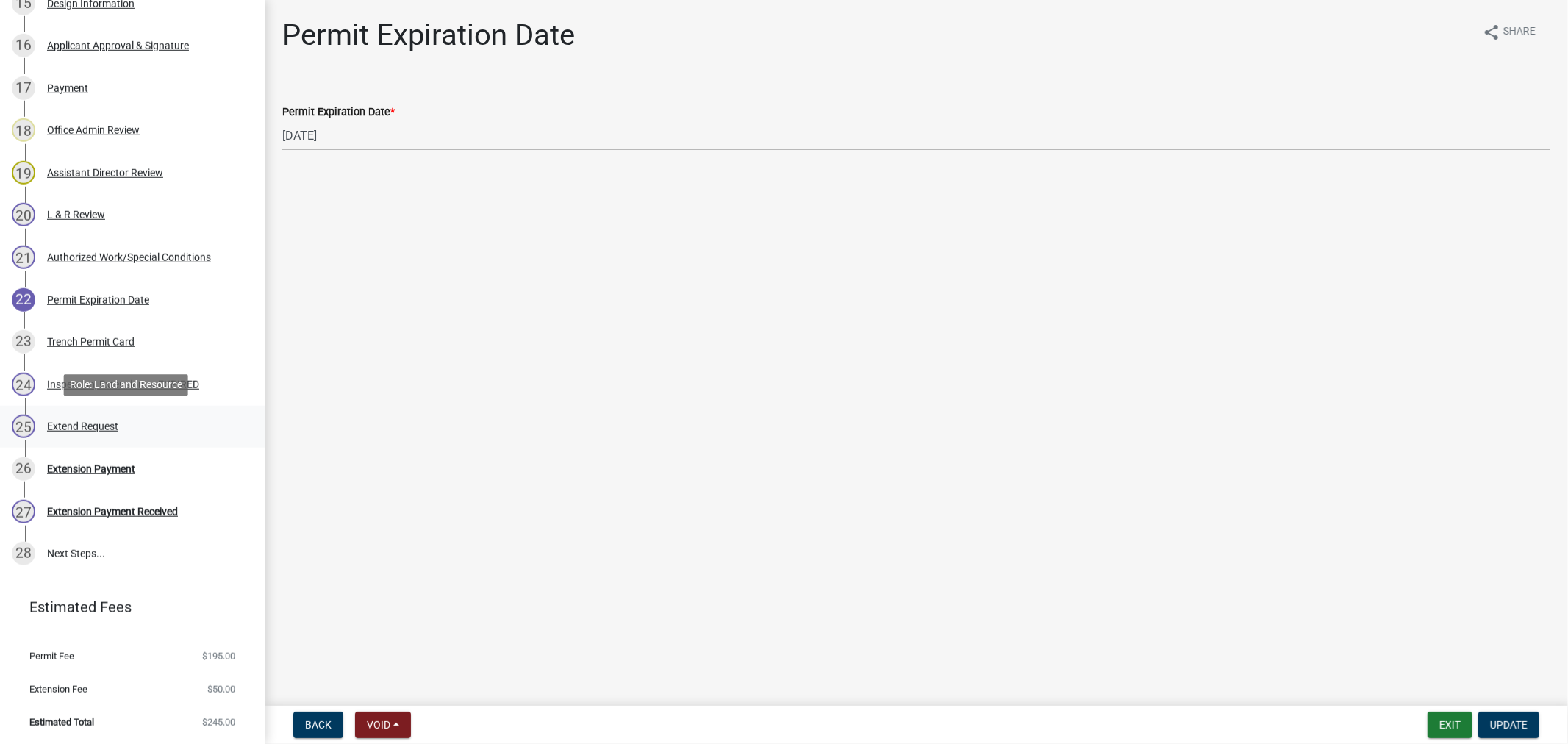
click at [64, 423] on div "Extend Request" at bounding box center [83, 427] width 71 height 10
click at [1442, 722] on button "Exit" at bounding box center [1450, 725] width 45 height 27
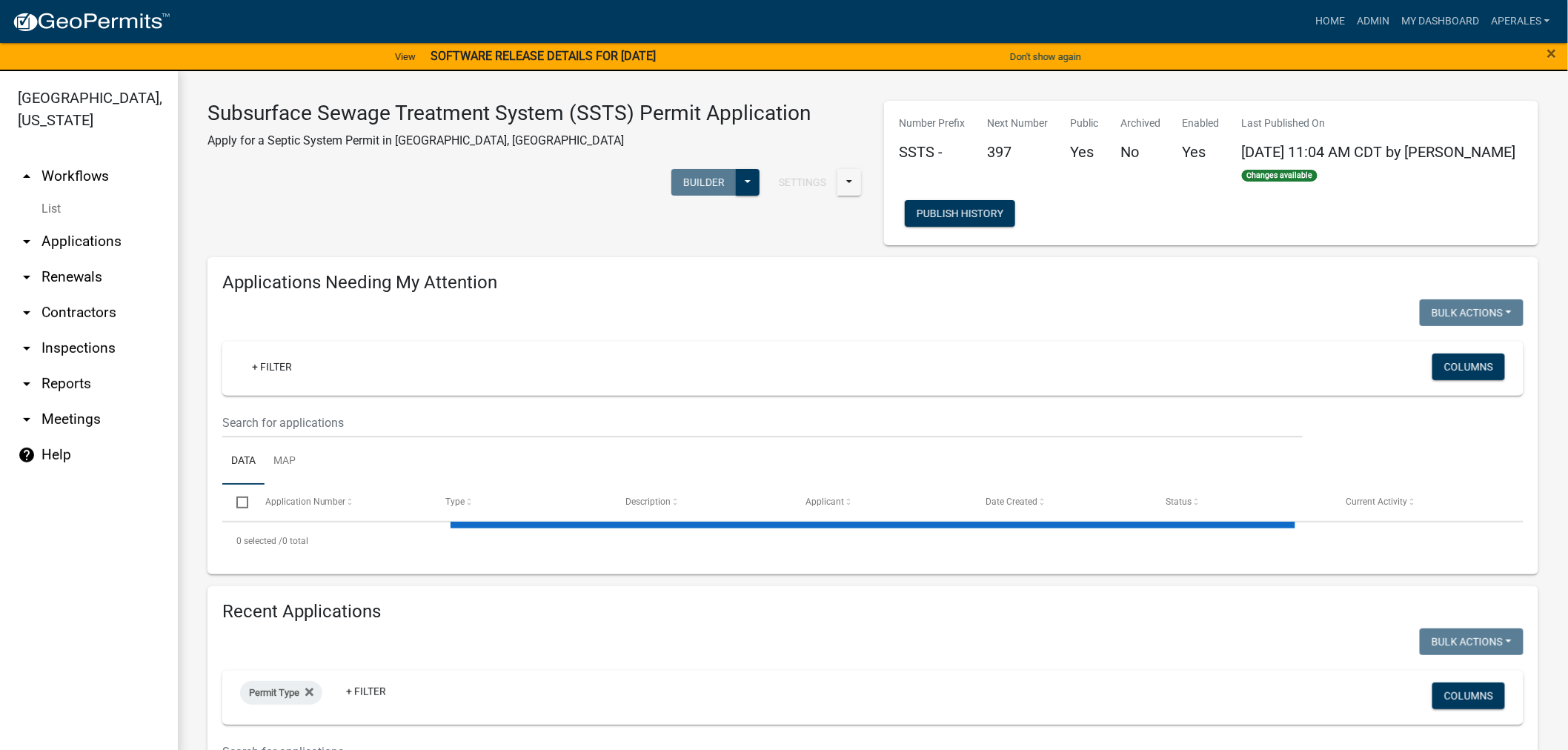
select select "3: 100"
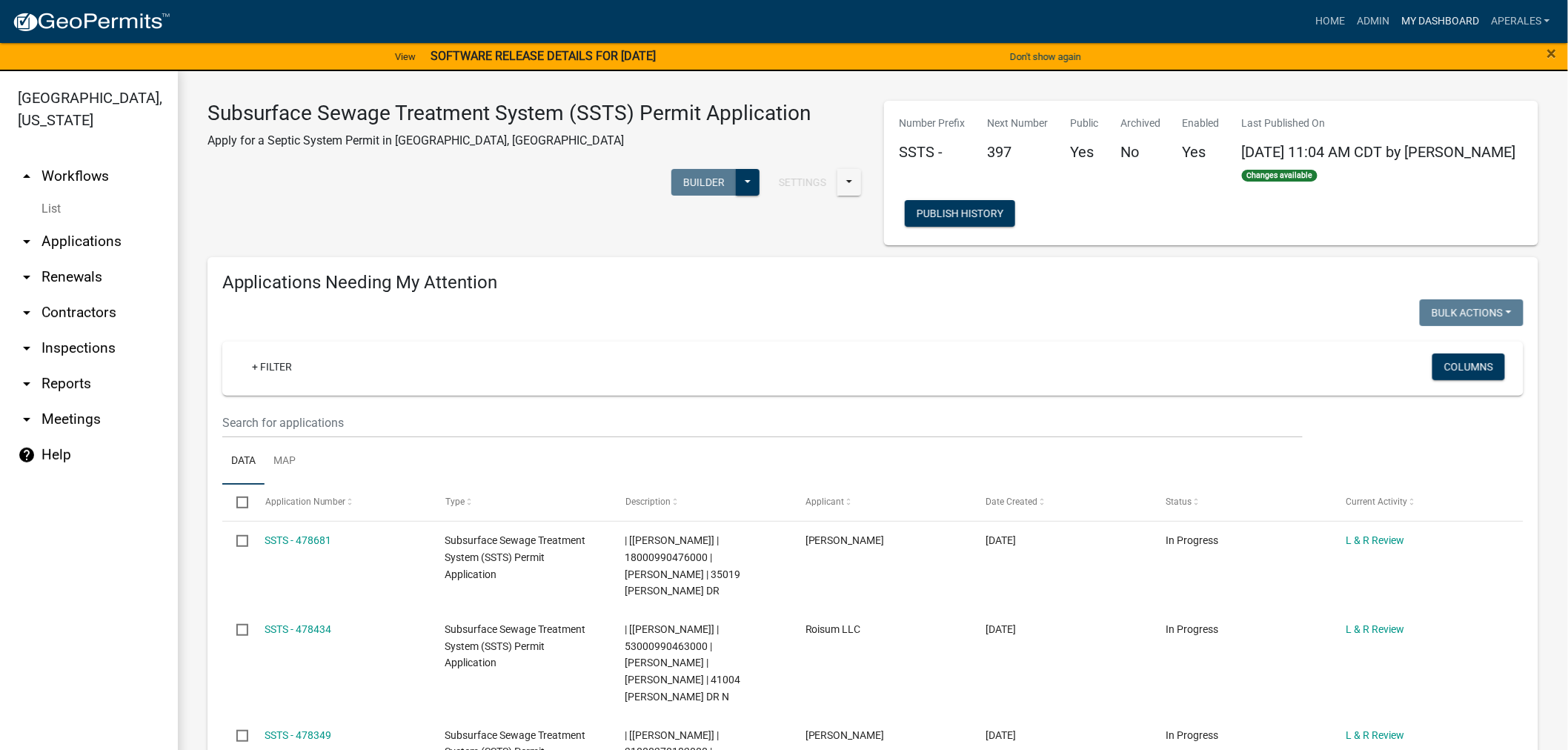
click at [1427, 21] on link "My Dashboard" at bounding box center [1440, 22] width 89 height 28
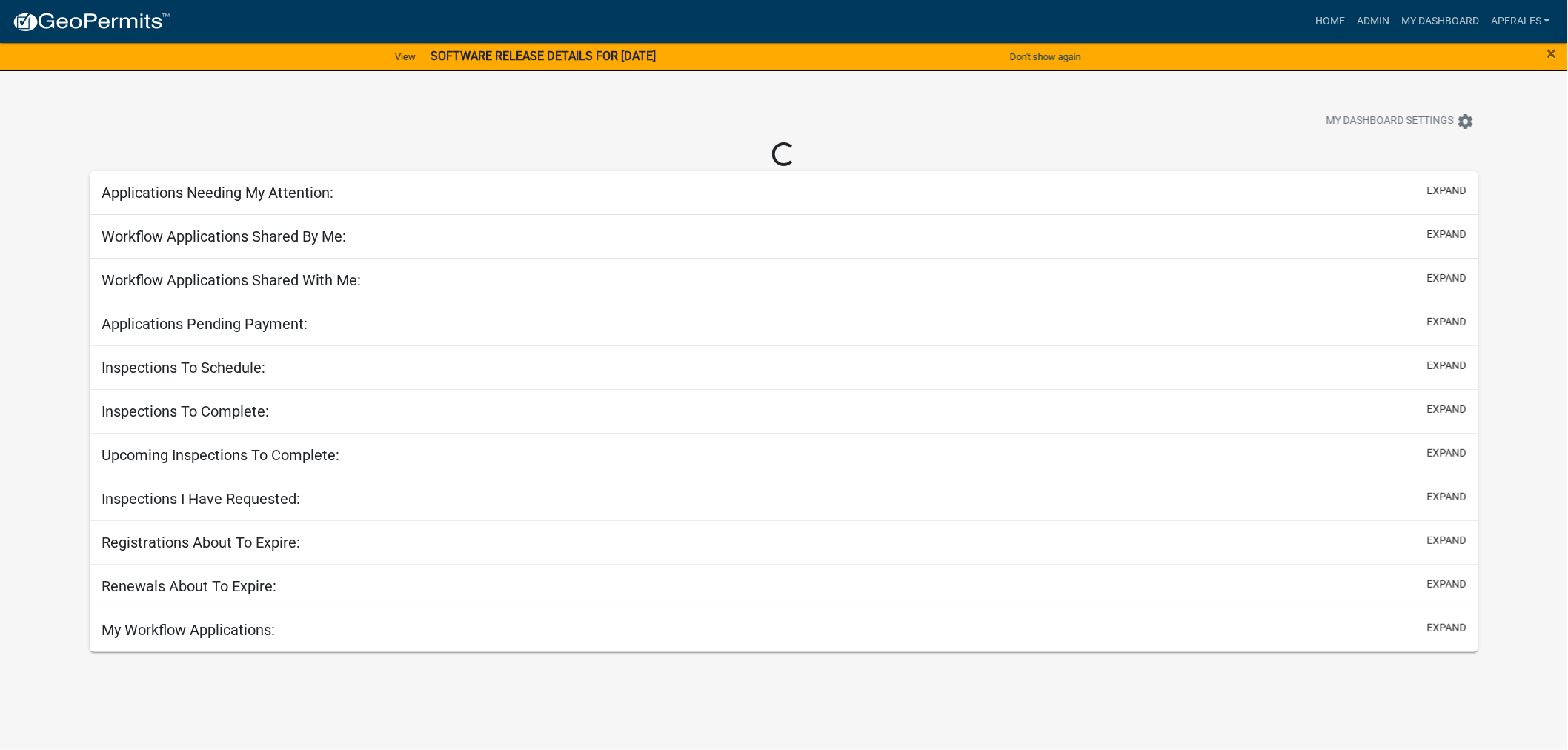
select select "3: 100"
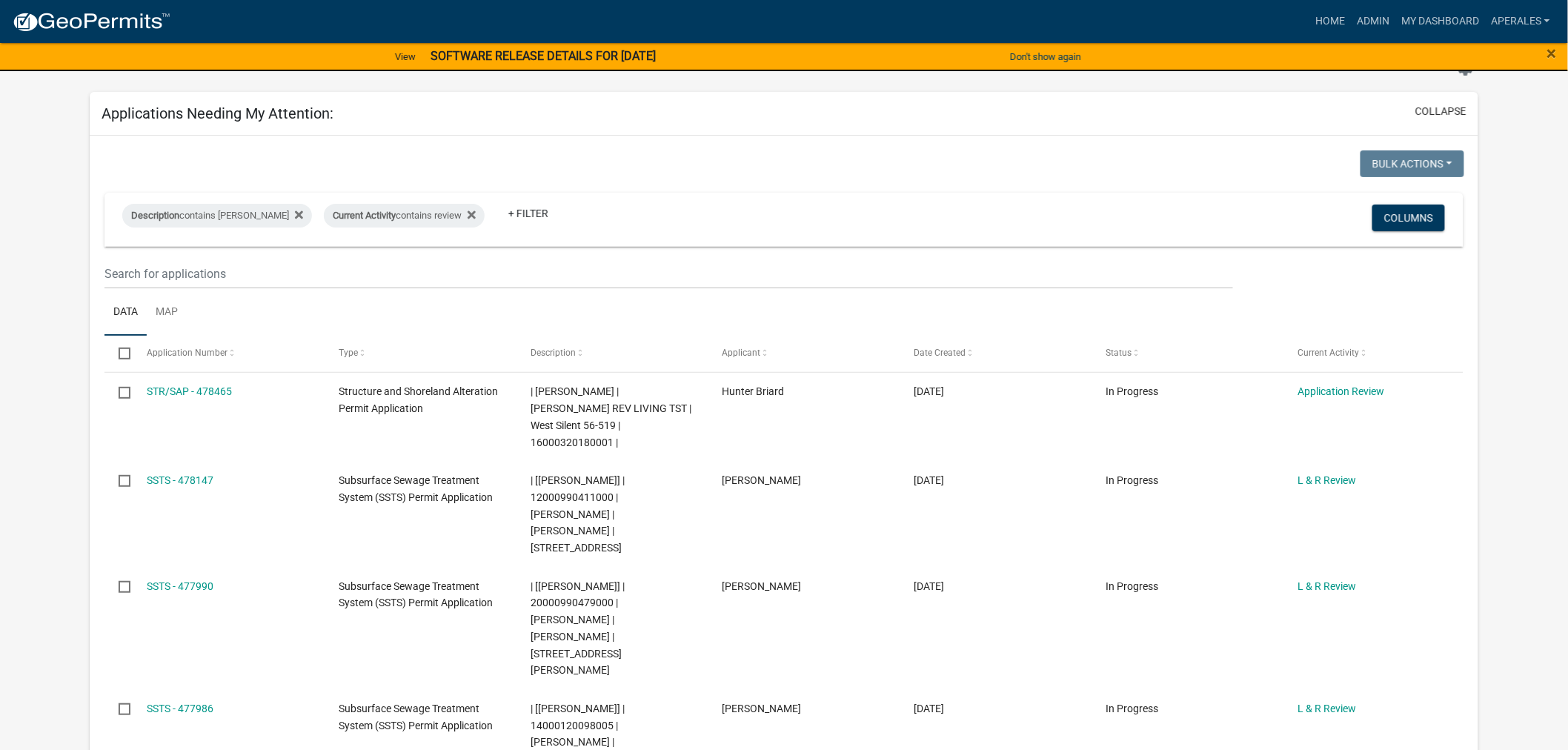
scroll to position [82, 0]
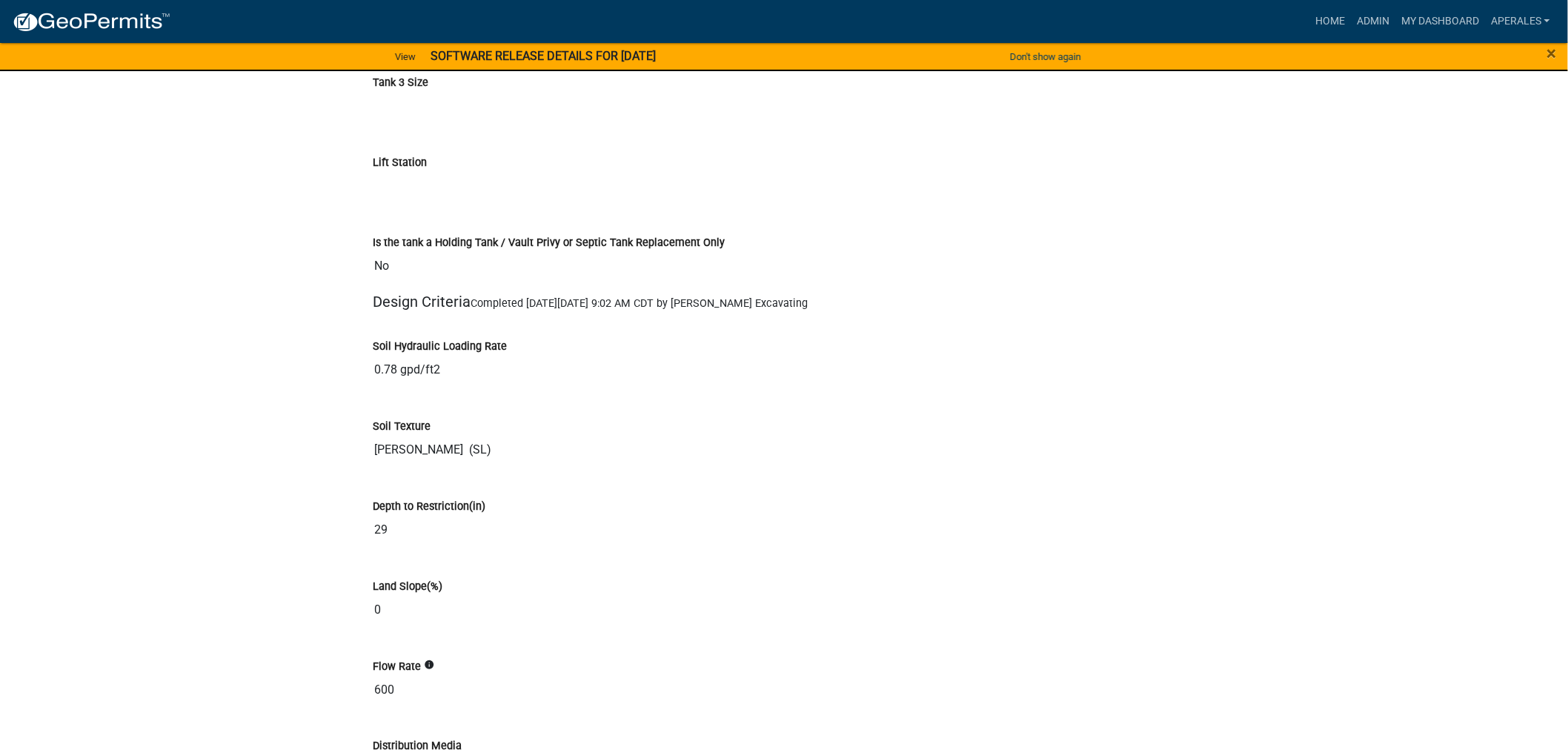
scroll to position [5353, 0]
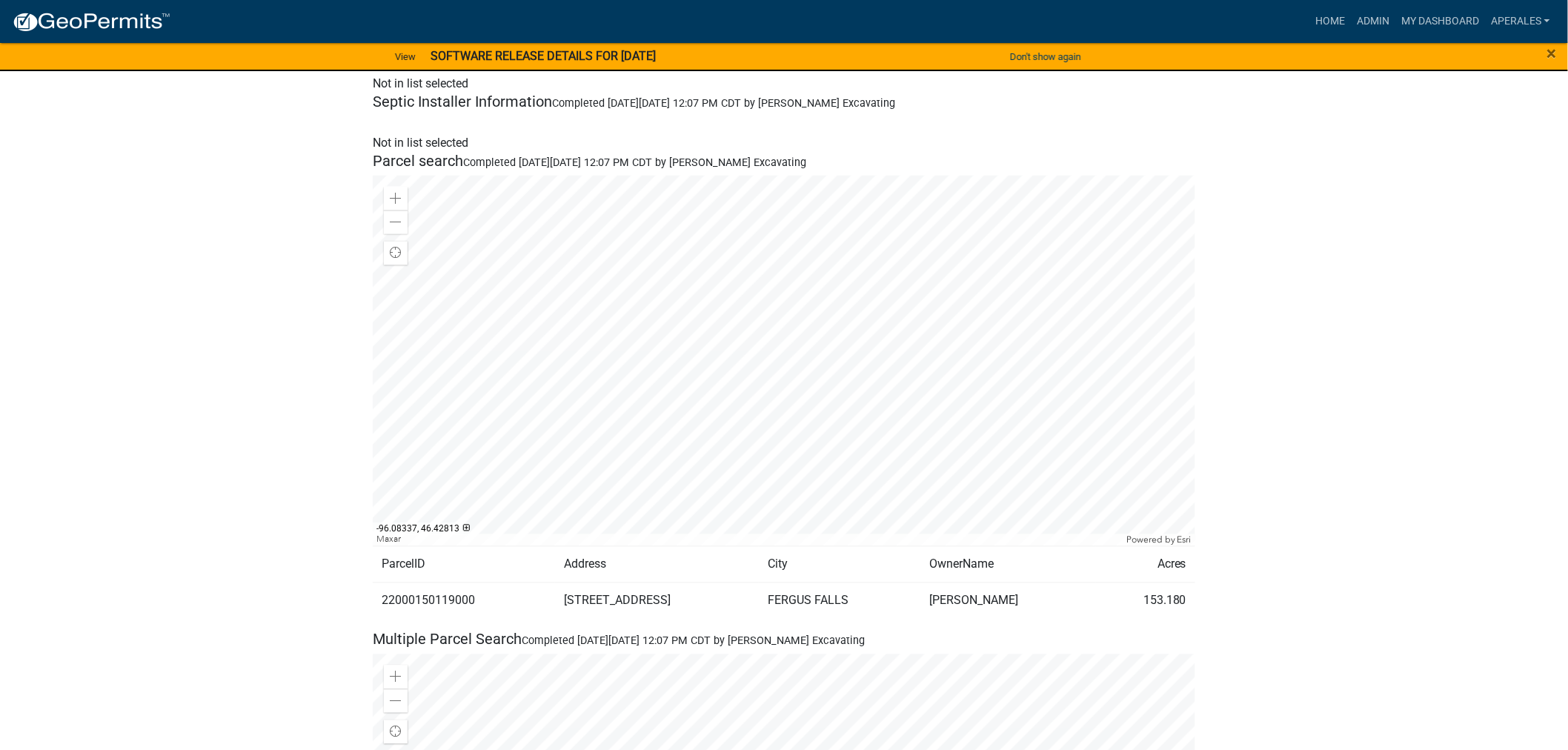
scroll to position [1070, 0]
